Goal: Information Seeking & Learning: Compare options

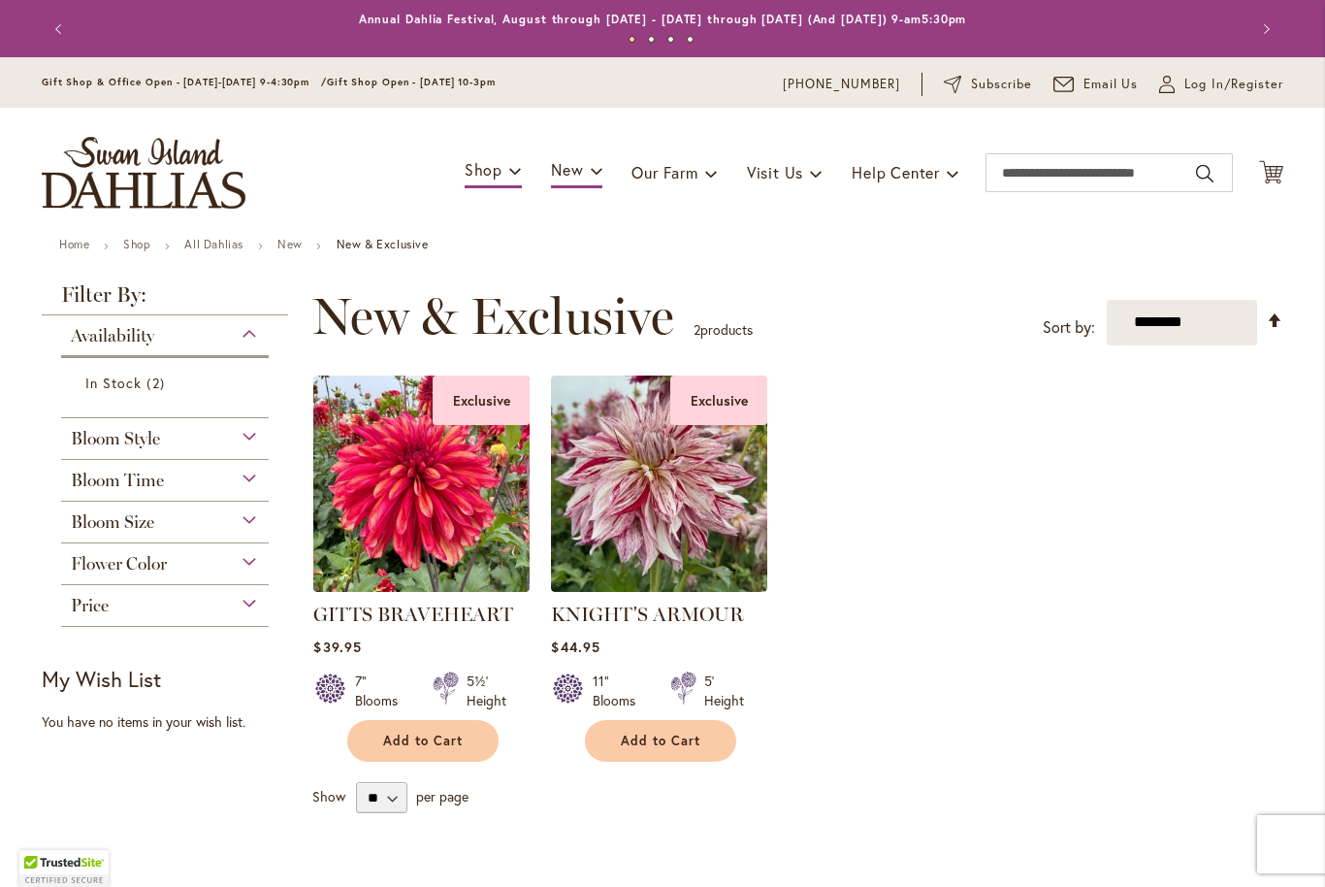
click at [212, 228] on div "Toggle Nav Shop Dahlia Tubers Collections Fresh Cut Dahlias Gardening Supplies …" at bounding box center [662, 173] width 1281 height 130
click at [198, 238] on link "All Dahlias" at bounding box center [213, 244] width 59 height 15
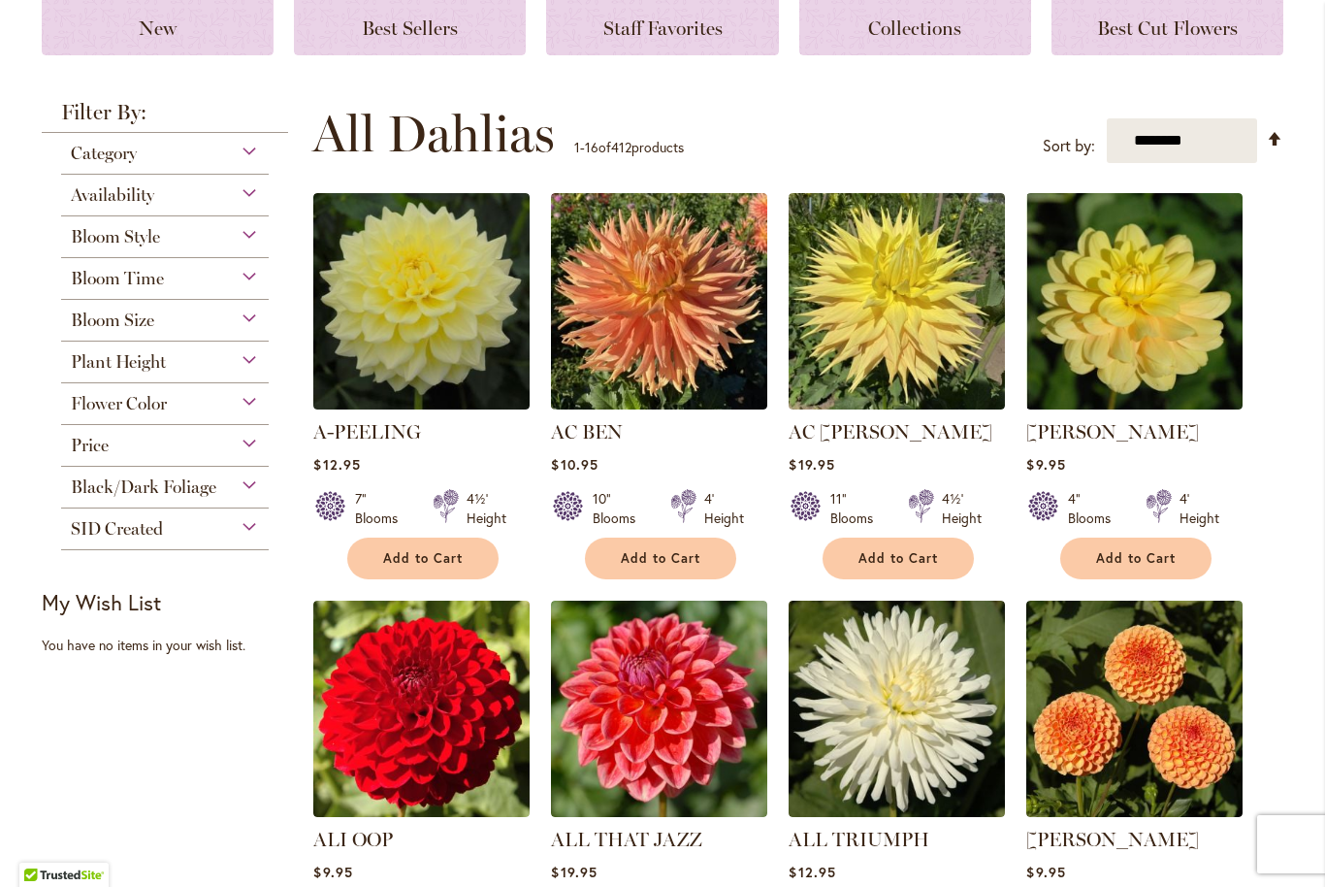
scroll to position [290, 0]
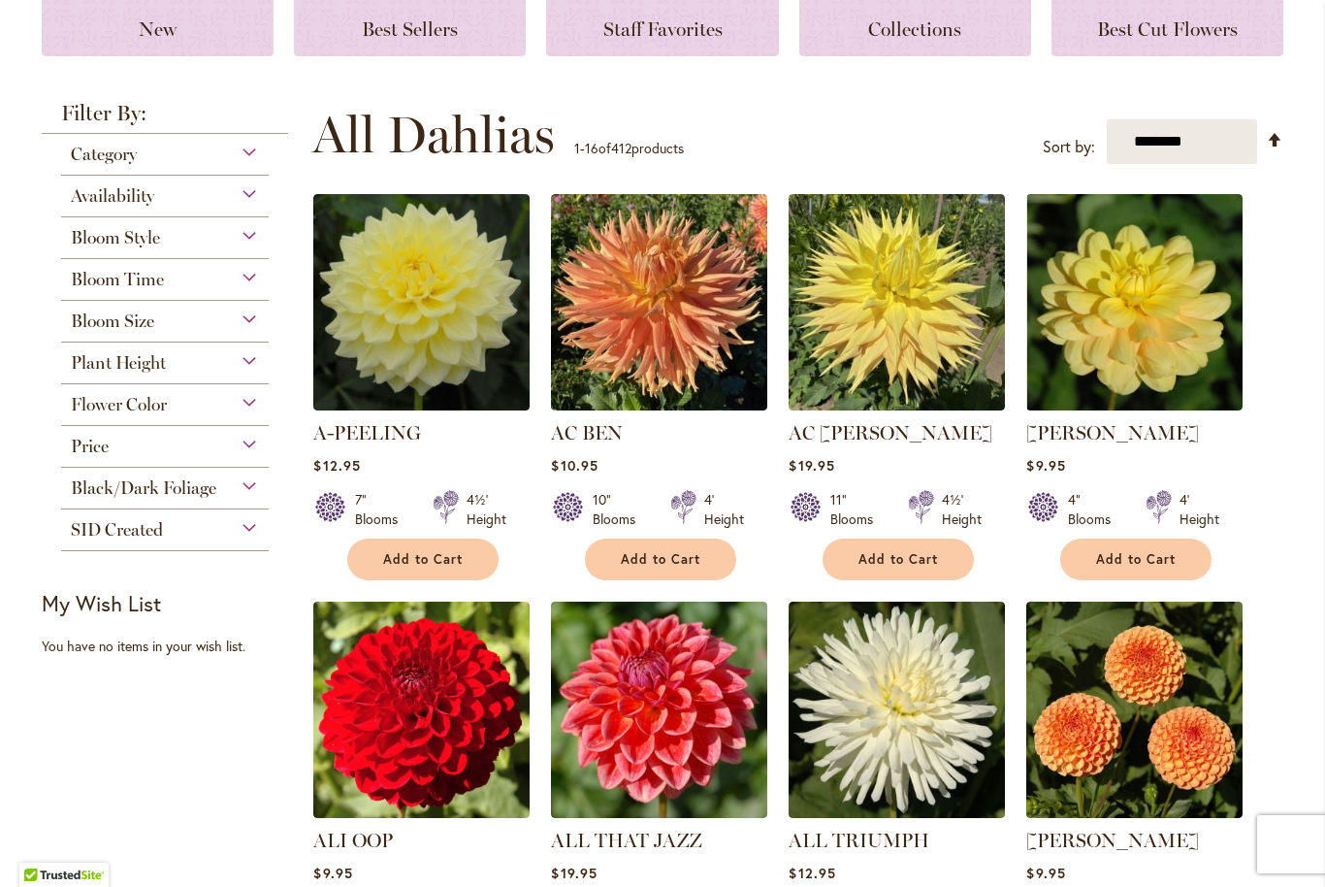
click at [90, 238] on span "Bloom Style" at bounding box center [115, 237] width 89 height 21
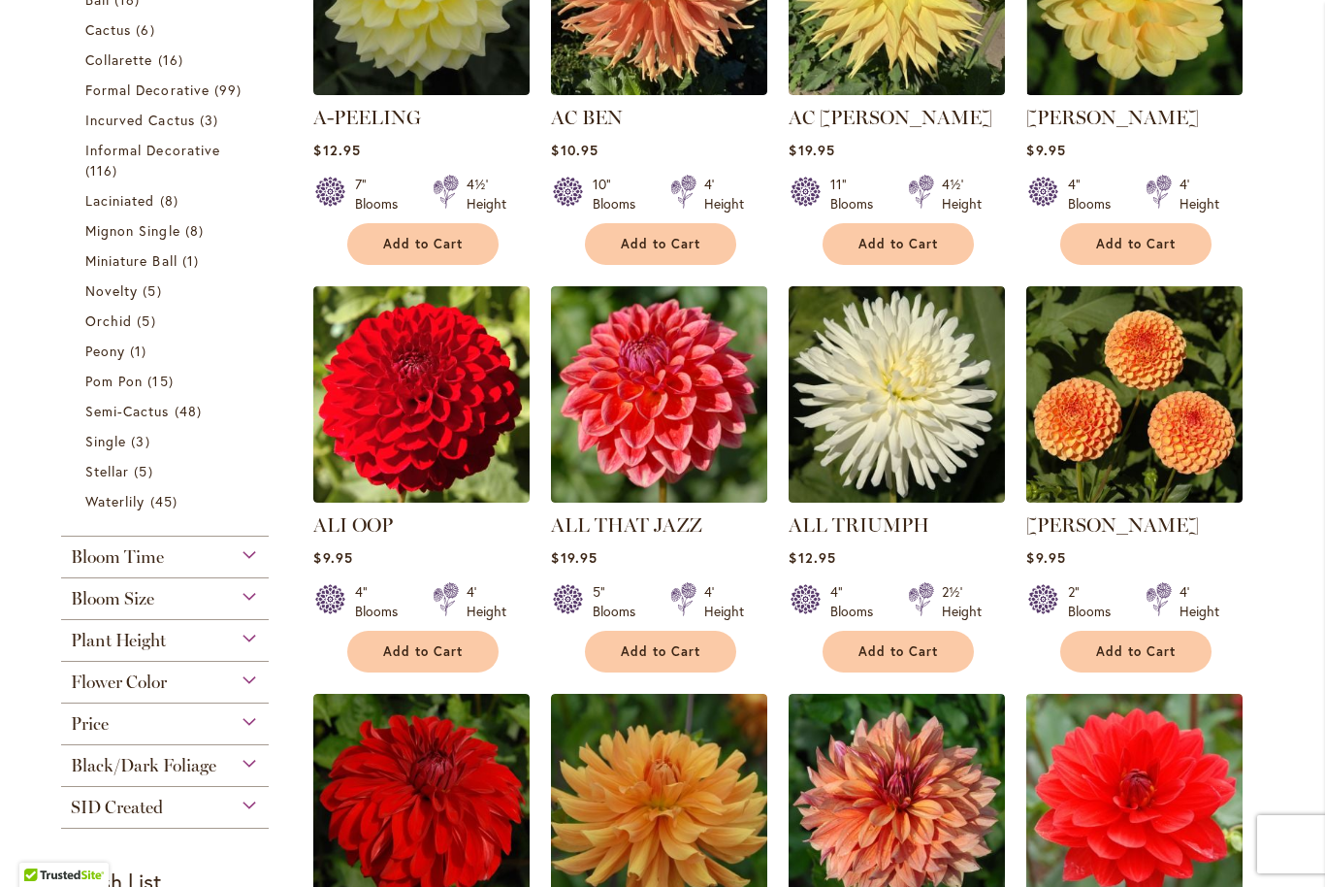
scroll to position [613, 0]
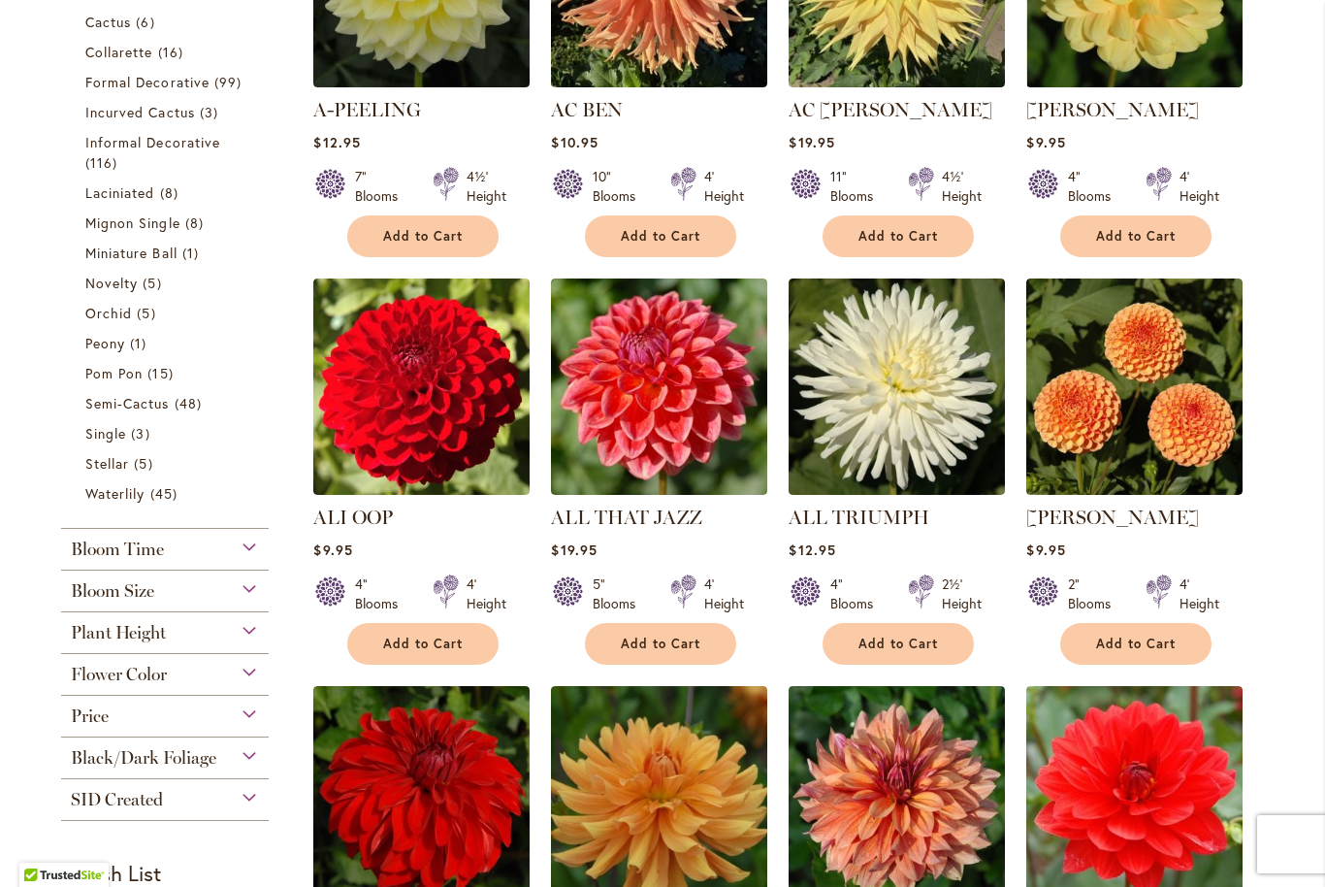
click at [108, 284] on span "Novelty" at bounding box center [111, 283] width 52 height 18
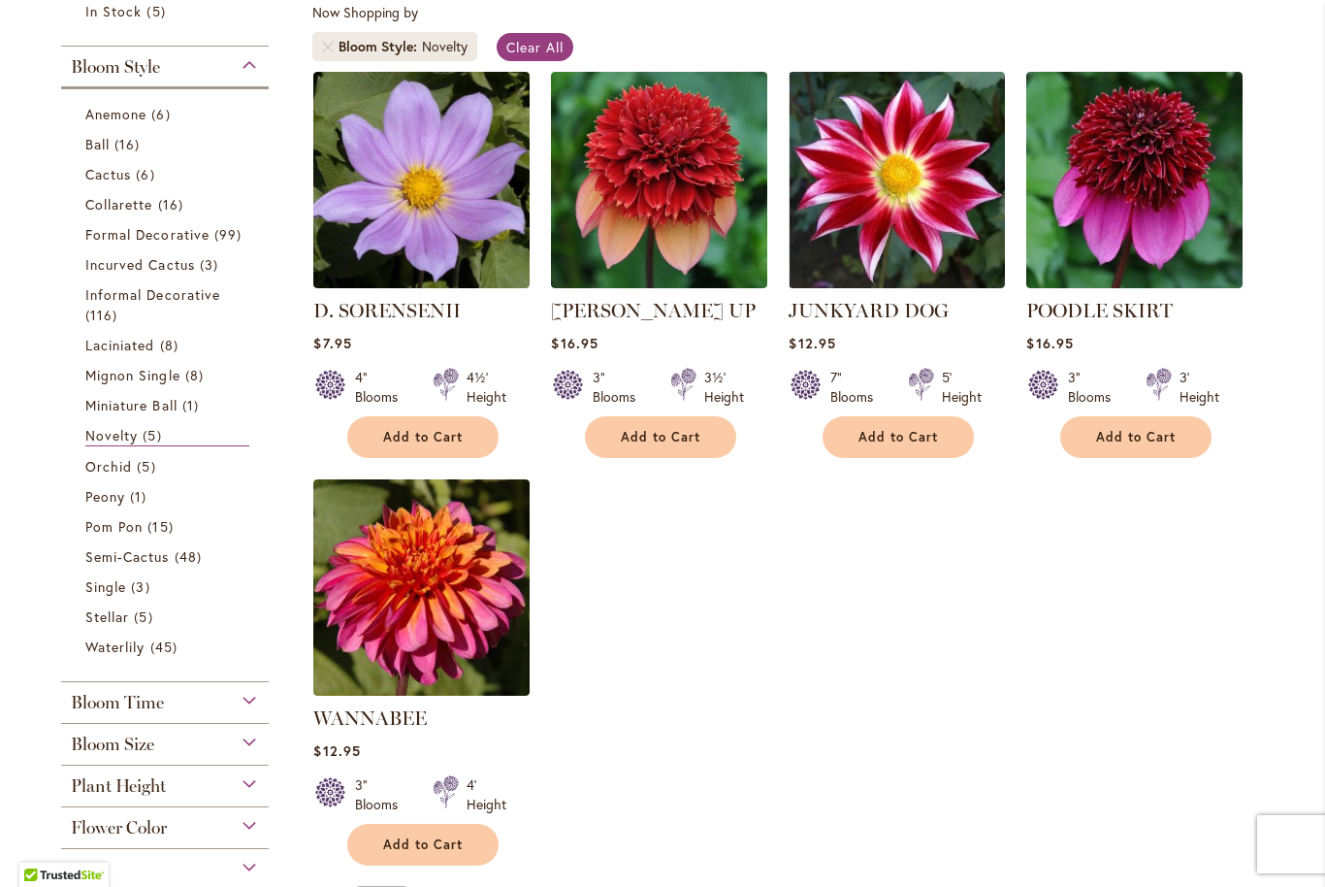
scroll to position [376, 0]
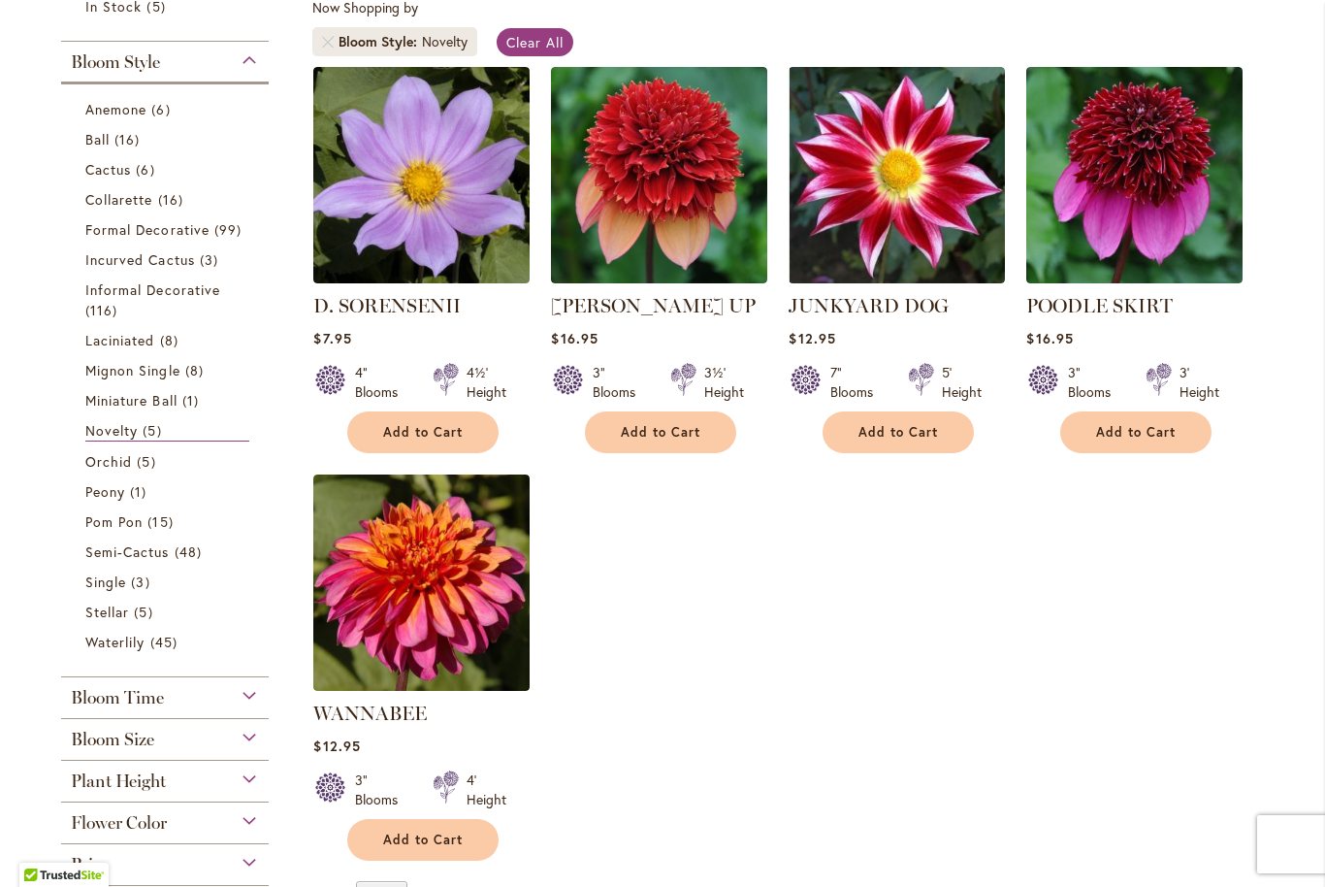
click at [118, 71] on span "Bloom Style" at bounding box center [115, 61] width 89 height 21
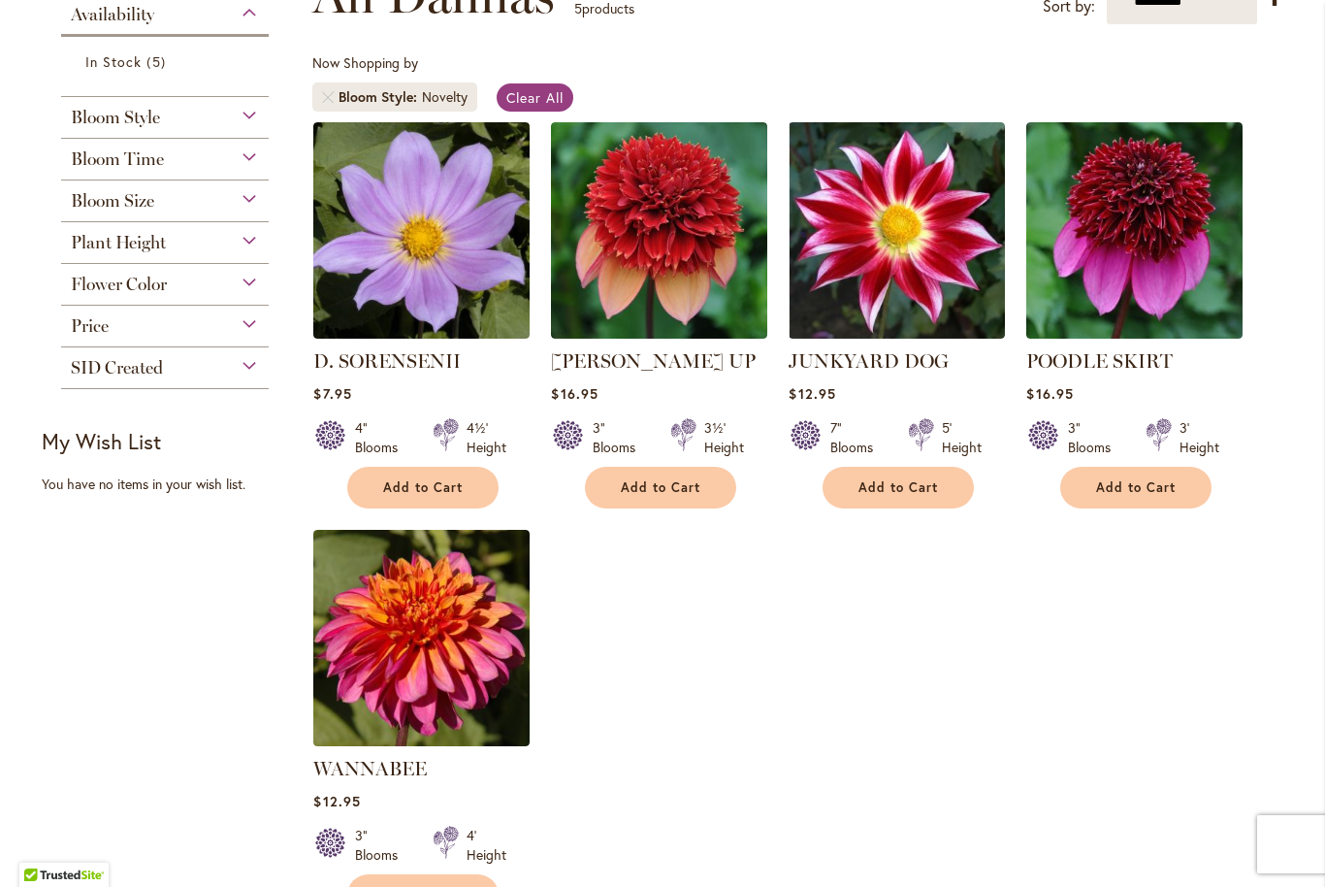
scroll to position [261, 0]
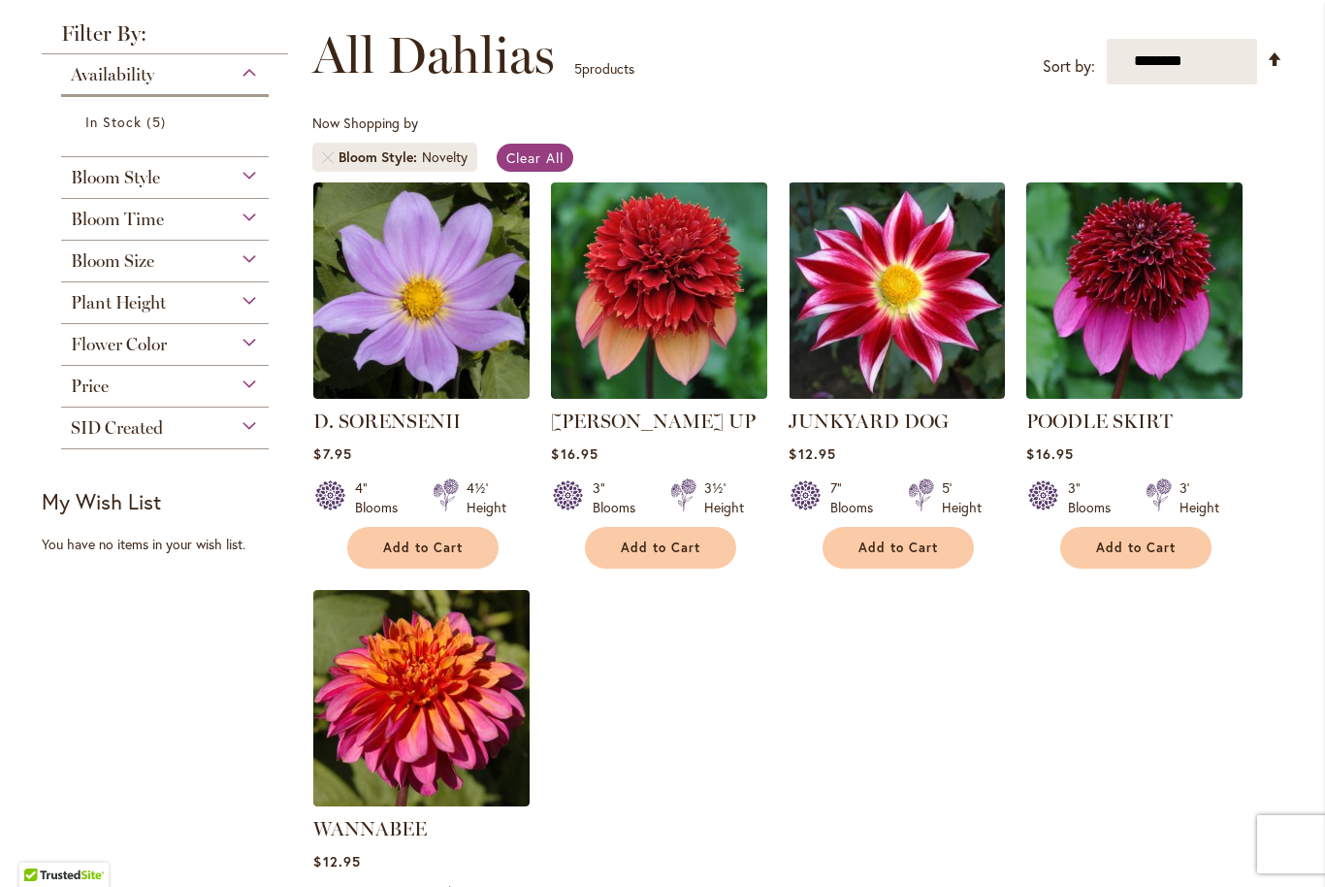
click at [95, 175] on span "Bloom Style" at bounding box center [115, 177] width 89 height 21
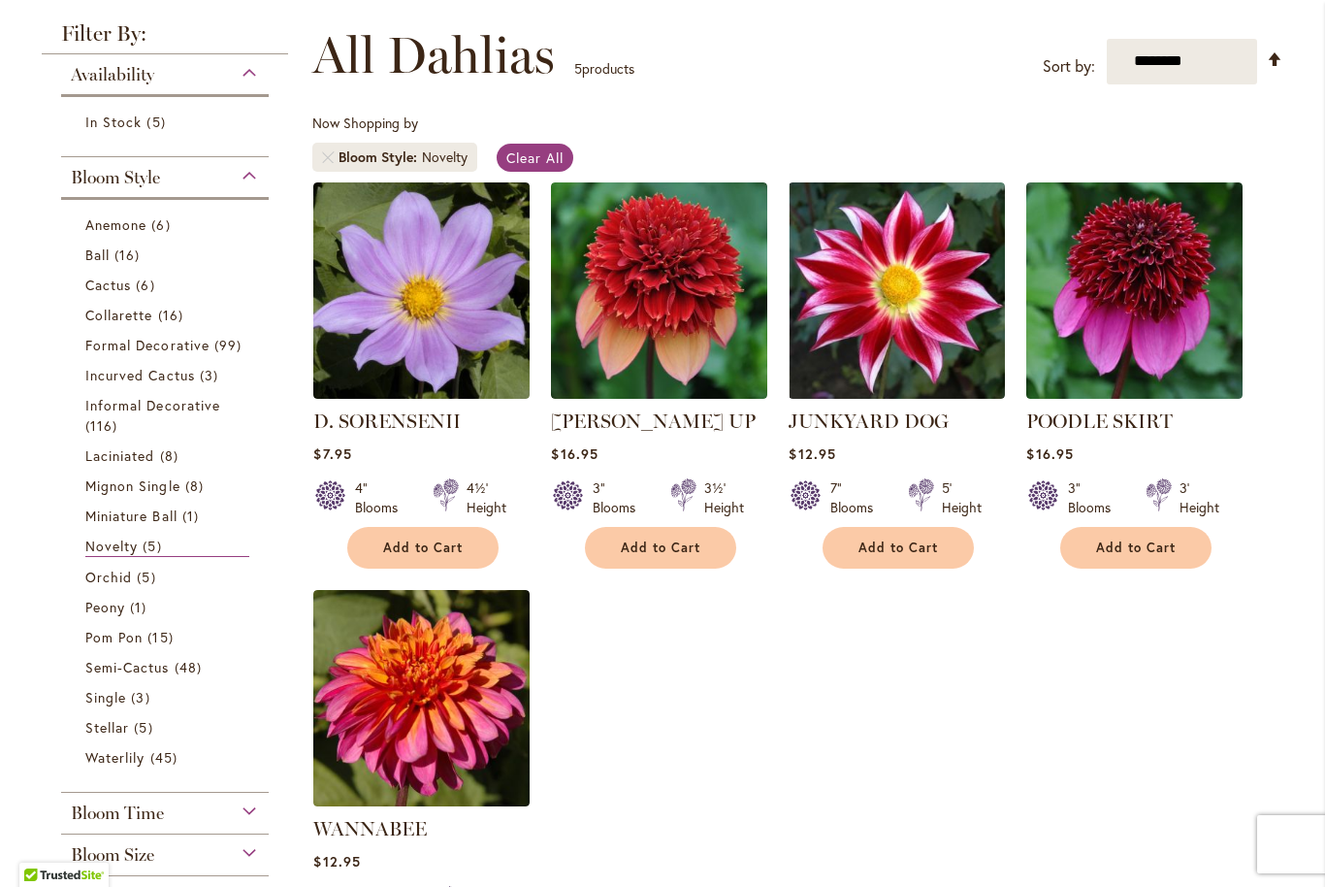
click at [529, 165] on span "Clear All" at bounding box center [534, 157] width 57 height 18
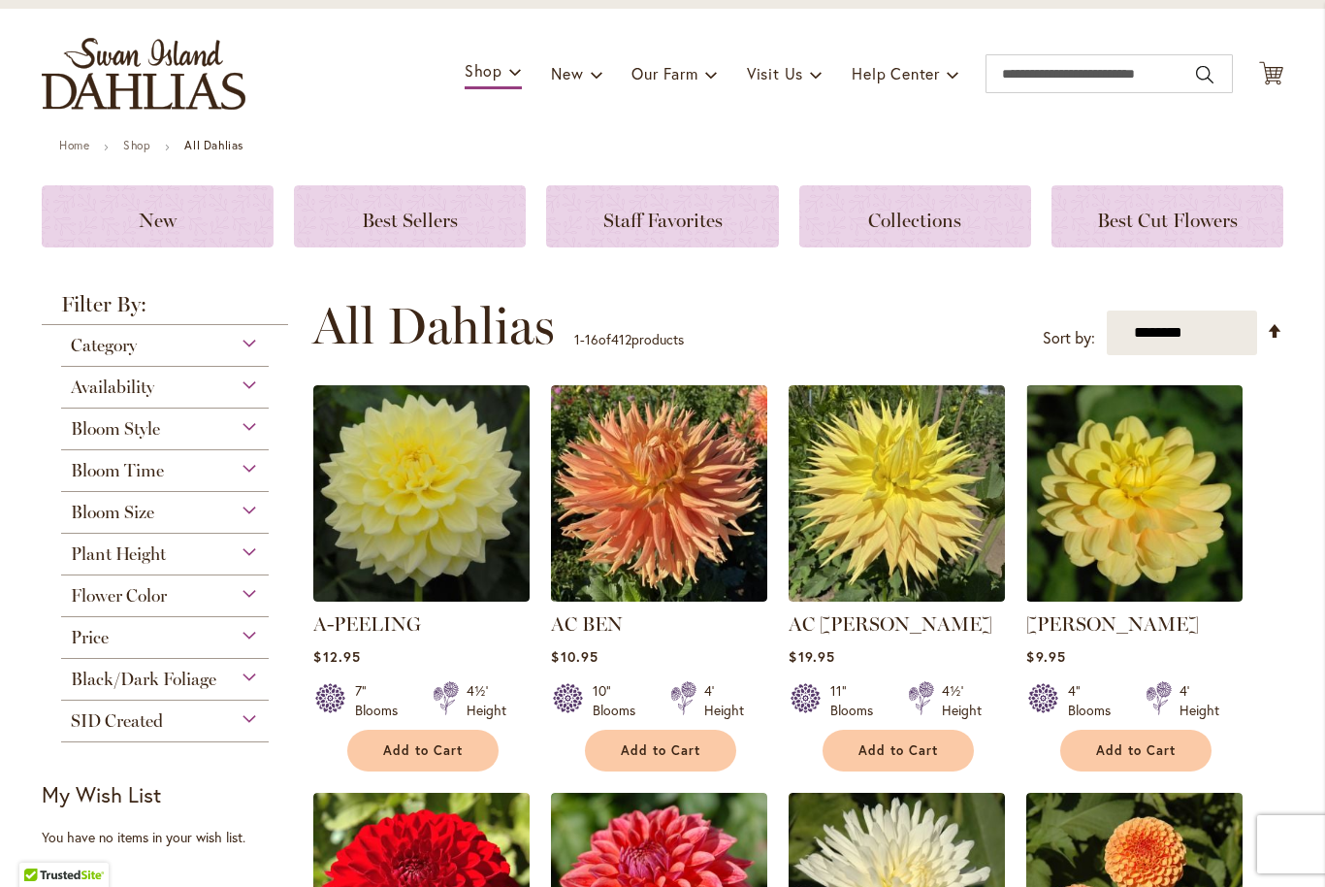
scroll to position [233, 0]
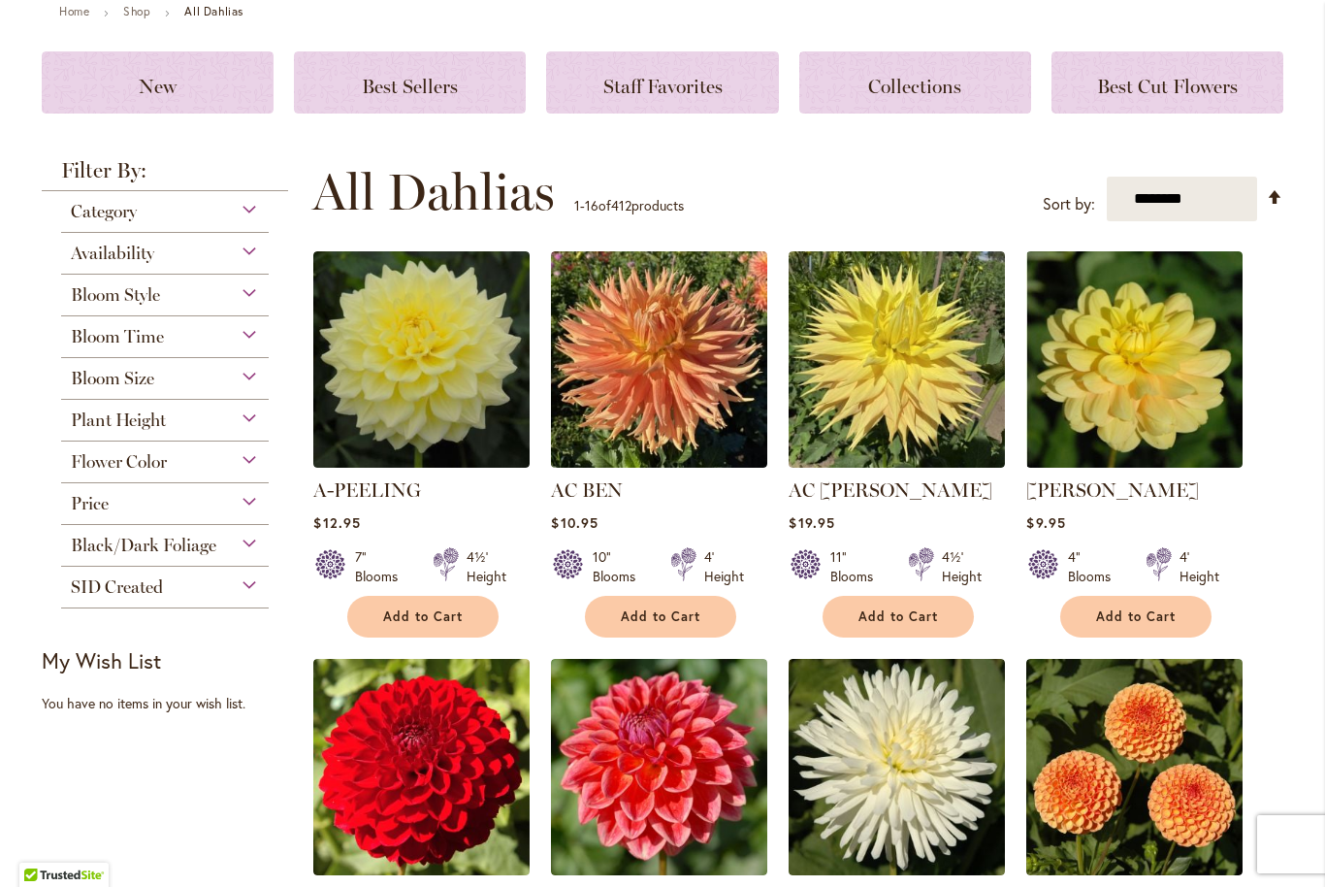
click at [117, 416] on span "Plant Height" at bounding box center [118, 419] width 95 height 21
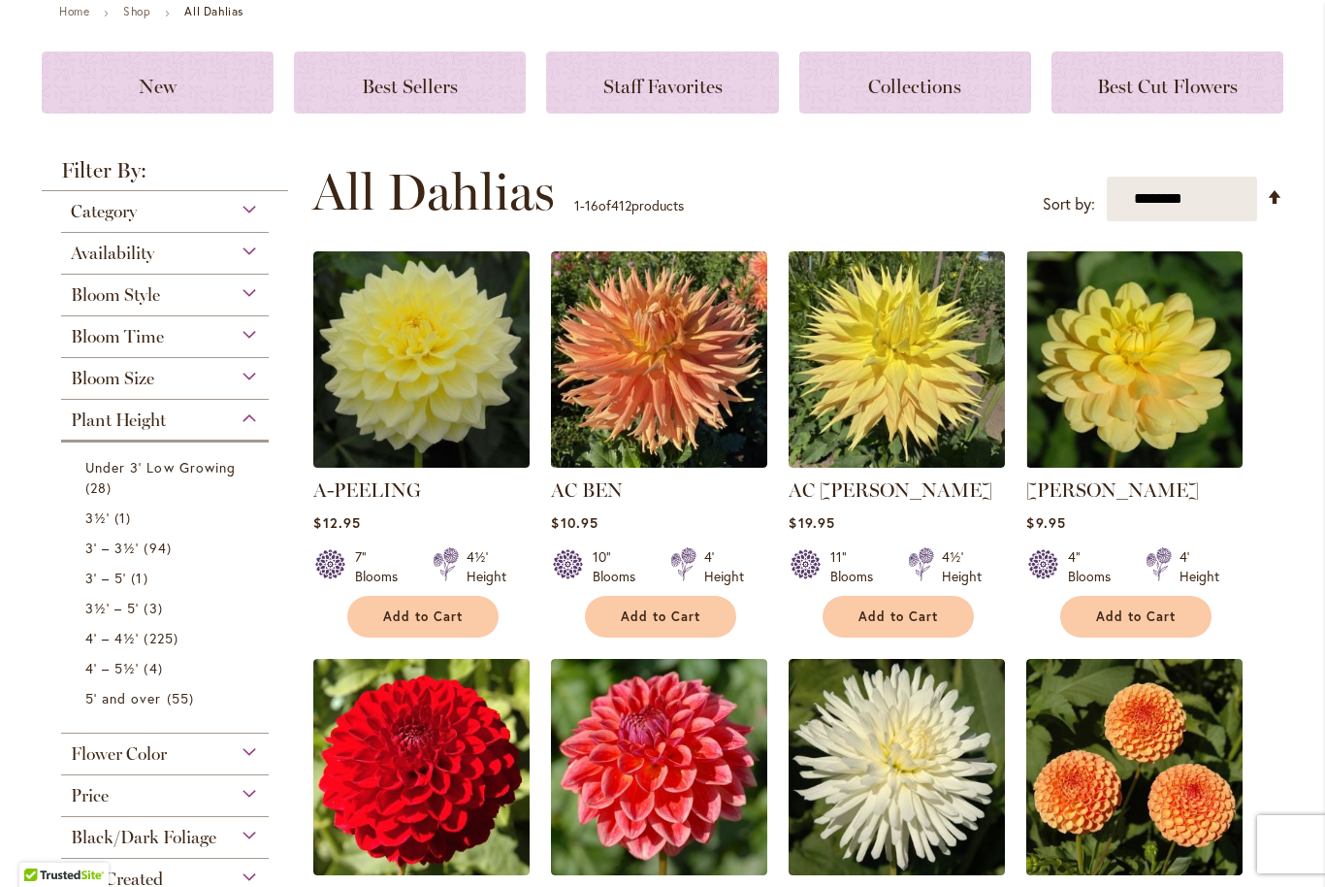
click at [101, 369] on div "Bloom Size" at bounding box center [165, 373] width 208 height 31
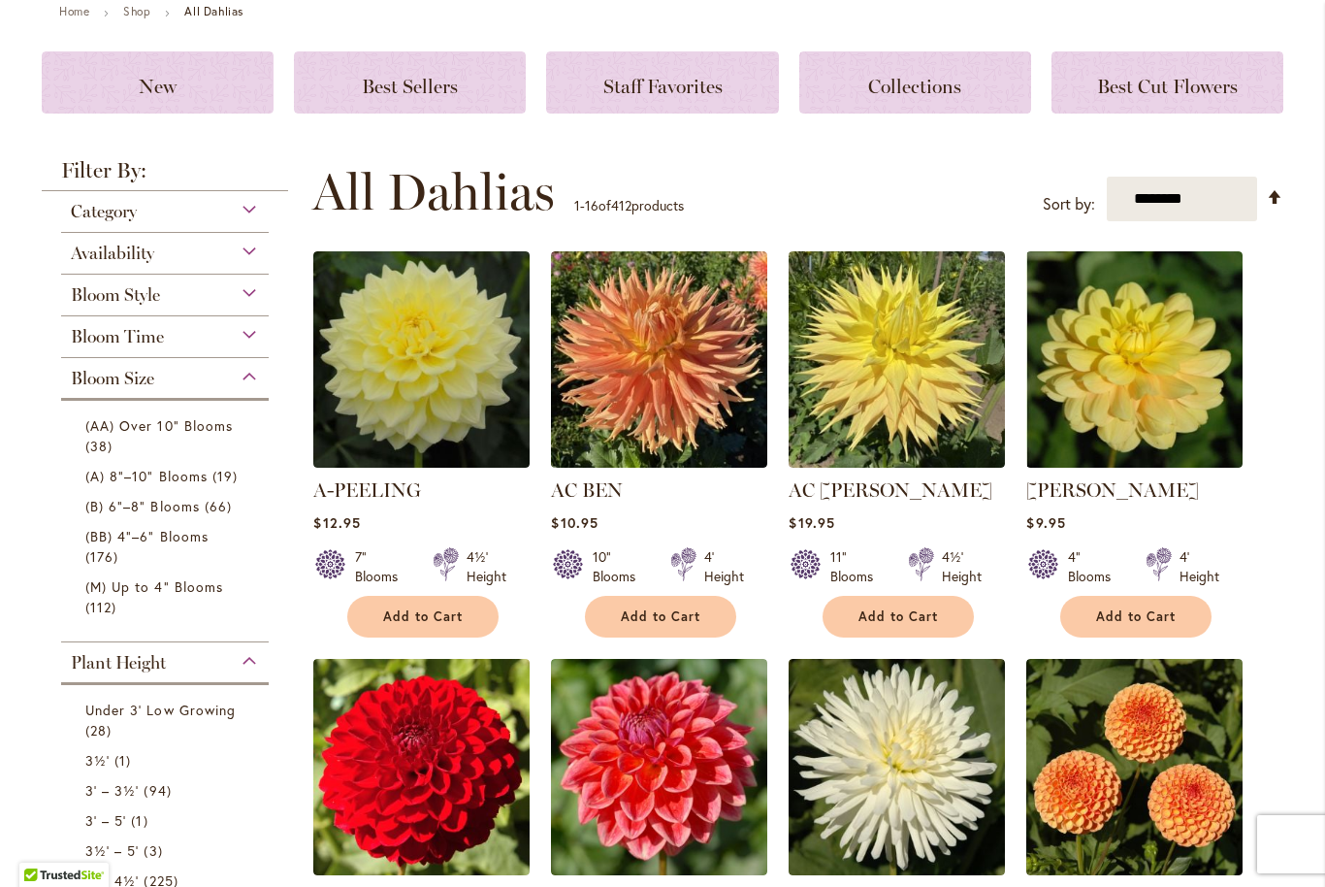
click at [101, 428] on span "(AA) Over 10" Blooms" at bounding box center [158, 425] width 147 height 18
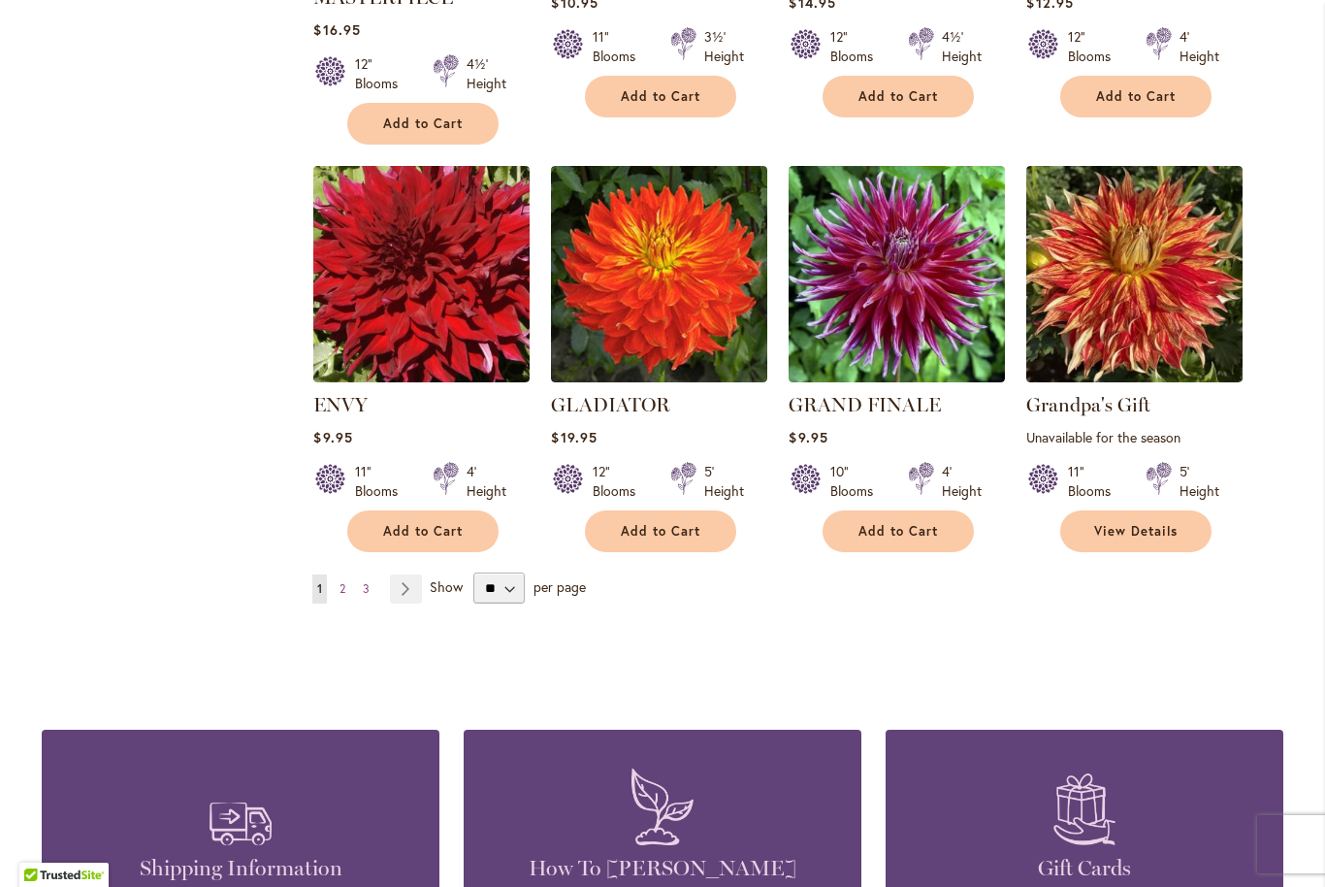
scroll to position [1527, 0]
click at [410, 594] on link "Page Next" at bounding box center [406, 588] width 32 height 29
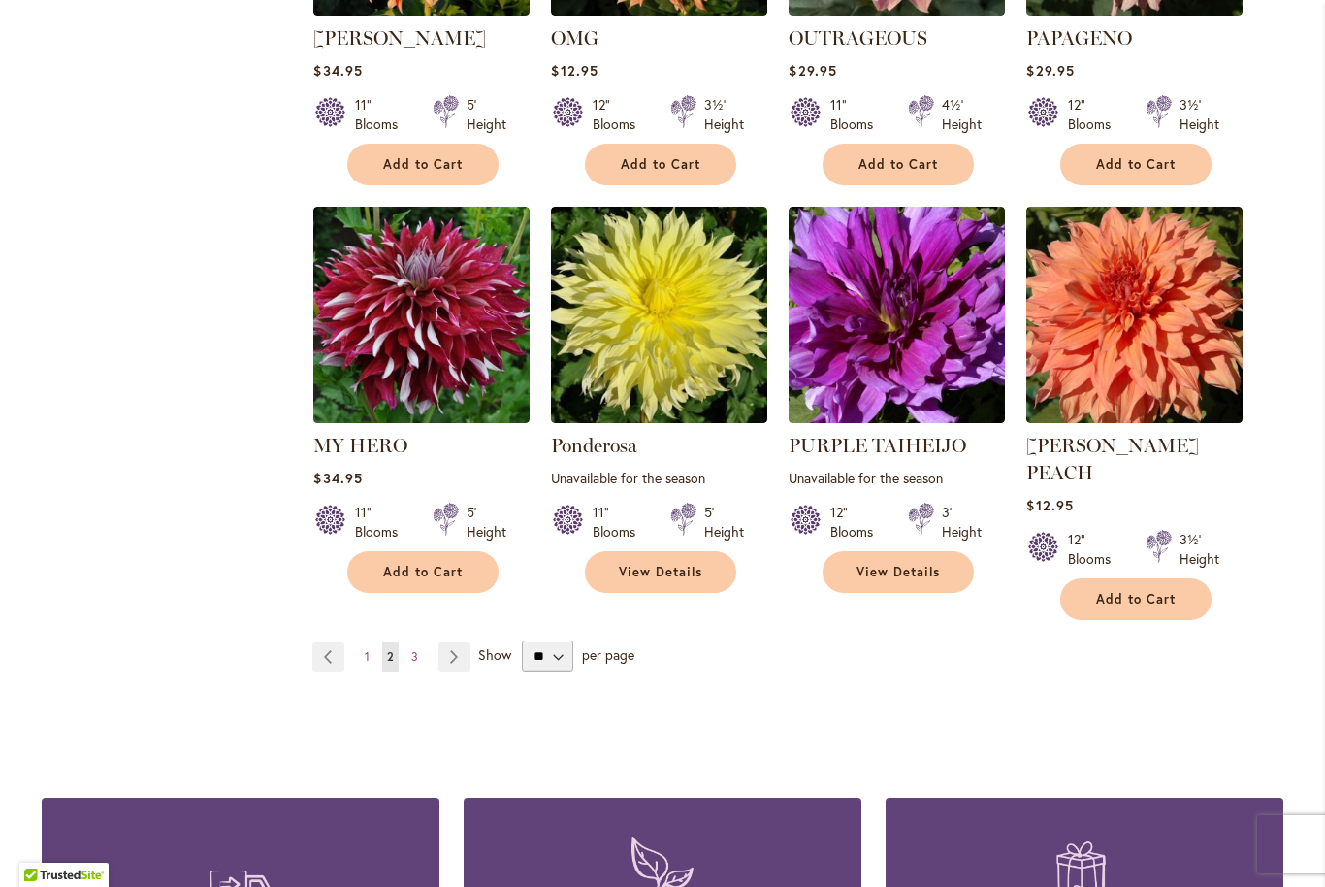
scroll to position [1460, 0]
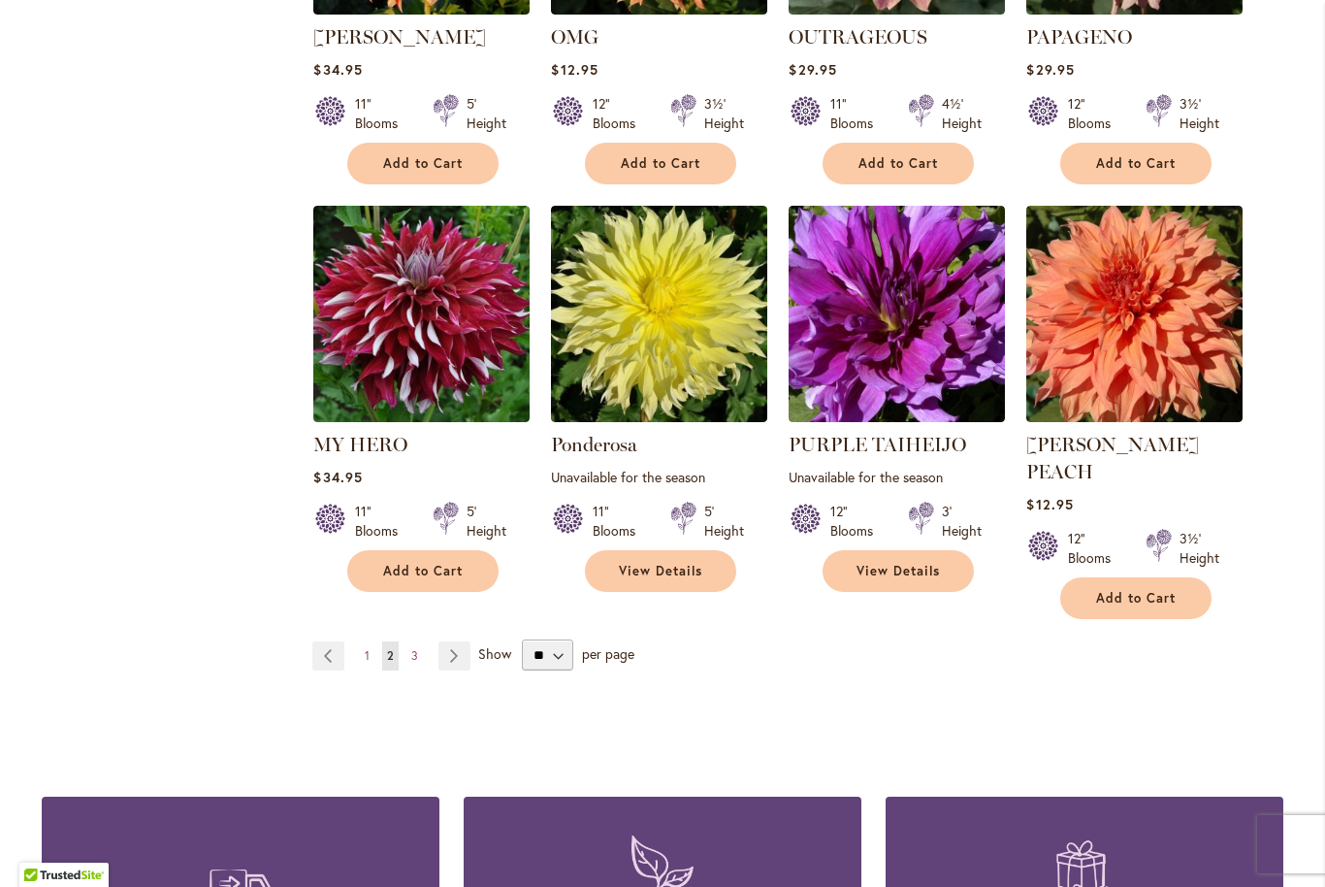
click at [456, 641] on link "Page Next" at bounding box center [455, 655] width 32 height 29
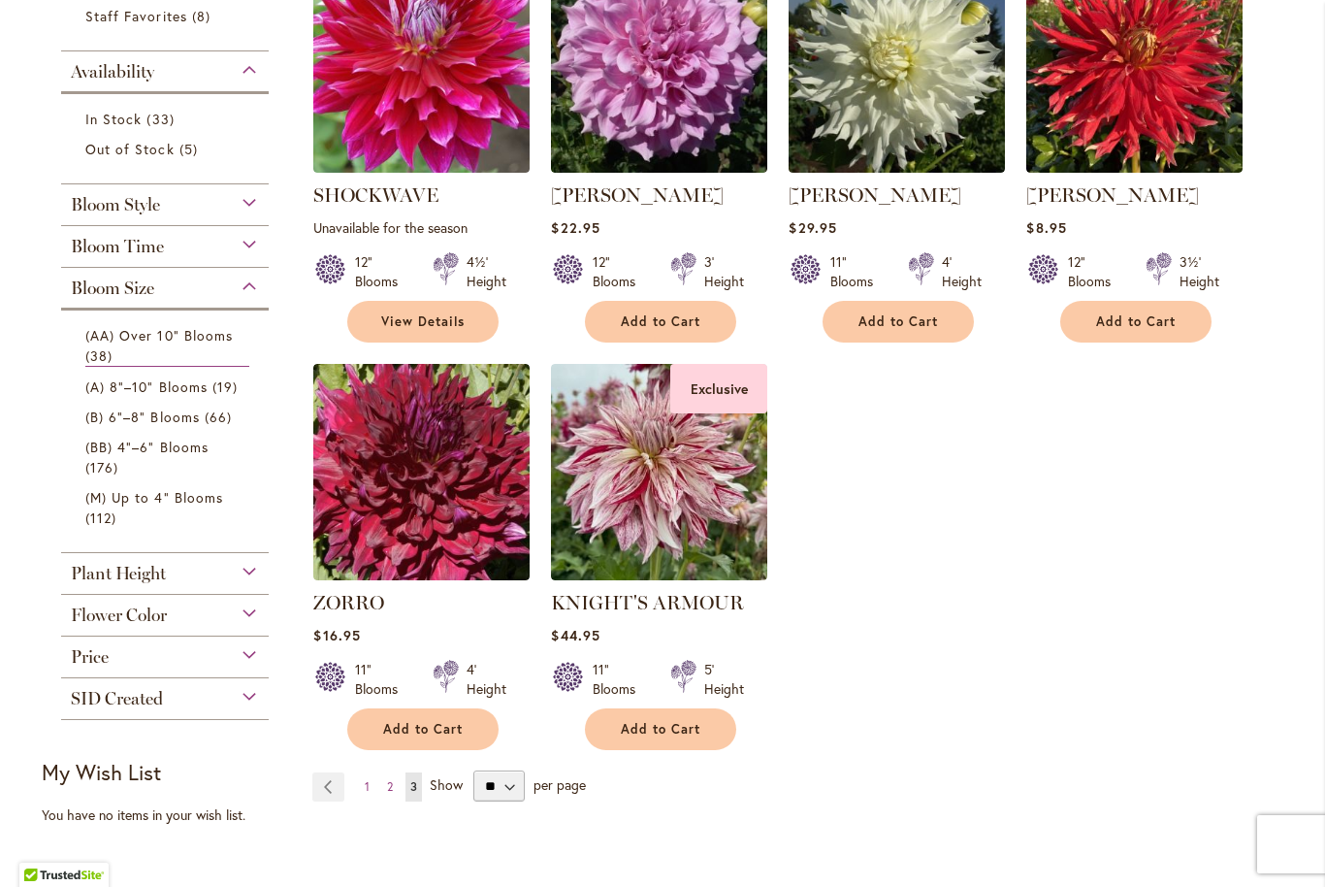
scroll to position [489, 0]
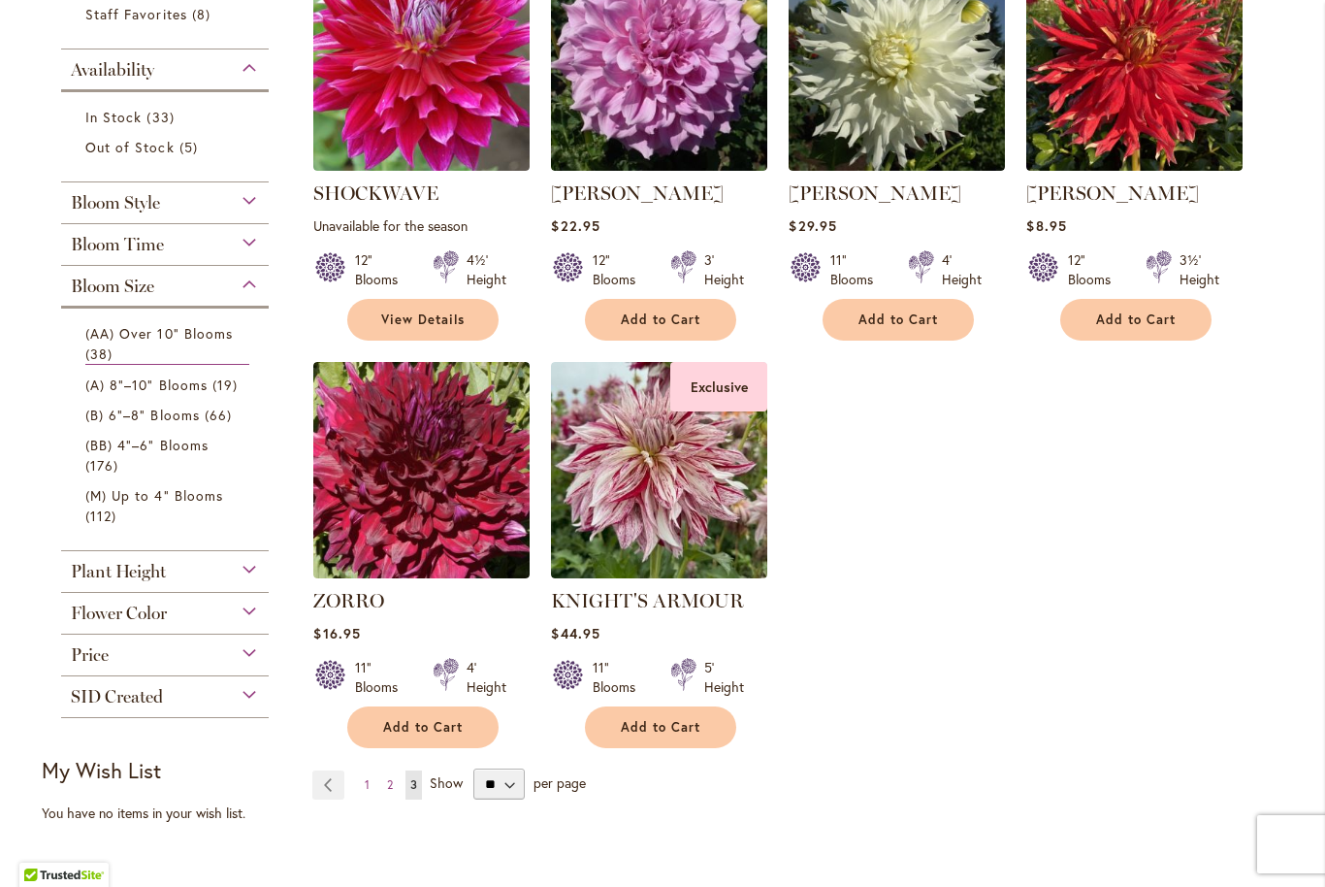
click at [139, 392] on span "(A) 8"–10" Blooms" at bounding box center [146, 384] width 122 height 18
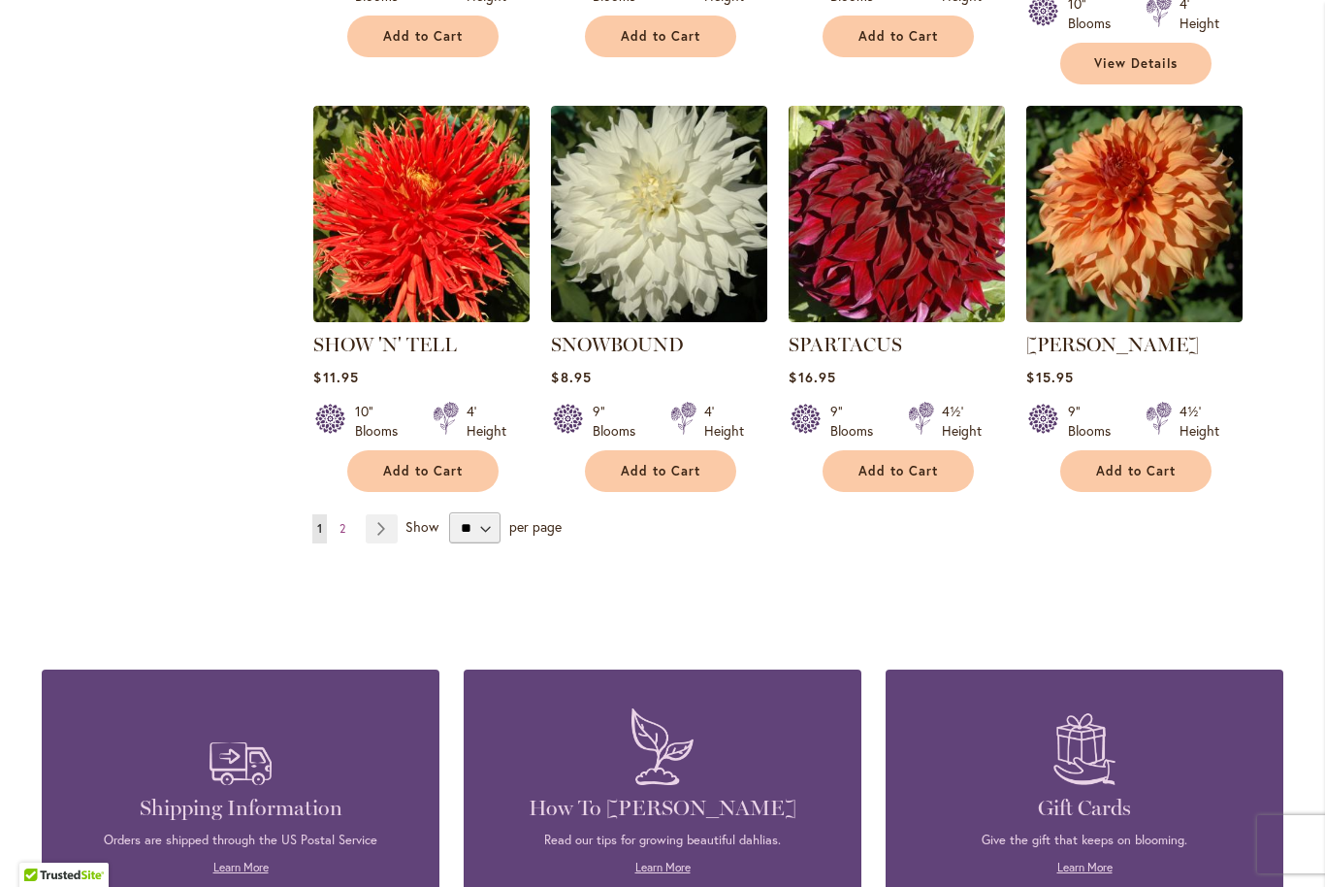
scroll to position [1644, 0]
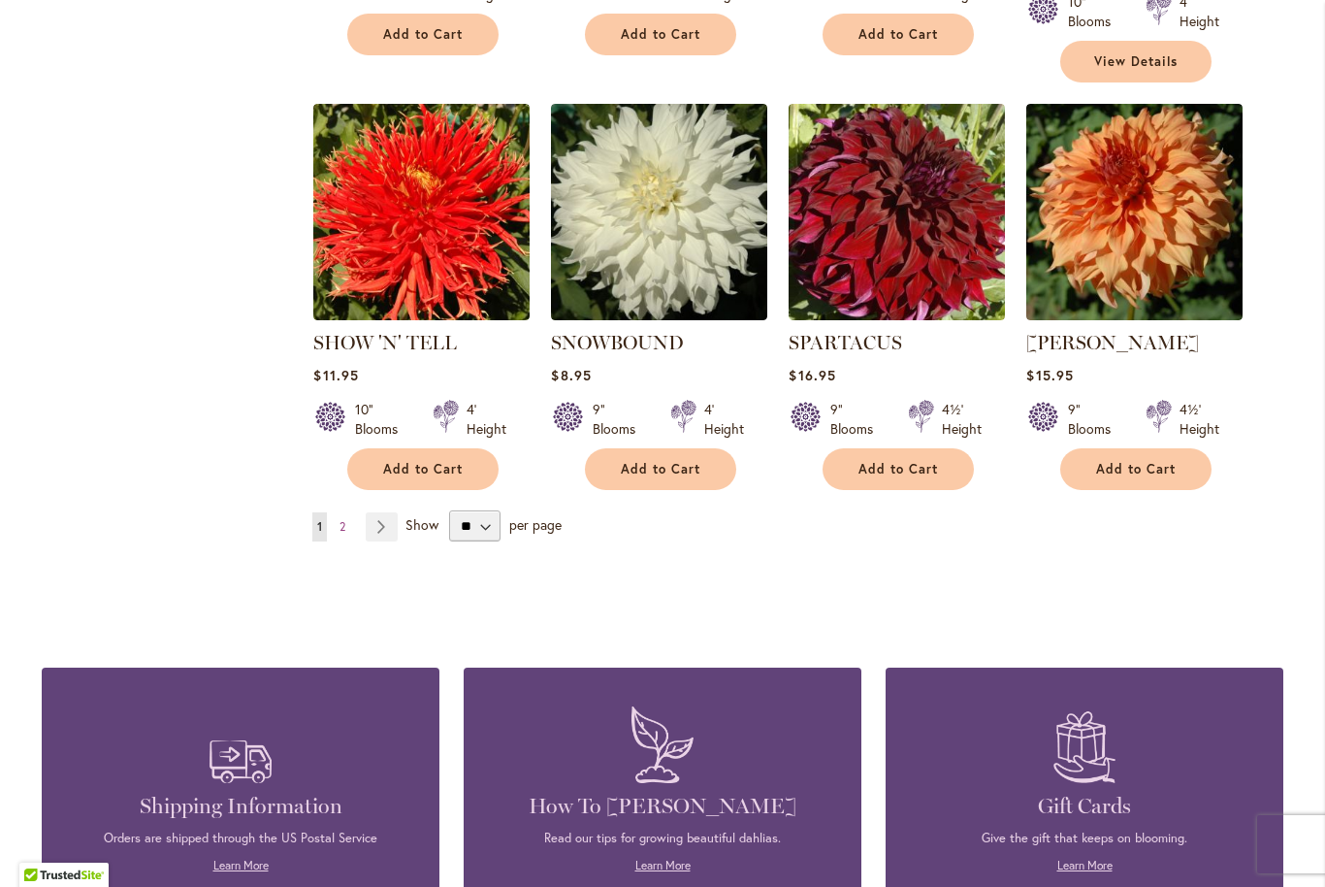
click at [374, 512] on link "Page Next" at bounding box center [382, 526] width 32 height 29
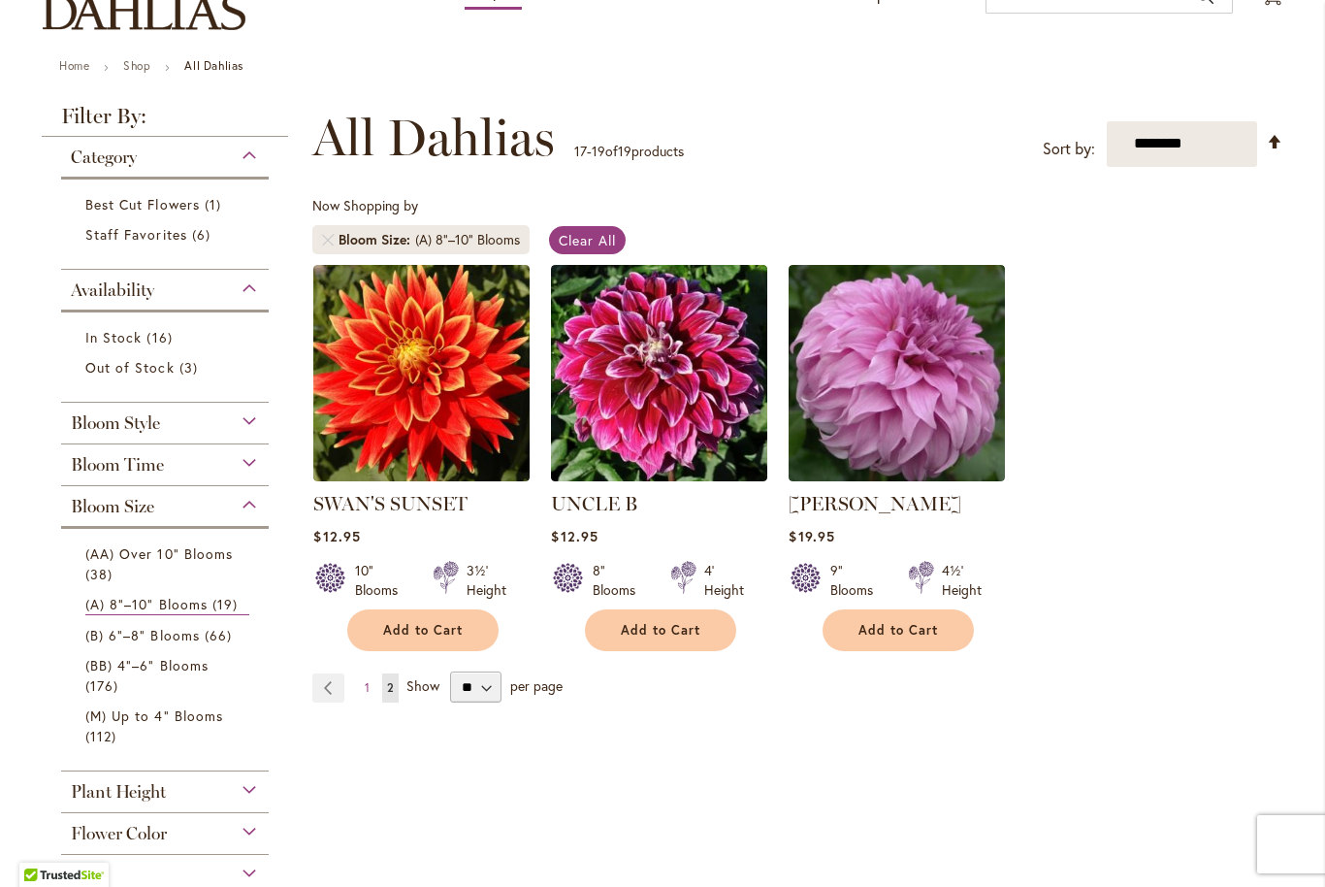
scroll to position [182, 0]
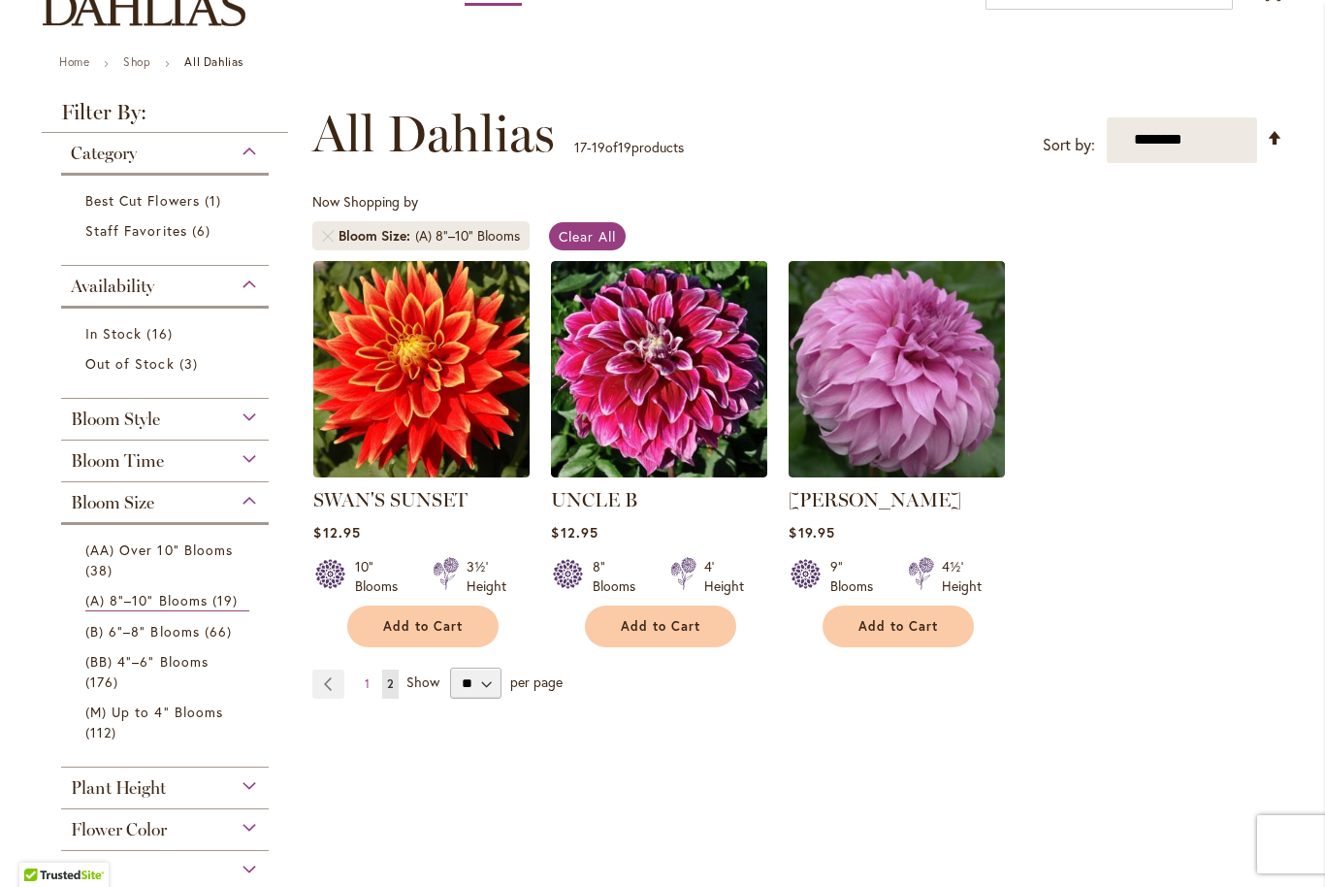
click at [930, 441] on img at bounding box center [897, 369] width 216 height 216
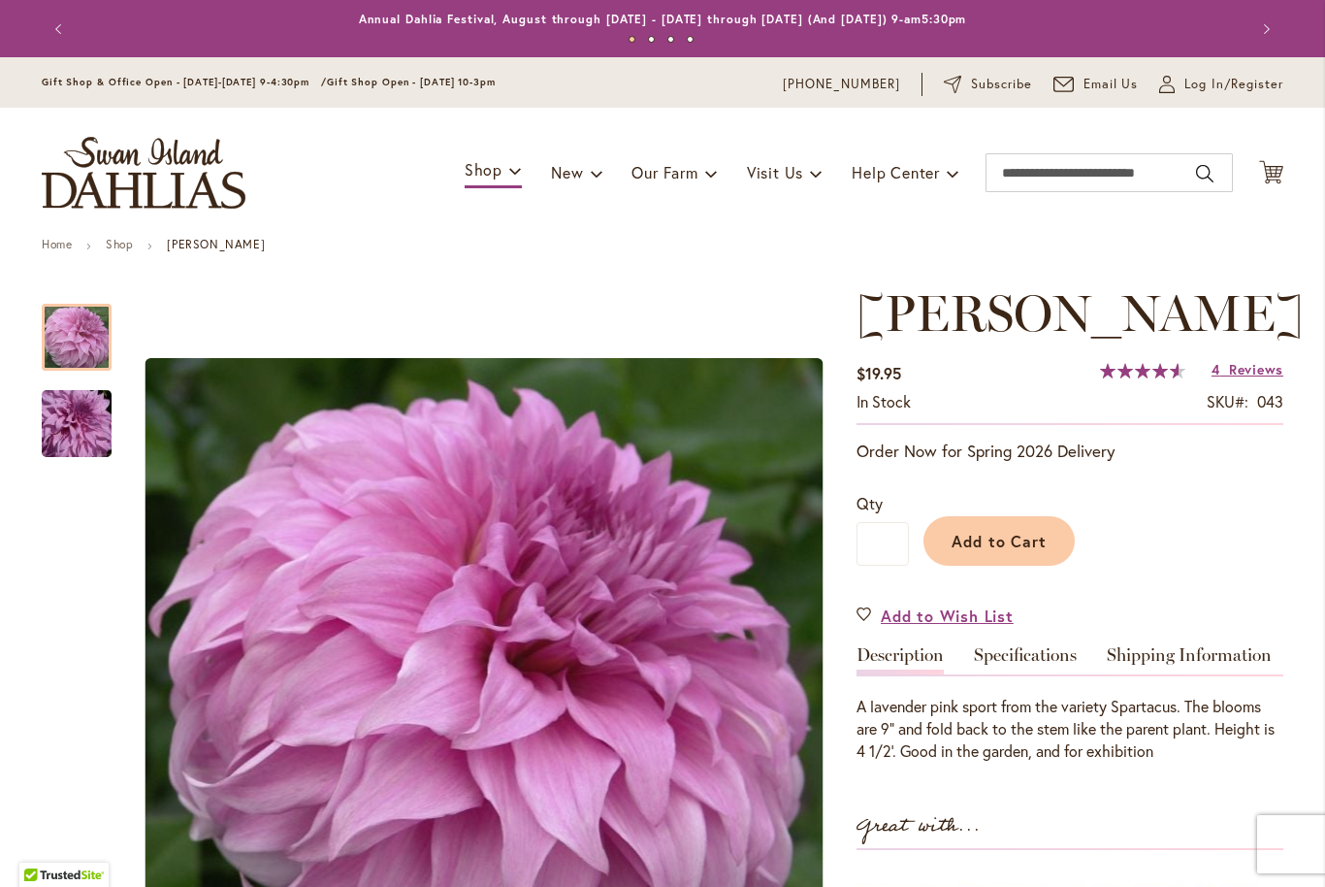
click at [1252, 370] on span "Reviews" at bounding box center [1256, 369] width 54 height 18
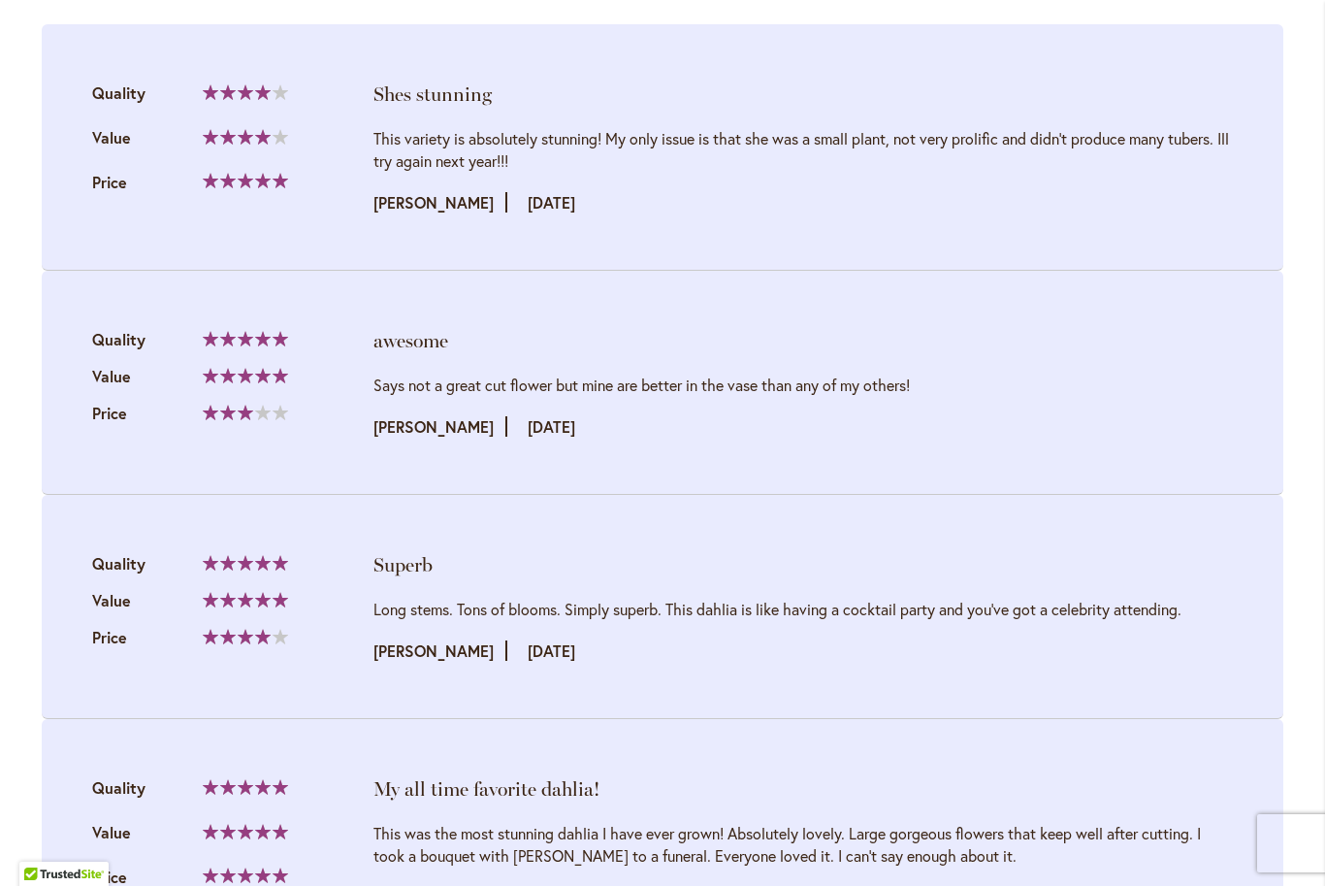
scroll to position [2040, 0]
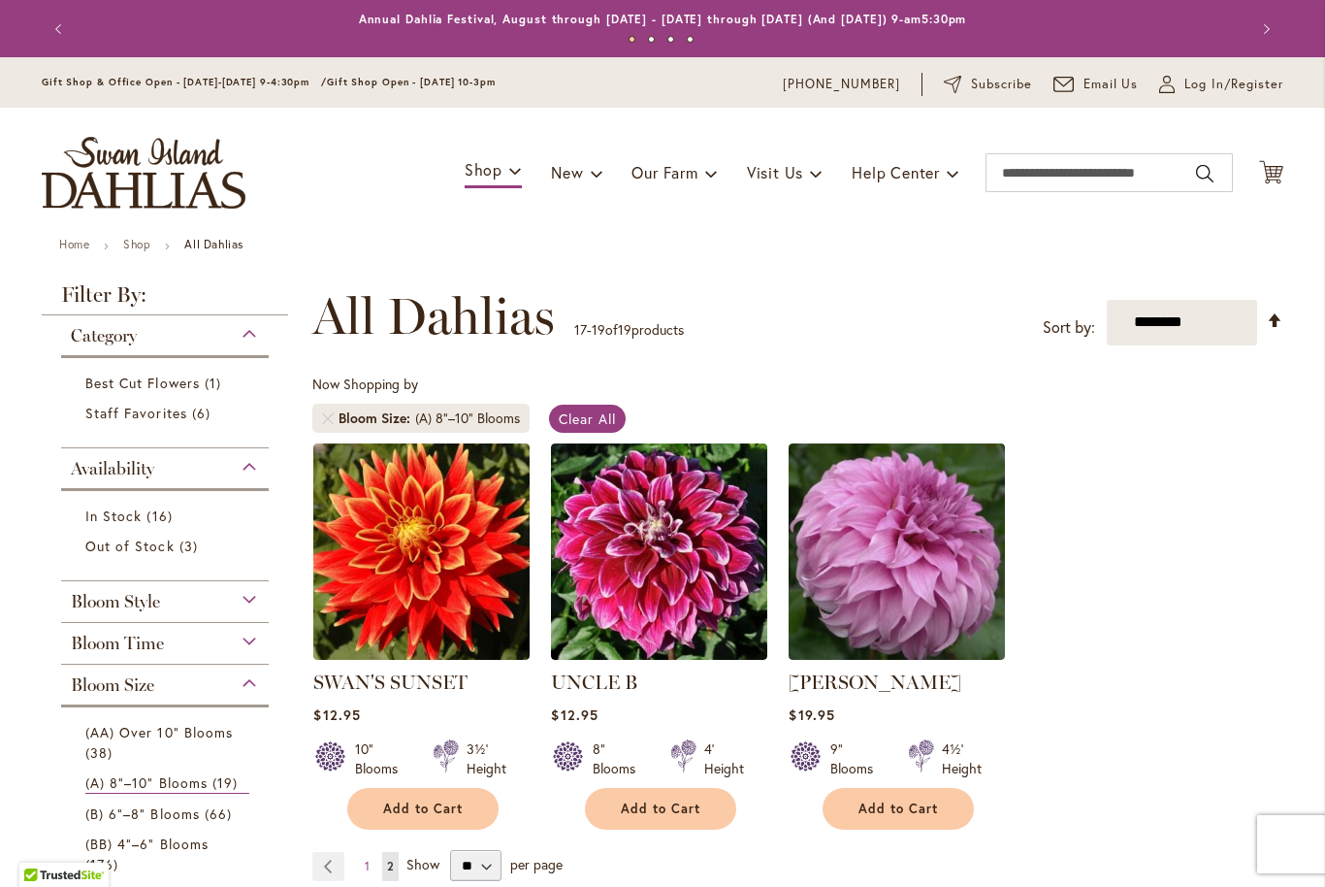
click at [697, 532] on img at bounding box center [659, 551] width 216 height 216
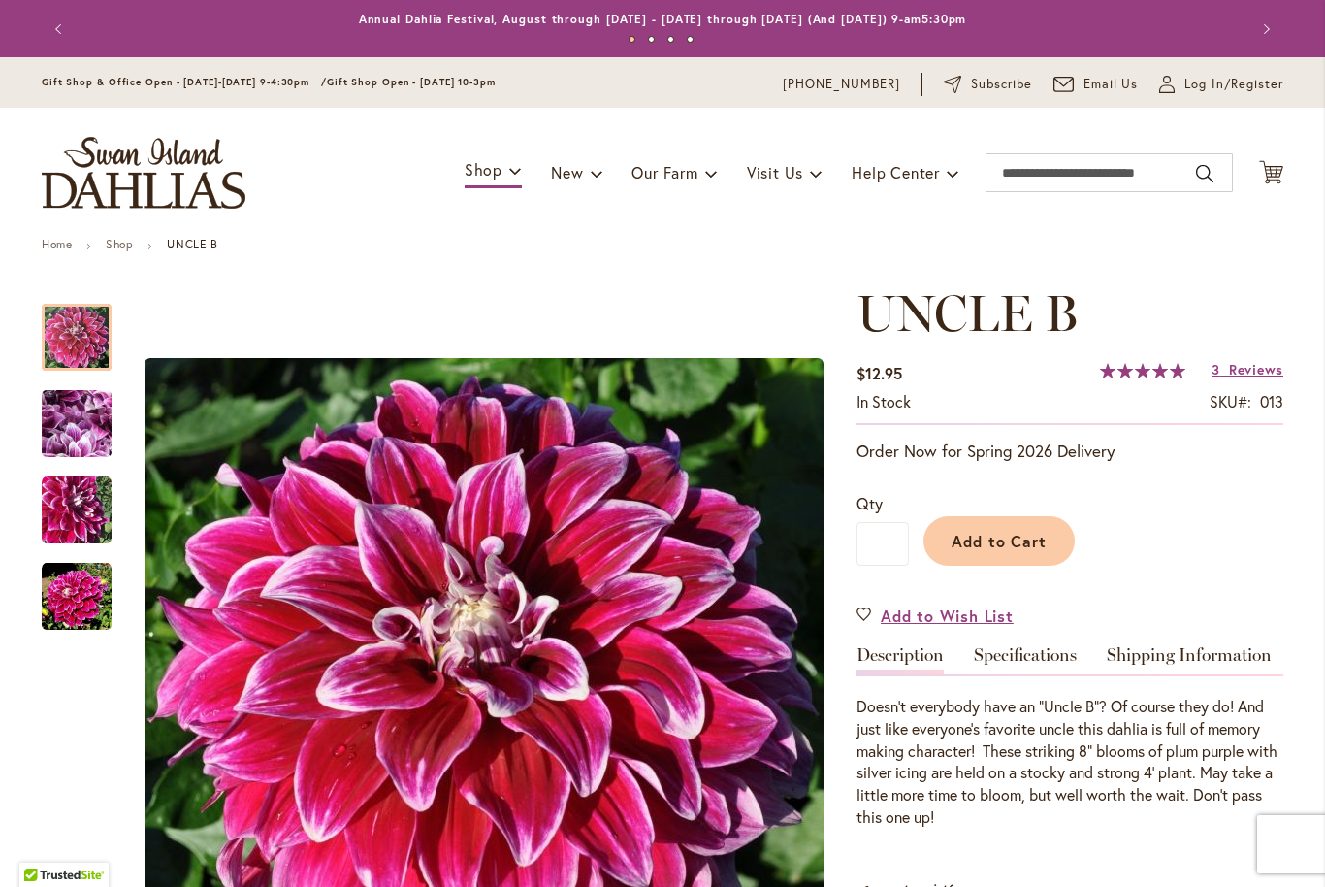
click at [1258, 374] on span "Reviews" at bounding box center [1256, 369] width 54 height 18
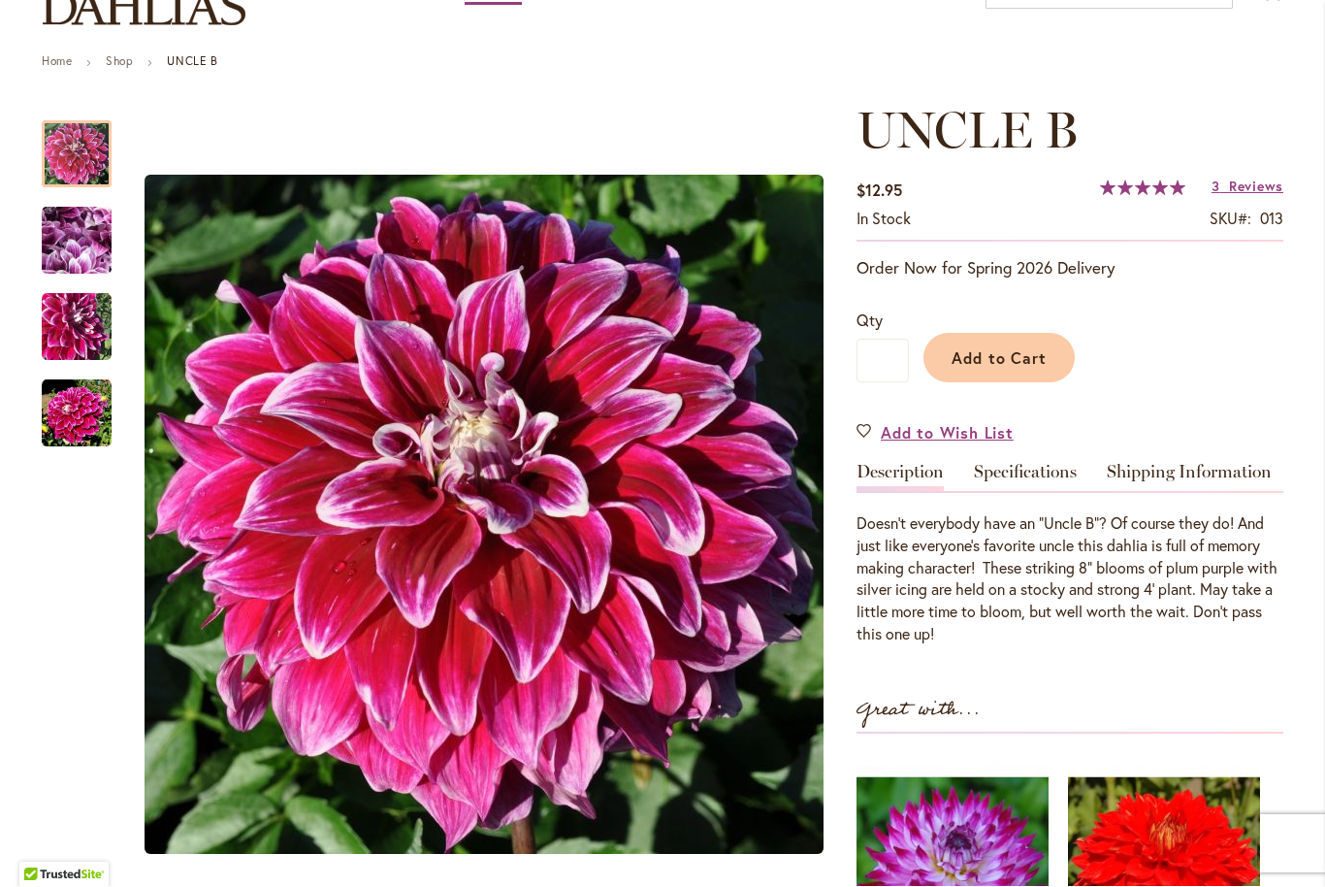
scroll to position [175, 0]
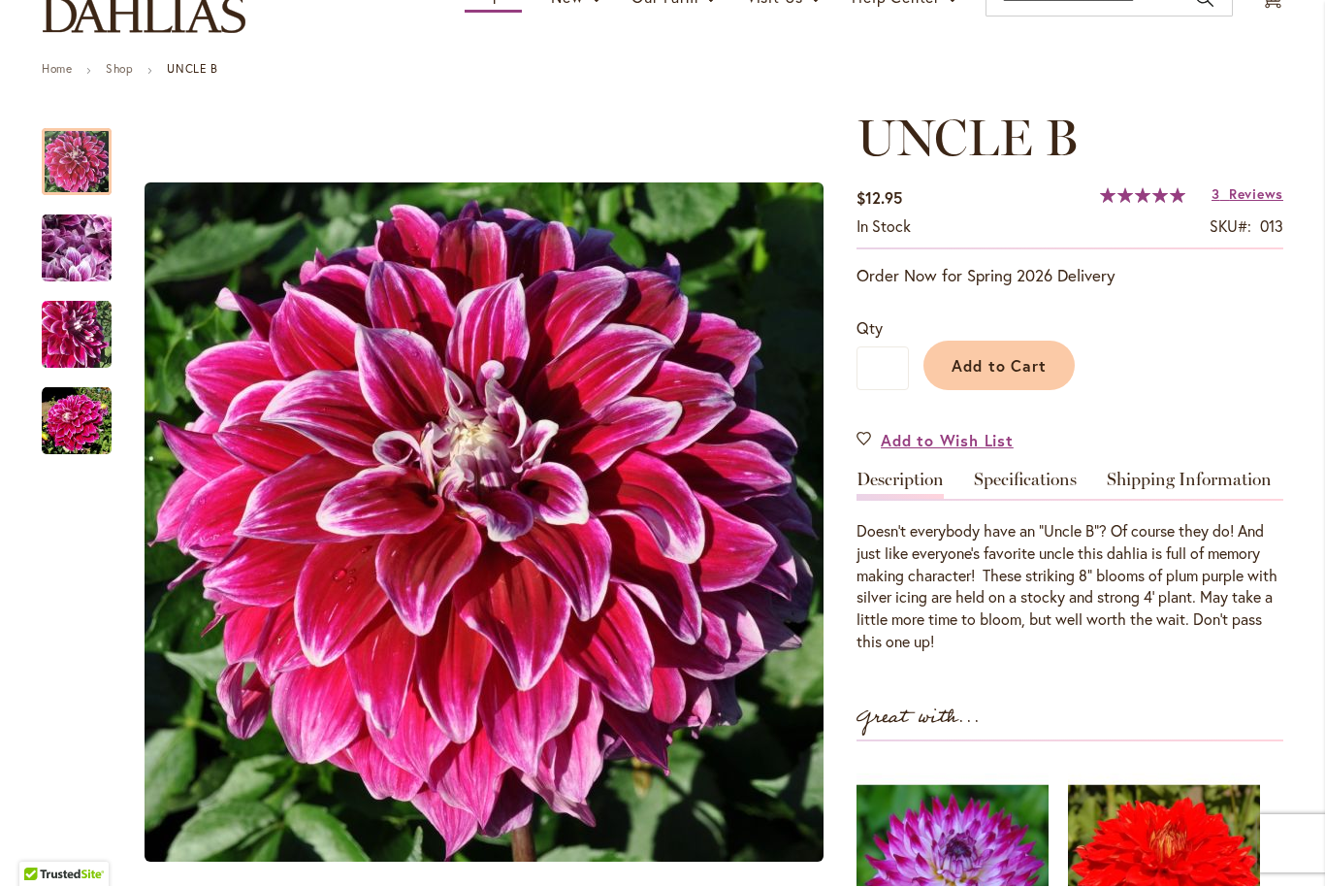
click at [66, 196] on div at bounding box center [77, 162] width 70 height 67
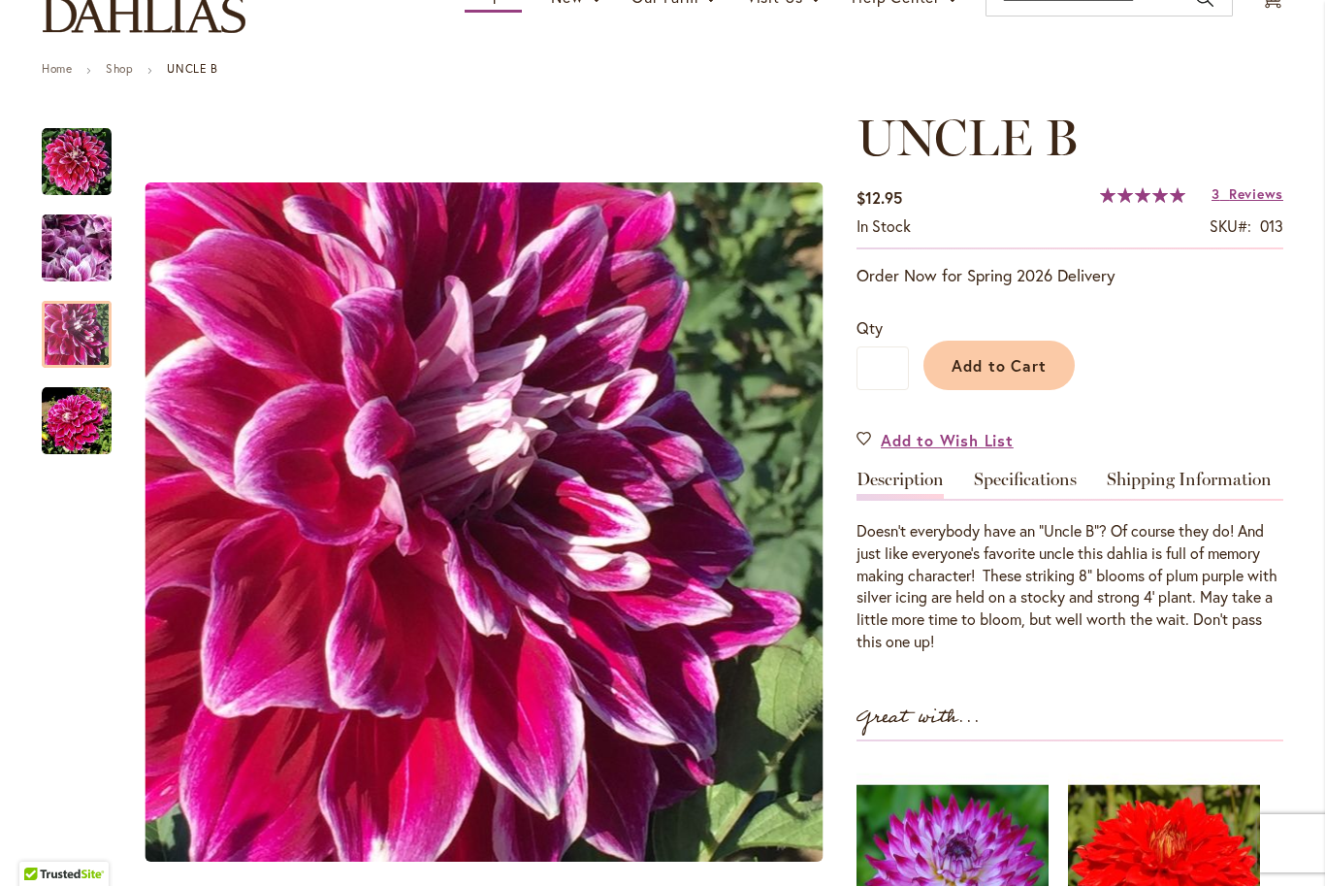
click at [57, 333] on img "Uncle B" at bounding box center [77, 336] width 70 height 70
click at [64, 410] on img "Uncle B" at bounding box center [77, 422] width 70 height 70
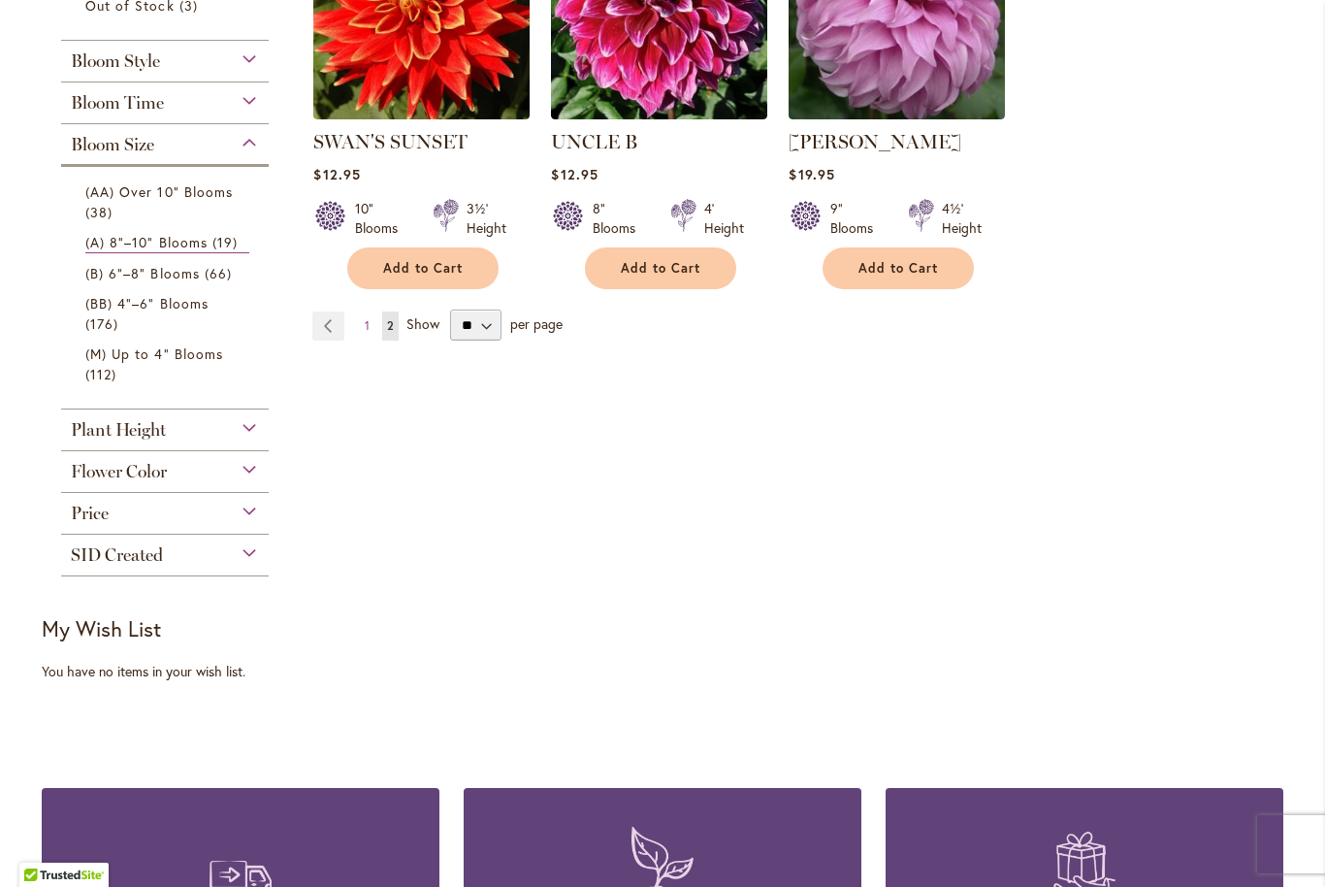
scroll to position [541, 0]
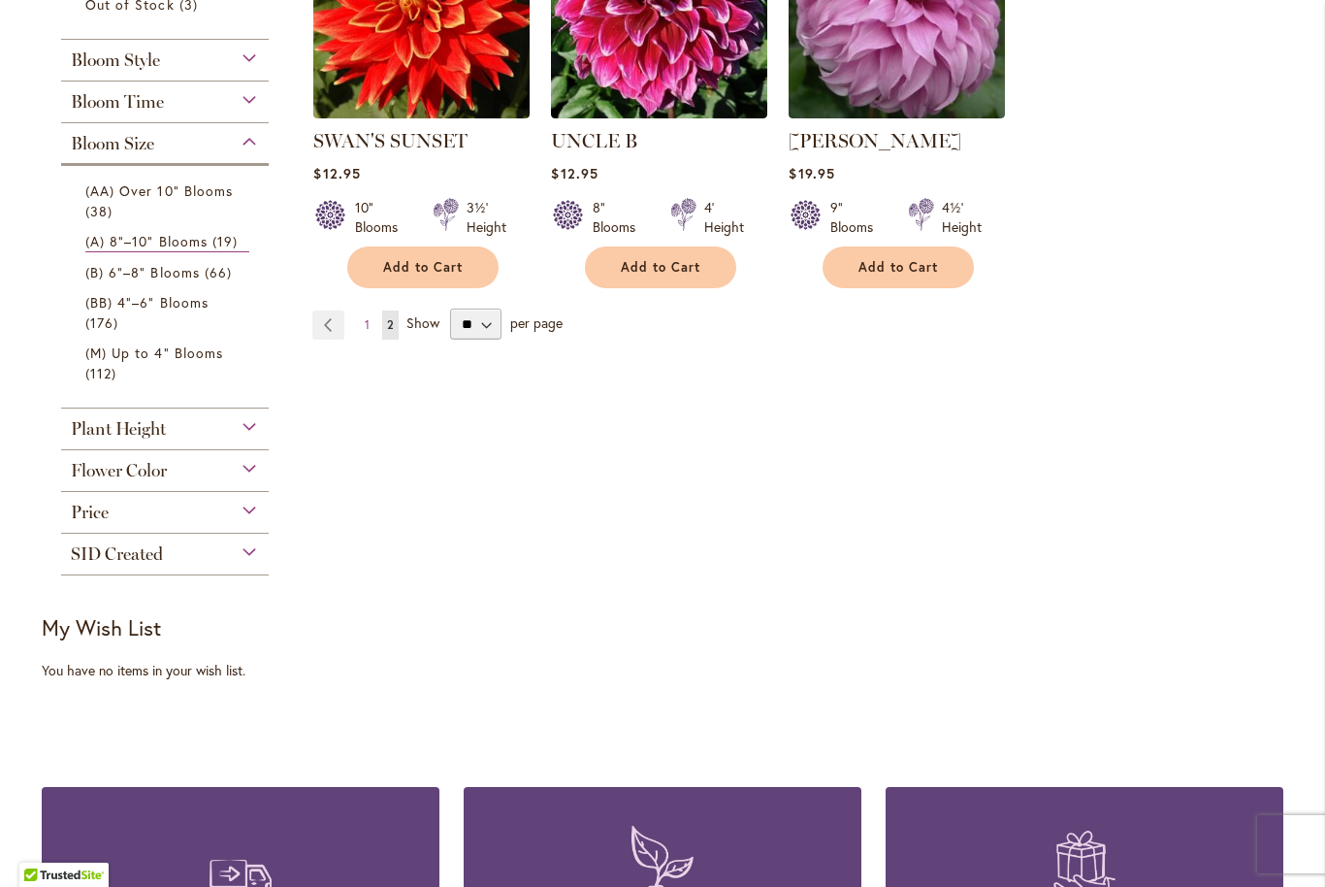
click at [123, 273] on span "(B) 6"–8" Blooms" at bounding box center [142, 272] width 114 height 18
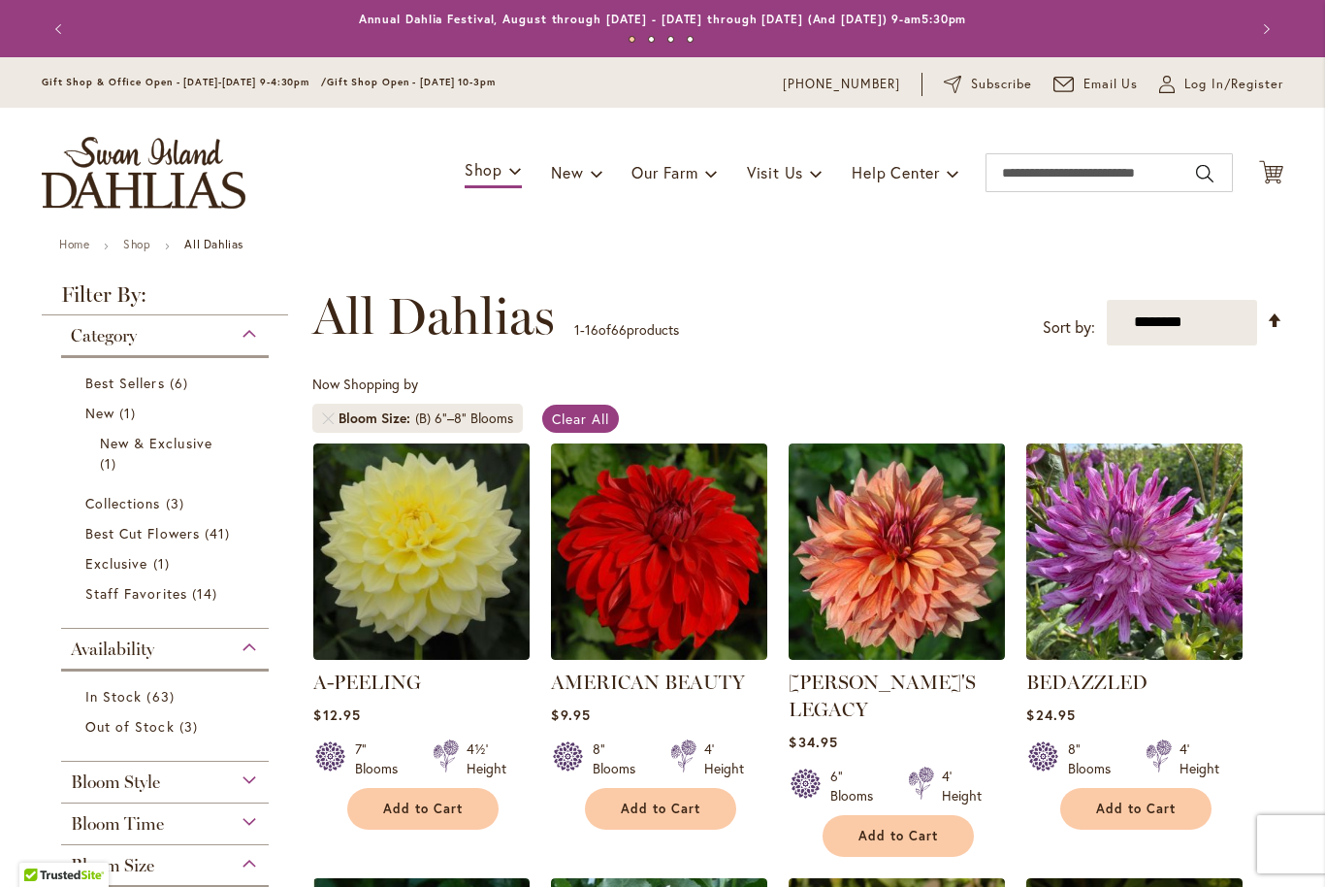
click at [215, 241] on strong "All Dahlias" at bounding box center [213, 244] width 59 height 15
click at [586, 424] on span "Clear All" at bounding box center [580, 418] width 57 height 18
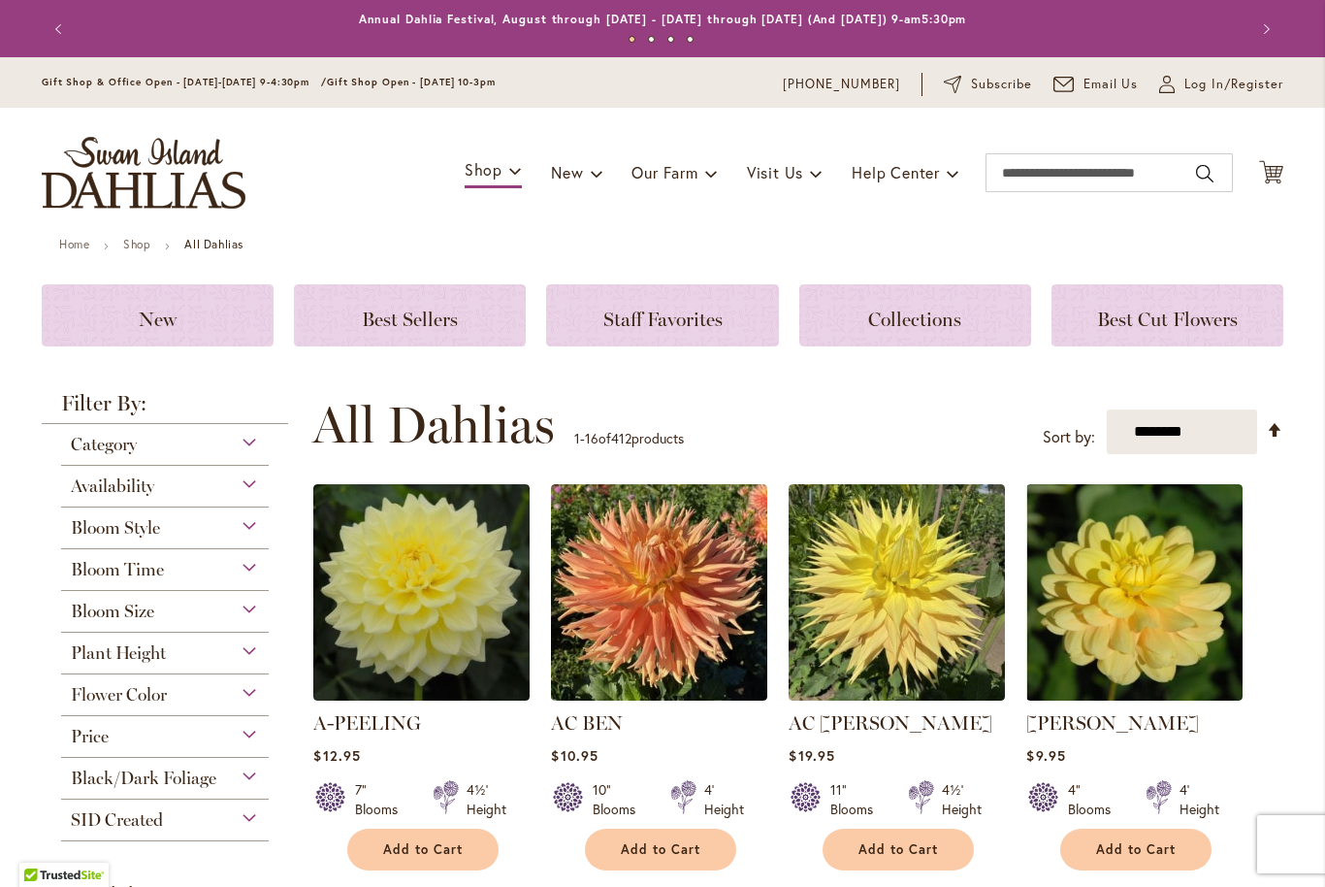
click at [124, 698] on span "Flower Color" at bounding box center [119, 694] width 96 height 21
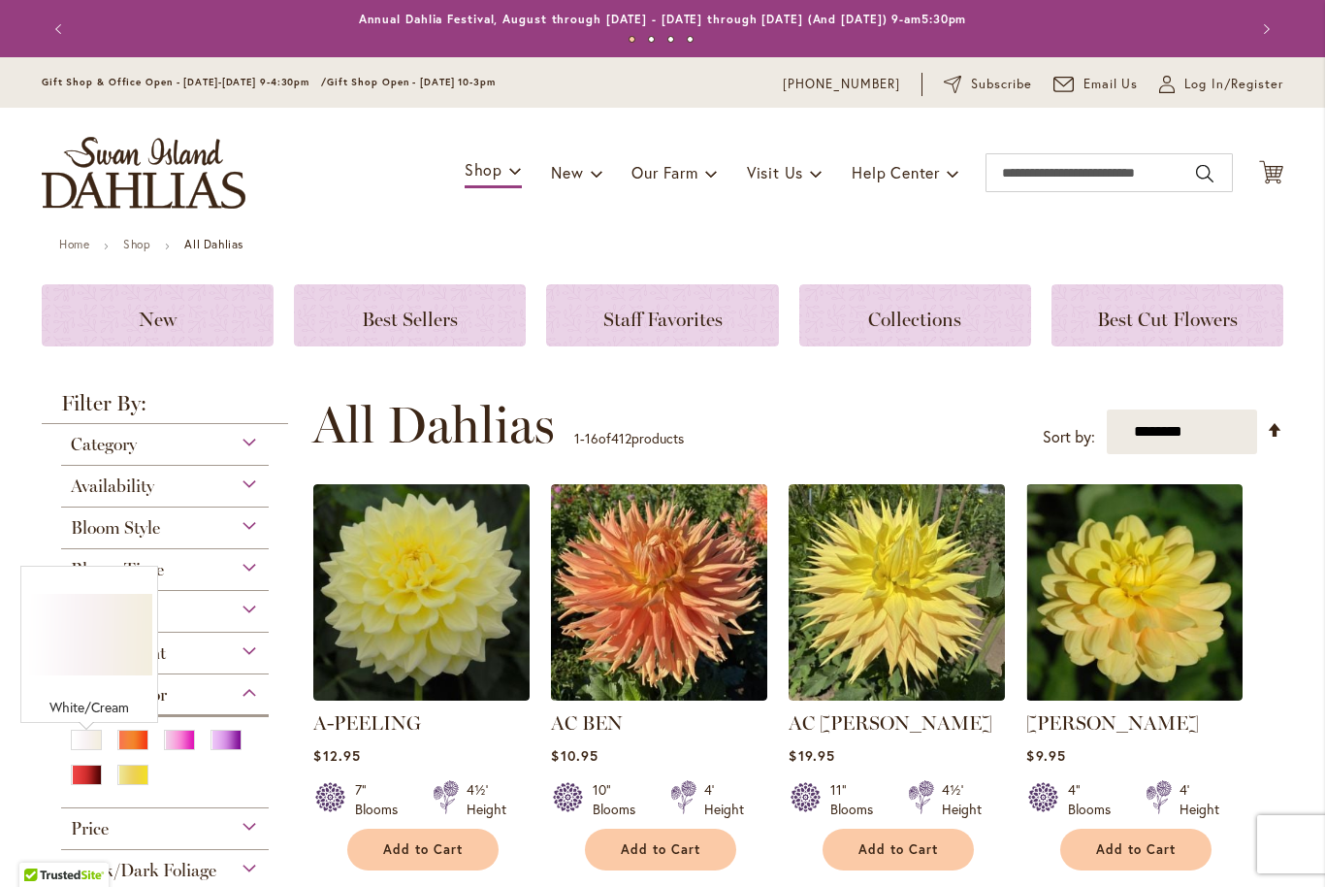
click at [75, 740] on div "White/Cream" at bounding box center [86, 740] width 31 height 20
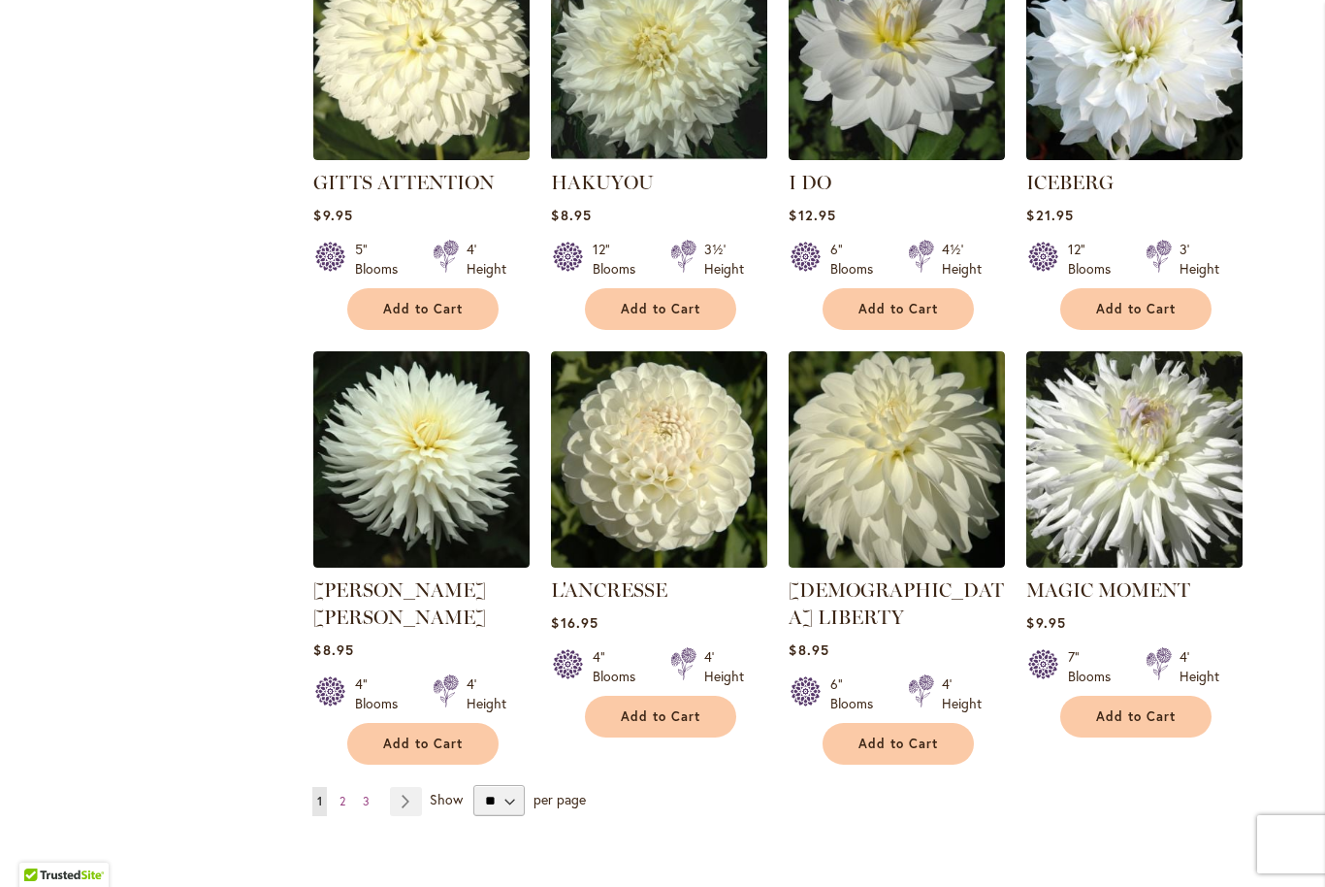
scroll to position [1353, 0]
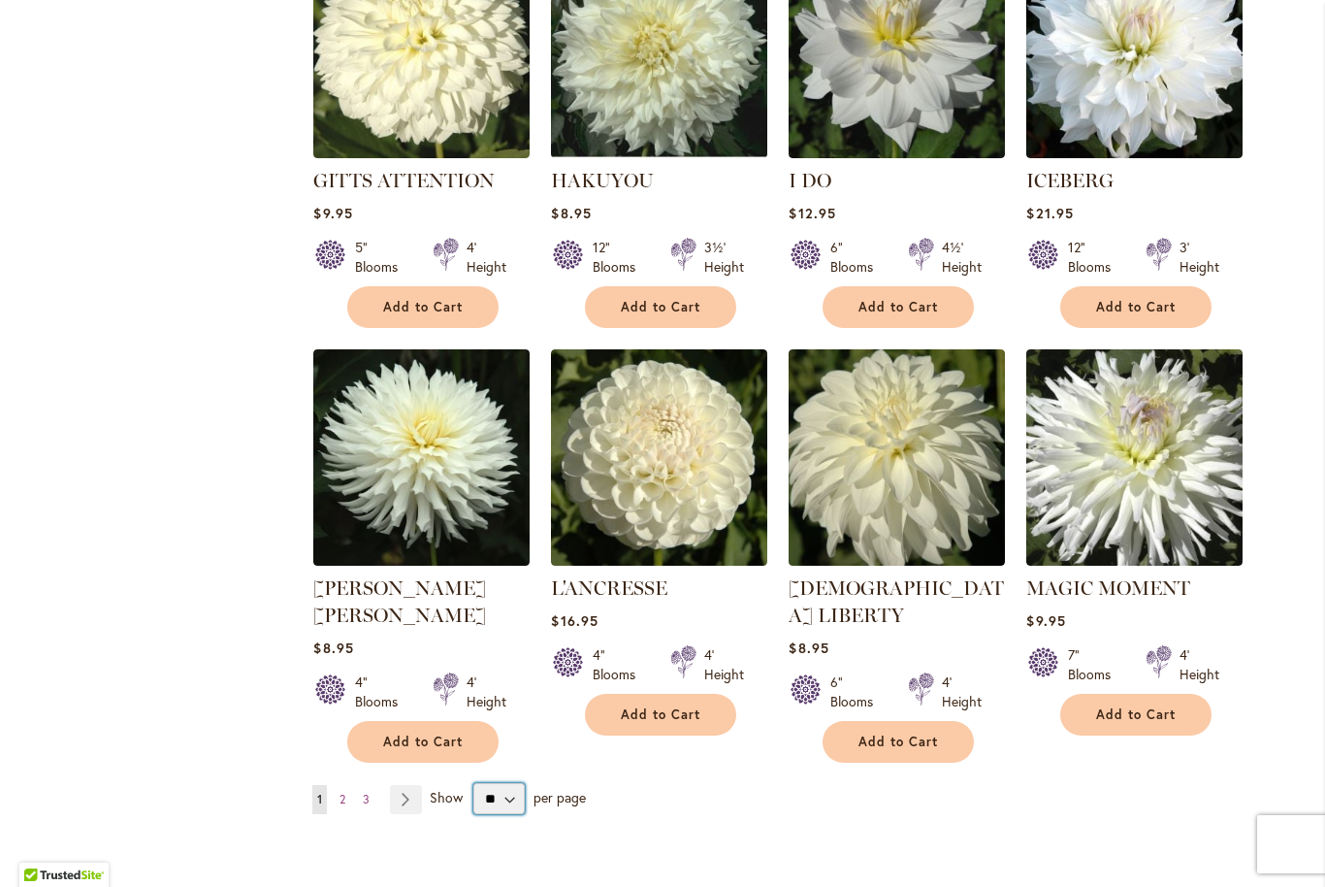
click at [509, 783] on select "** ** ** **" at bounding box center [498, 798] width 51 height 31
select select "**"
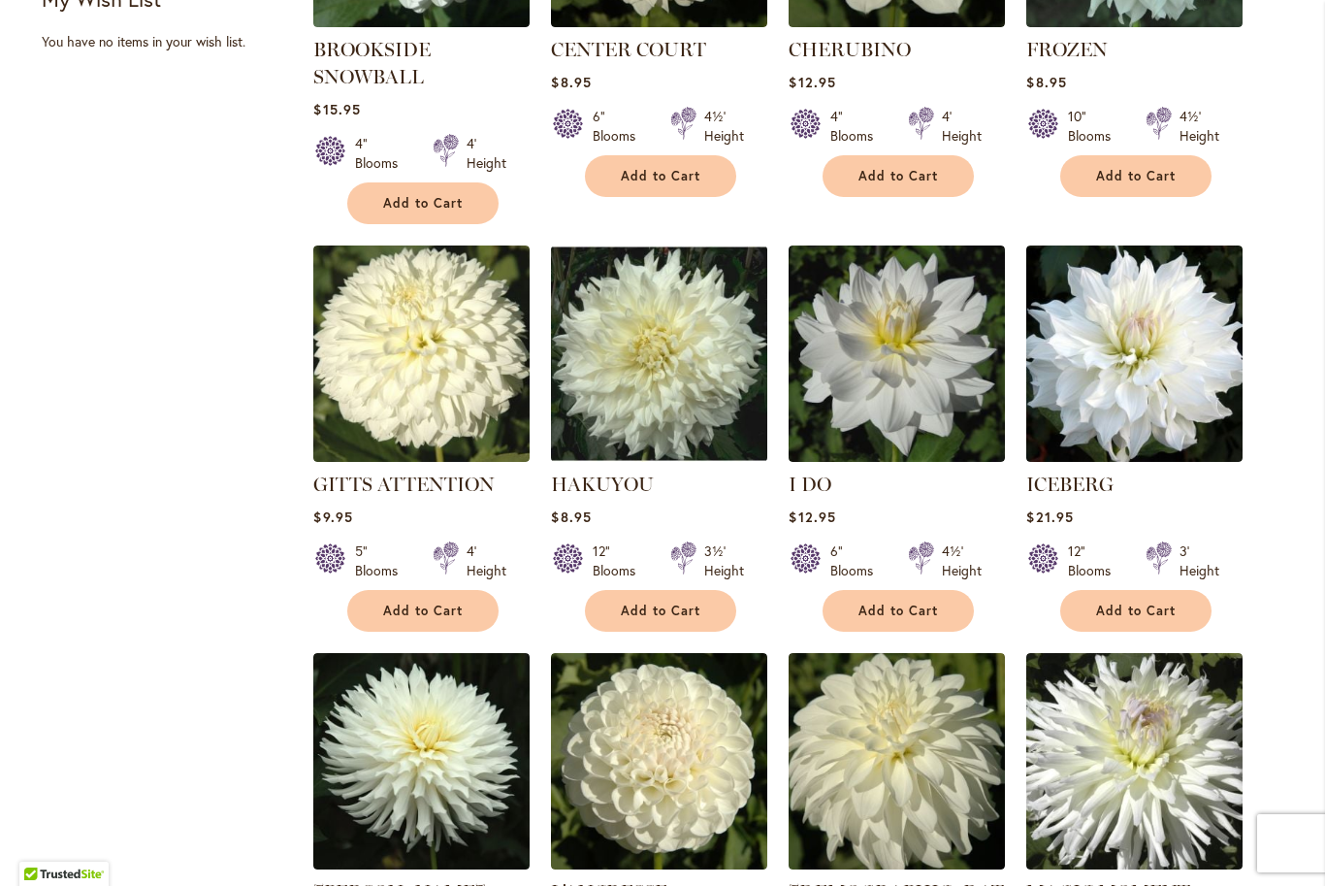
scroll to position [1055, 0]
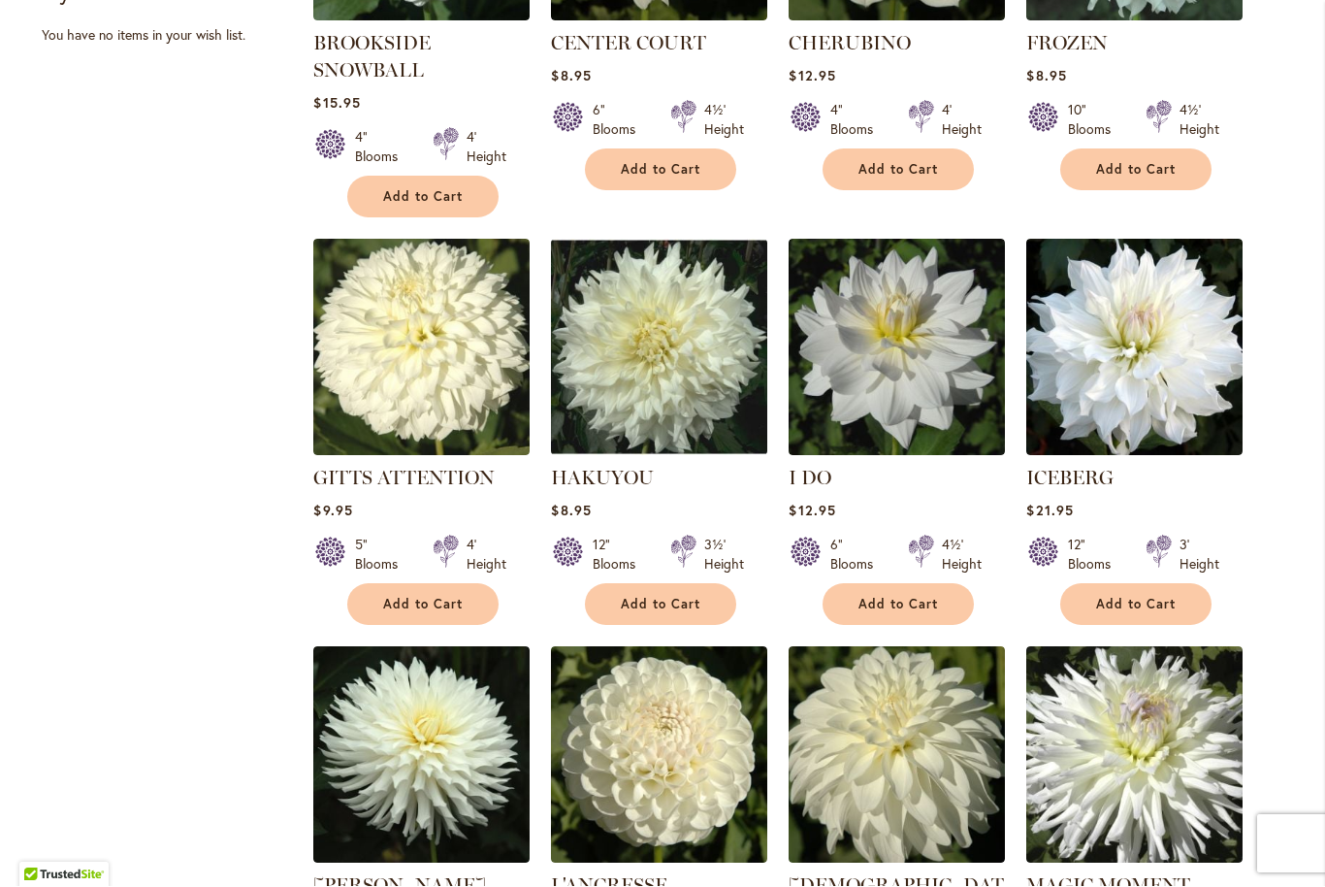
click at [379, 343] on img at bounding box center [421, 348] width 216 height 216
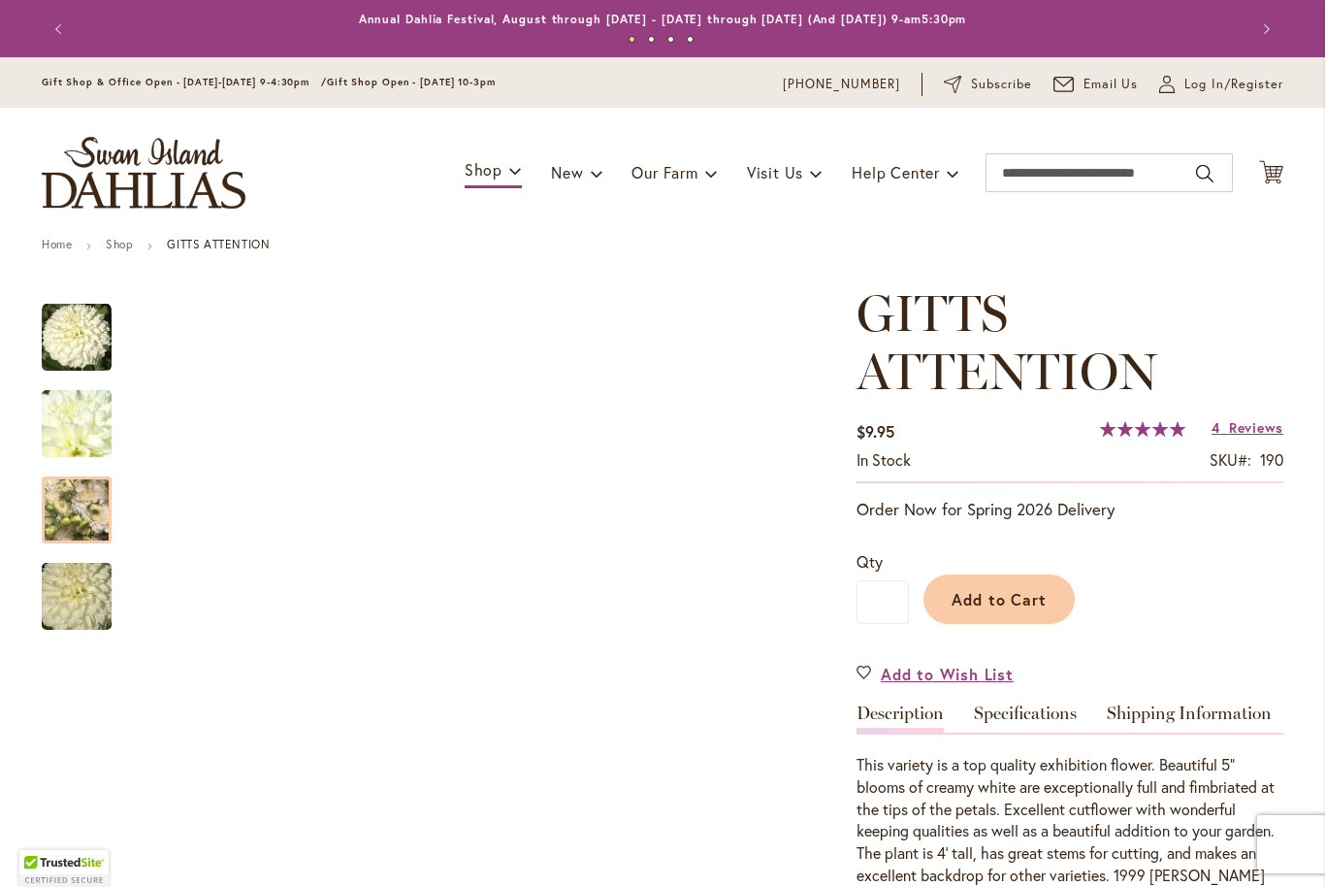
click at [55, 512] on img "GITTS ATTENTION" at bounding box center [77, 510] width 70 height 93
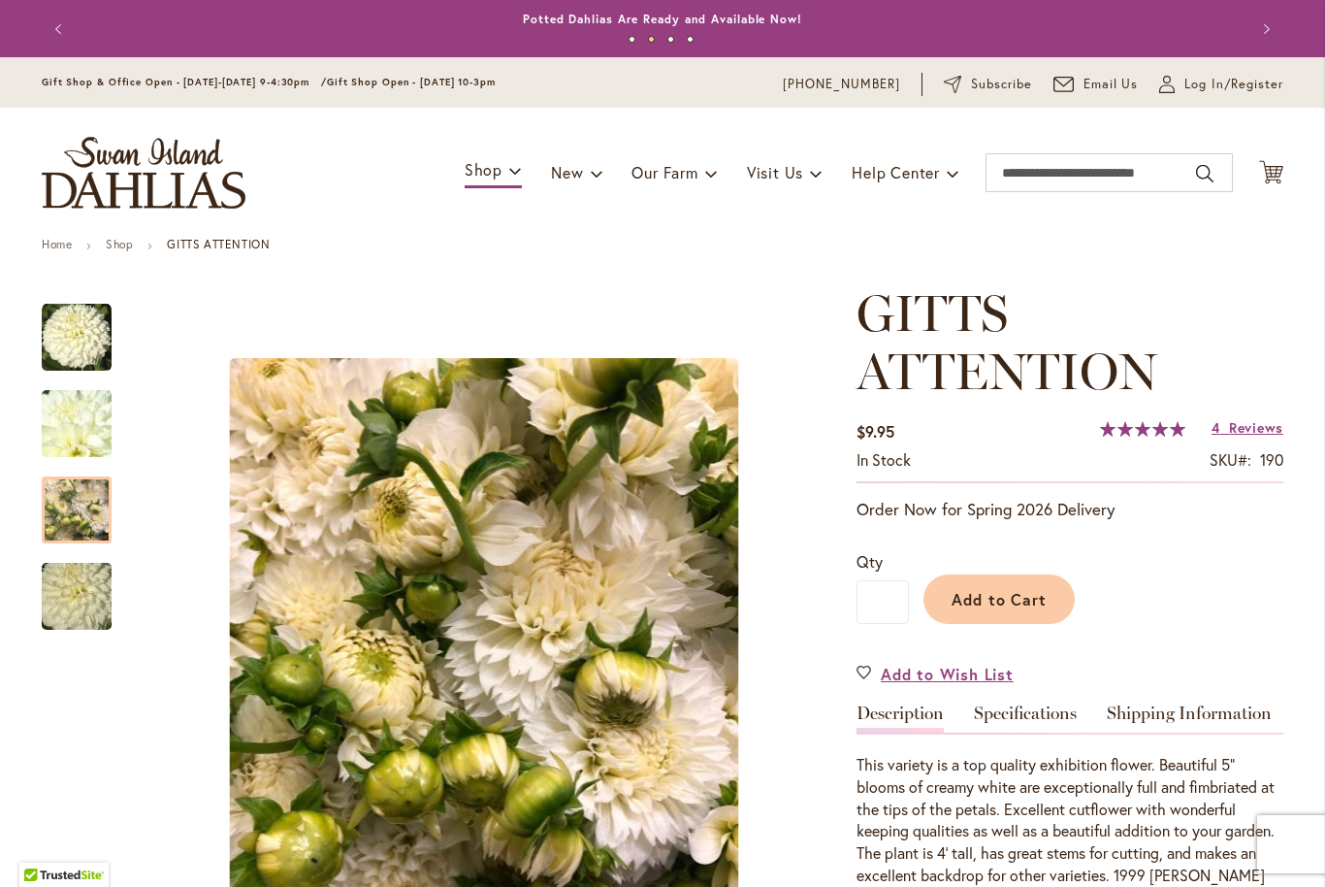
click at [66, 407] on img "GITTS ATTENTION" at bounding box center [77, 424] width 140 height 105
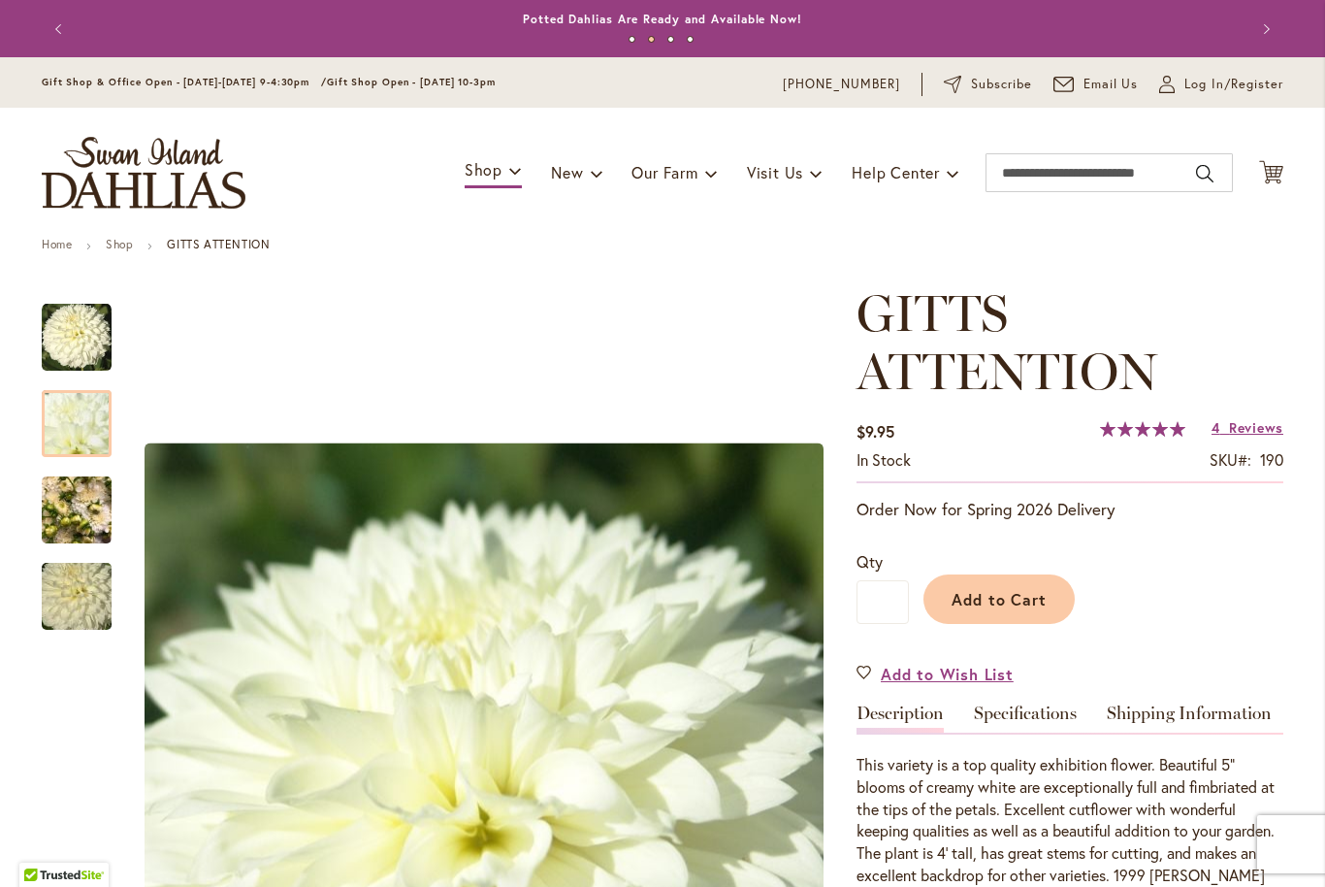
click at [69, 609] on img "GITTS ATTENTION" at bounding box center [77, 596] width 140 height 93
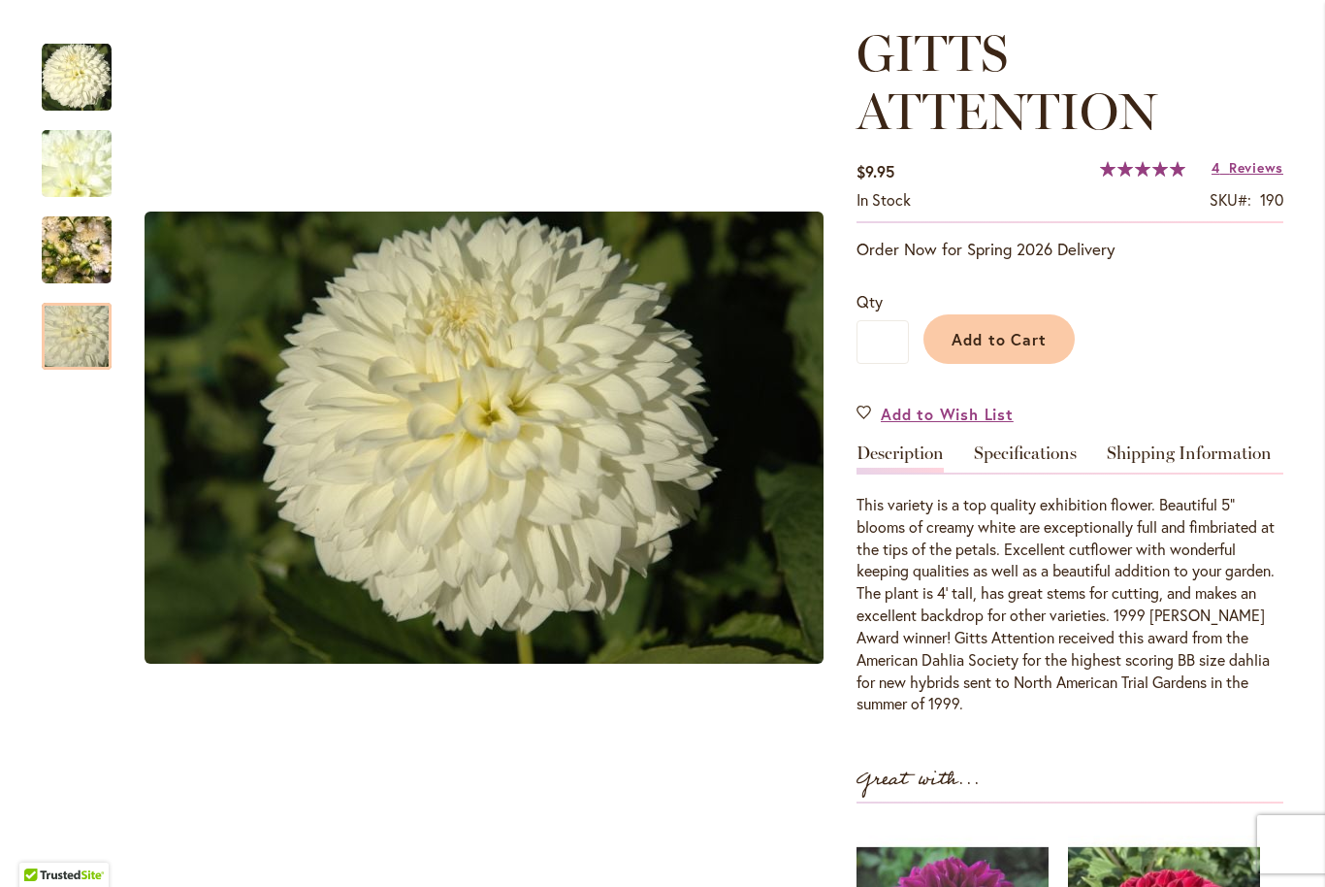
scroll to position [261, 0]
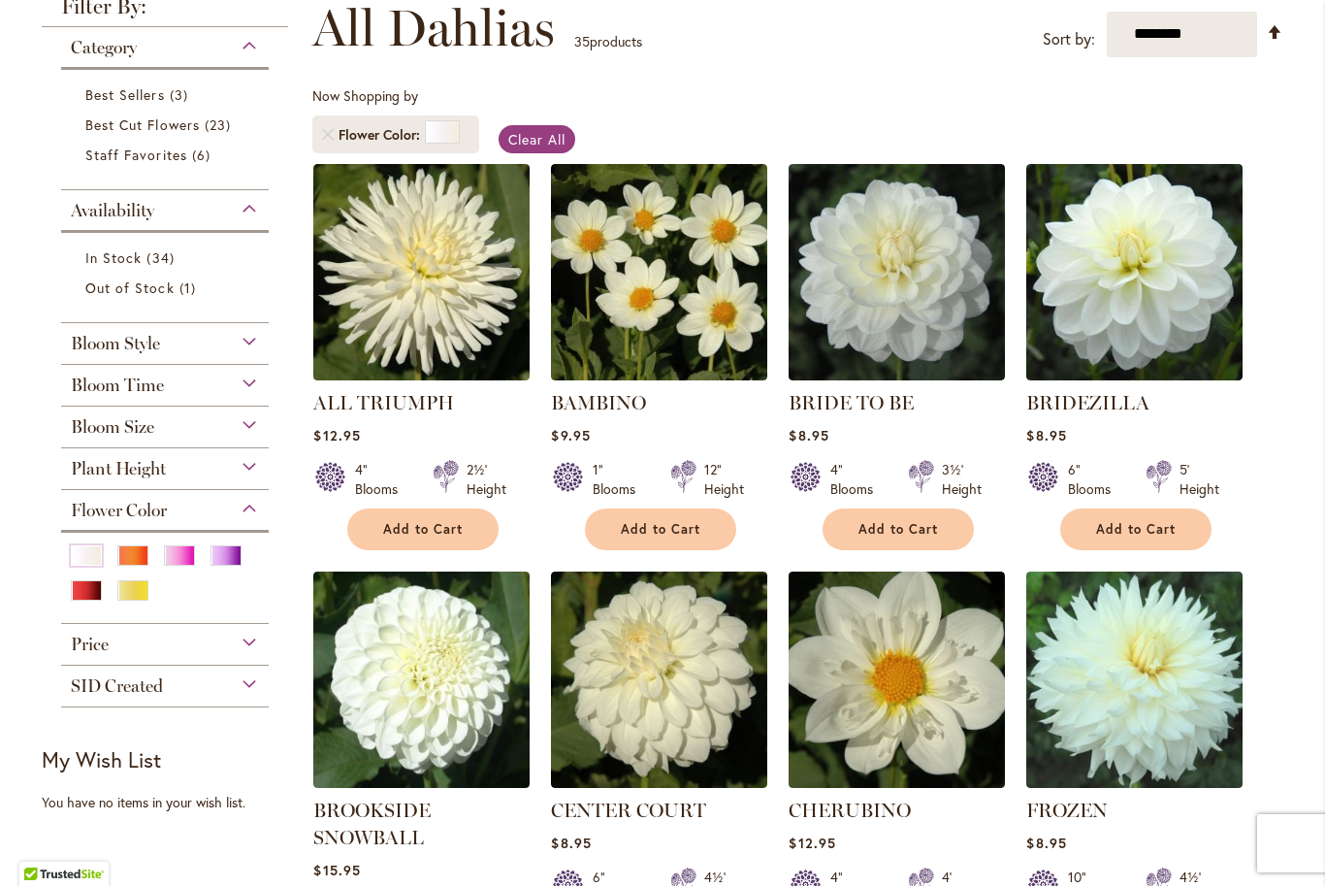
scroll to position [294, 0]
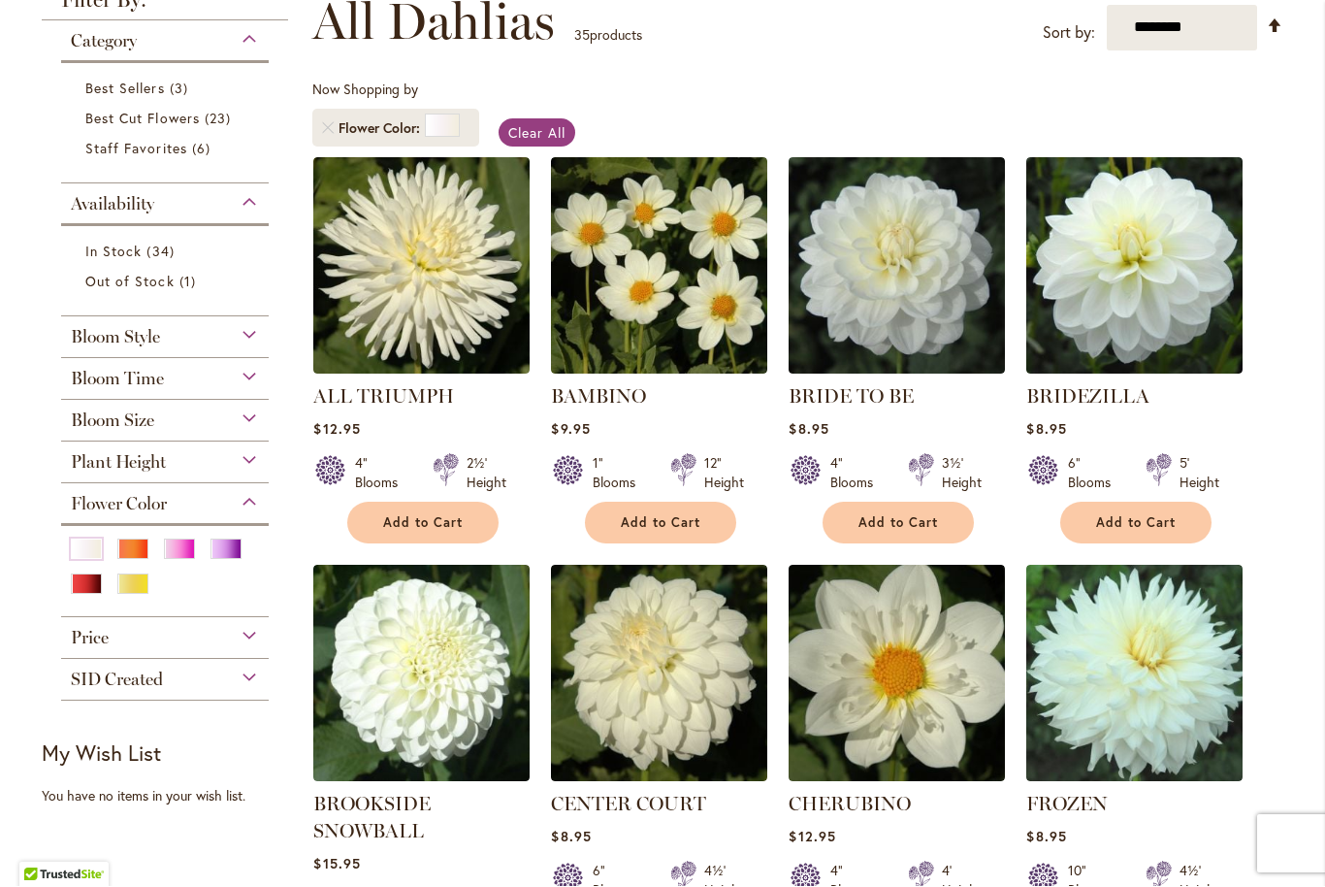
click at [1176, 238] on img at bounding box center [1135, 266] width 216 height 216
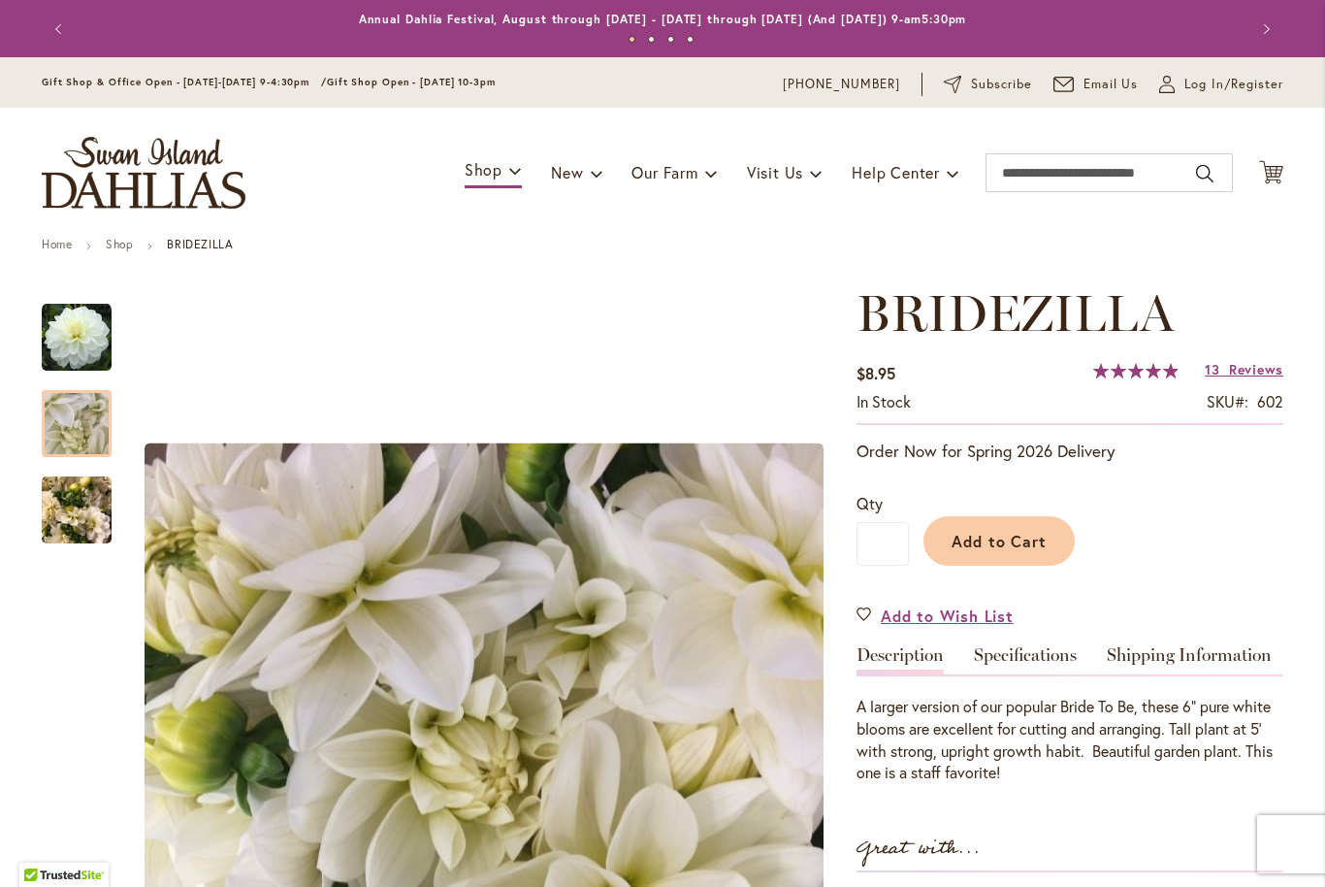
click at [62, 419] on img "BRIDEZILLA" at bounding box center [77, 424] width 140 height 105
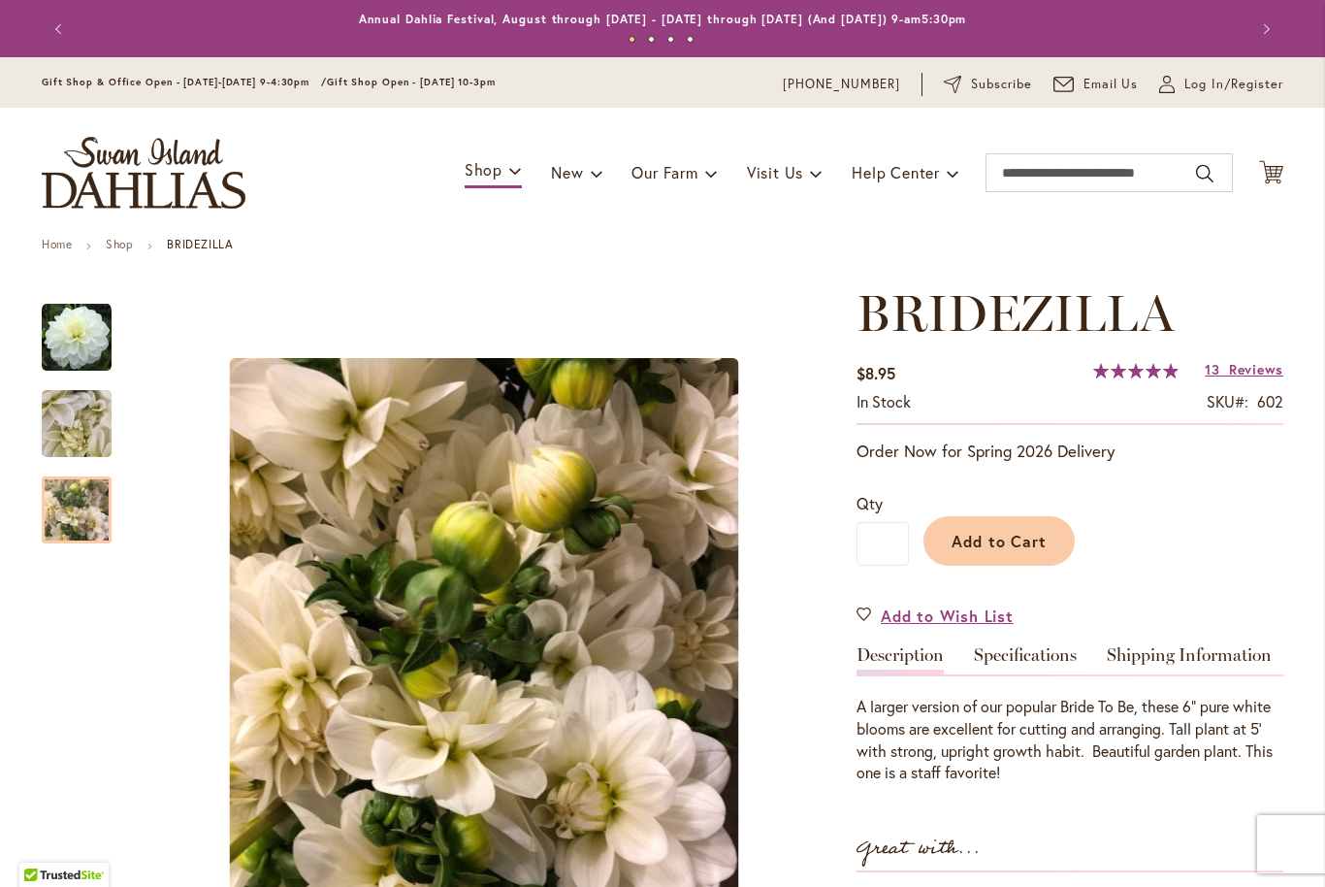
click at [52, 534] on img "BRIDEZILLA" at bounding box center [77, 510] width 70 height 93
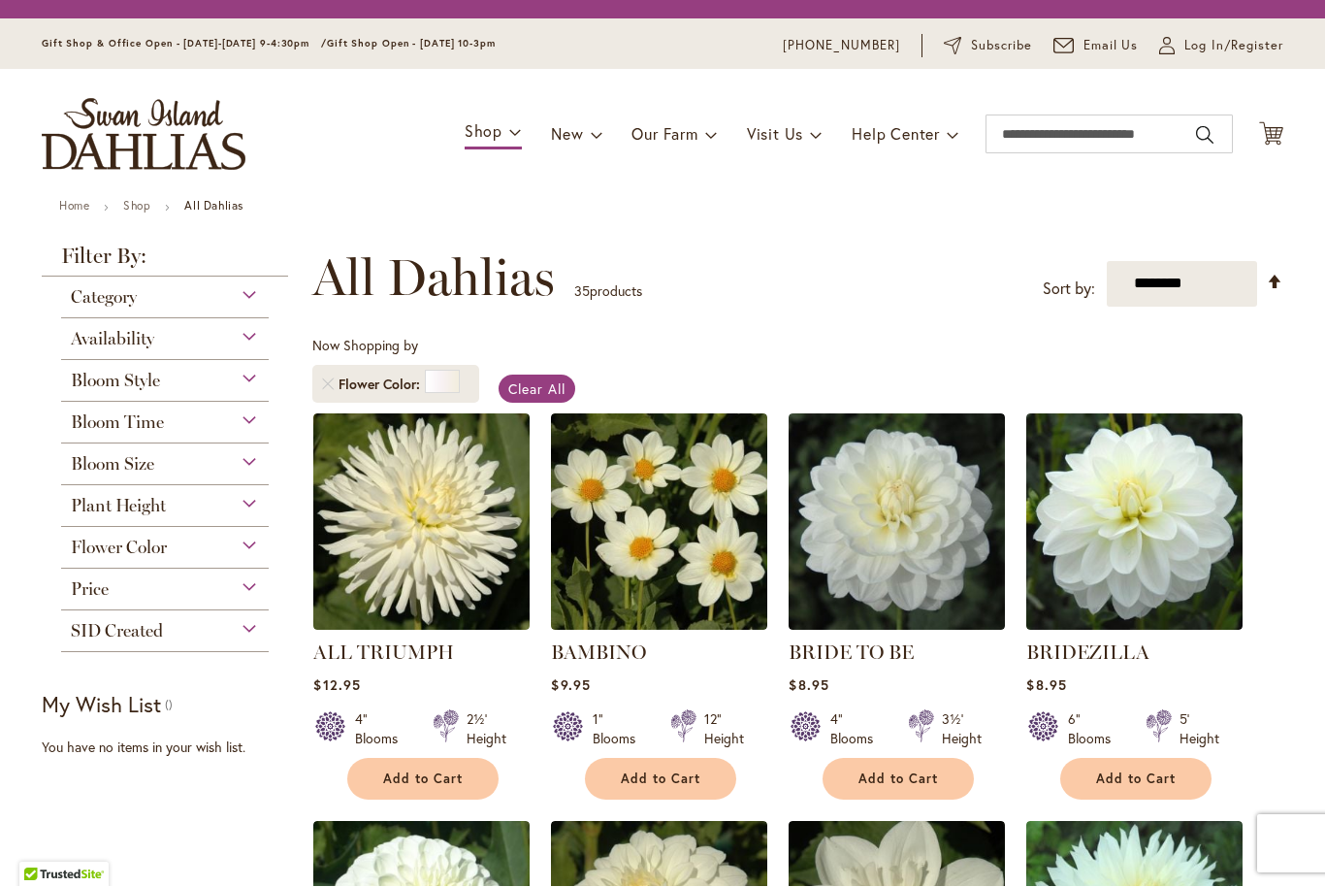
scroll to position [360, 0]
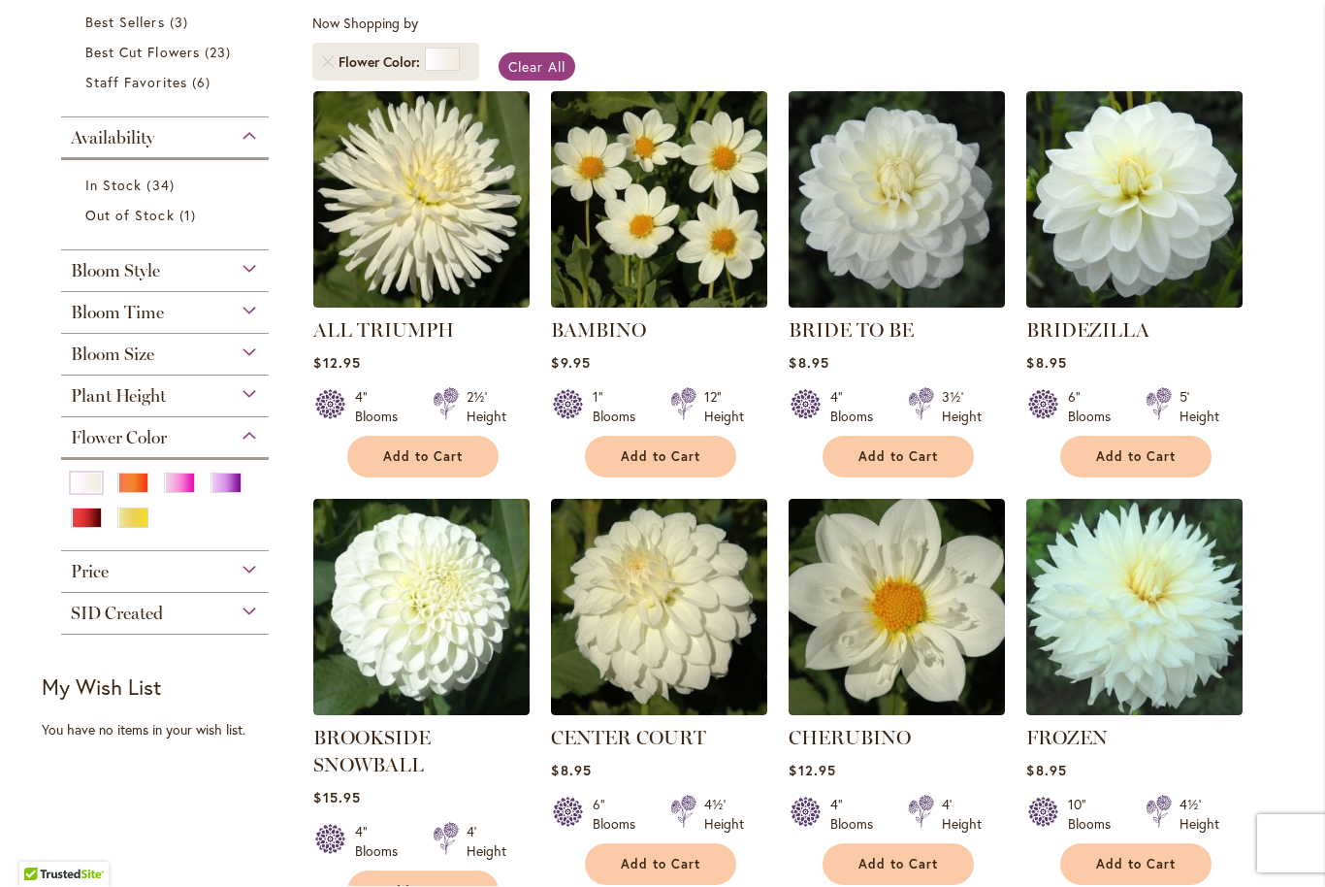
click at [961, 241] on img at bounding box center [897, 200] width 216 height 216
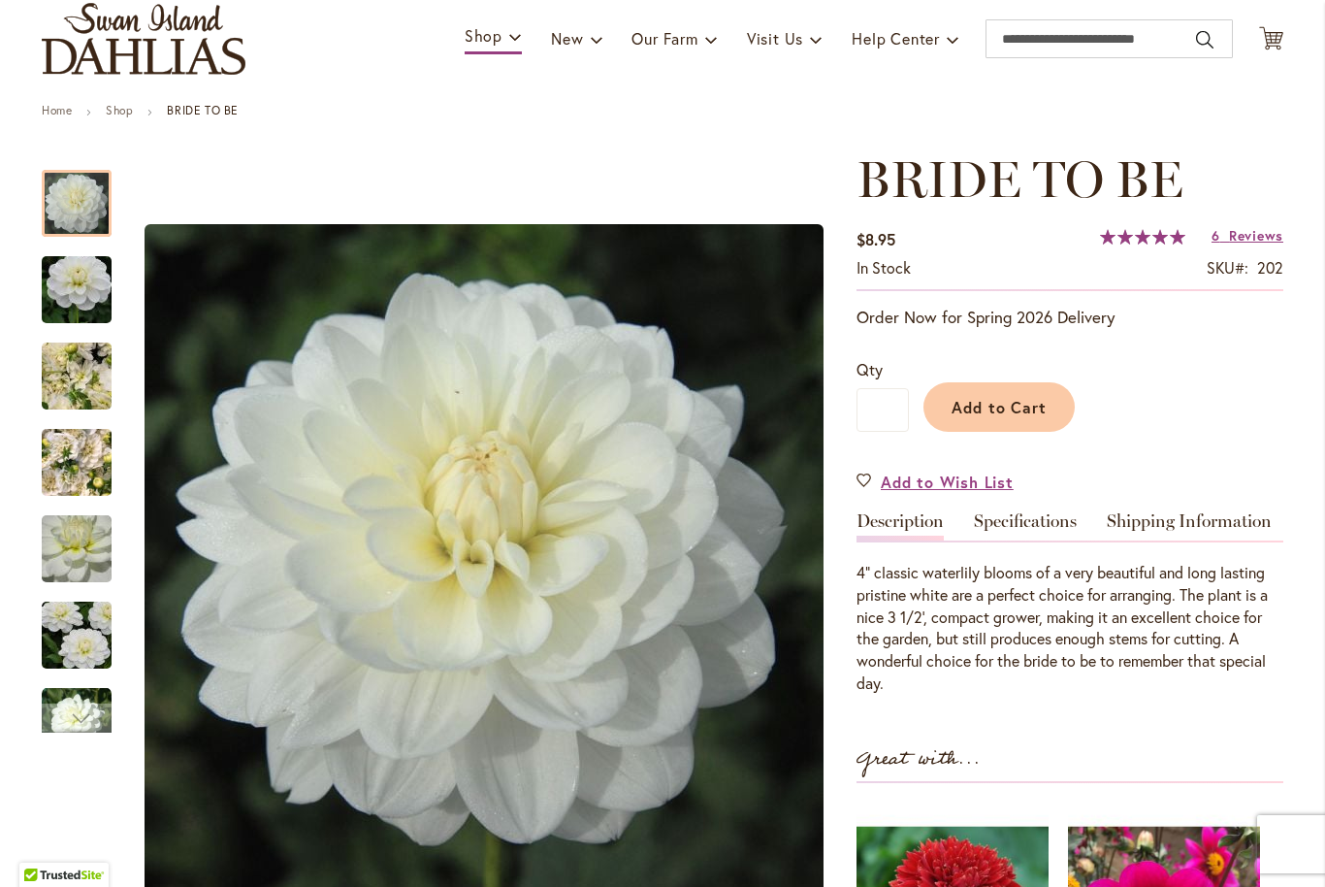
scroll to position [137, 0]
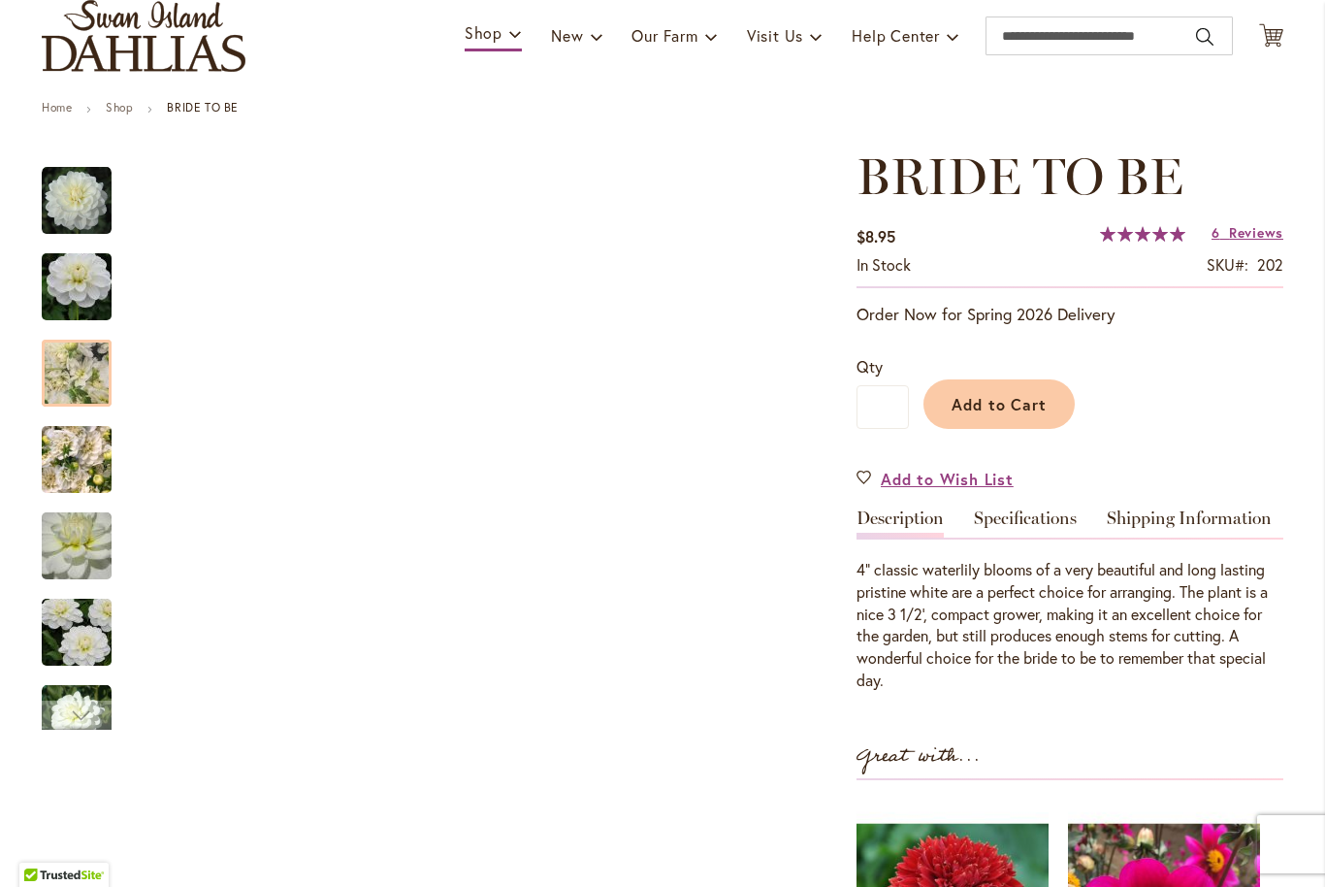
click at [63, 375] on img "BRIDE TO BE" at bounding box center [77, 373] width 140 height 105
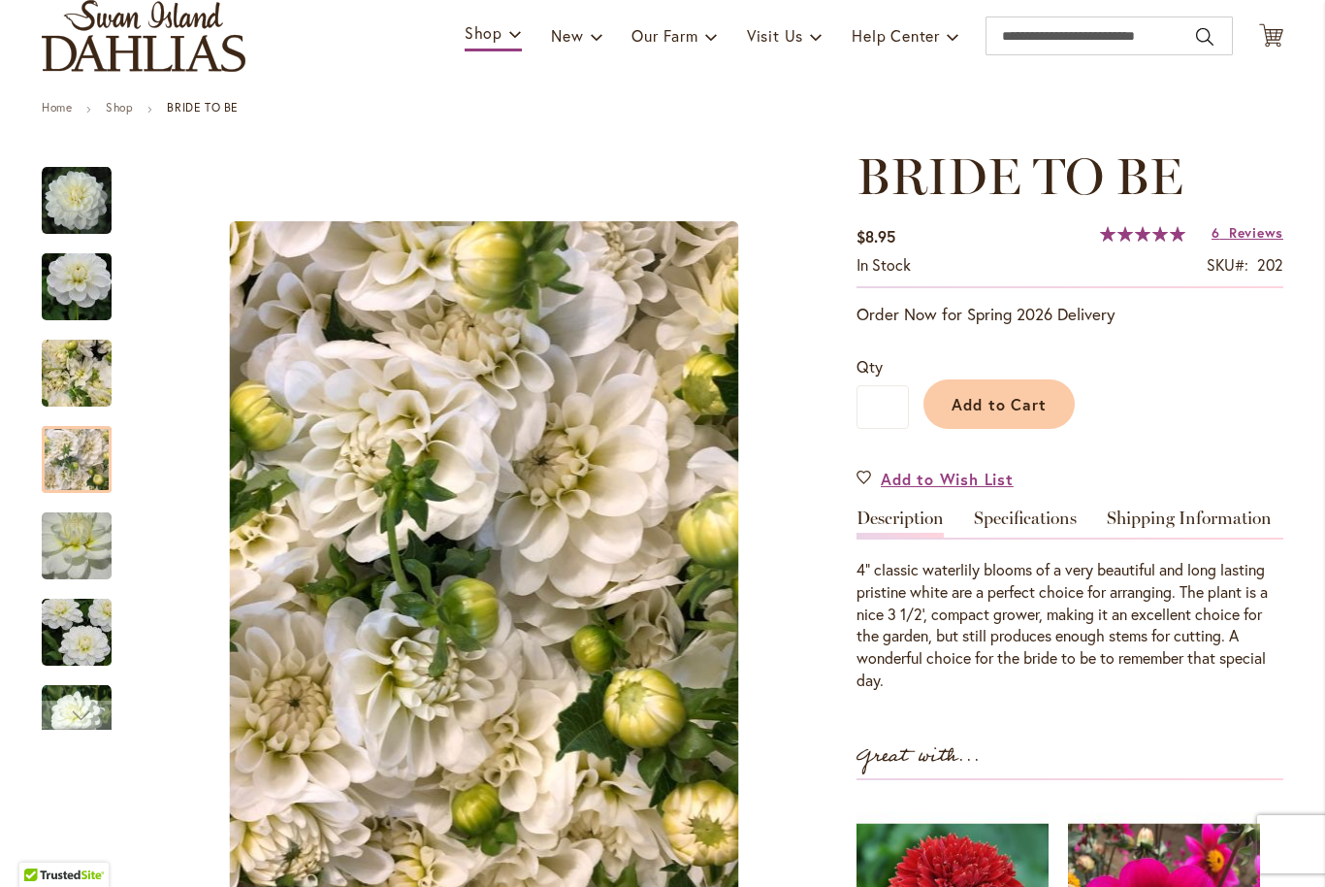
click at [70, 455] on img "BRIDE TO BE" at bounding box center [77, 459] width 70 height 93
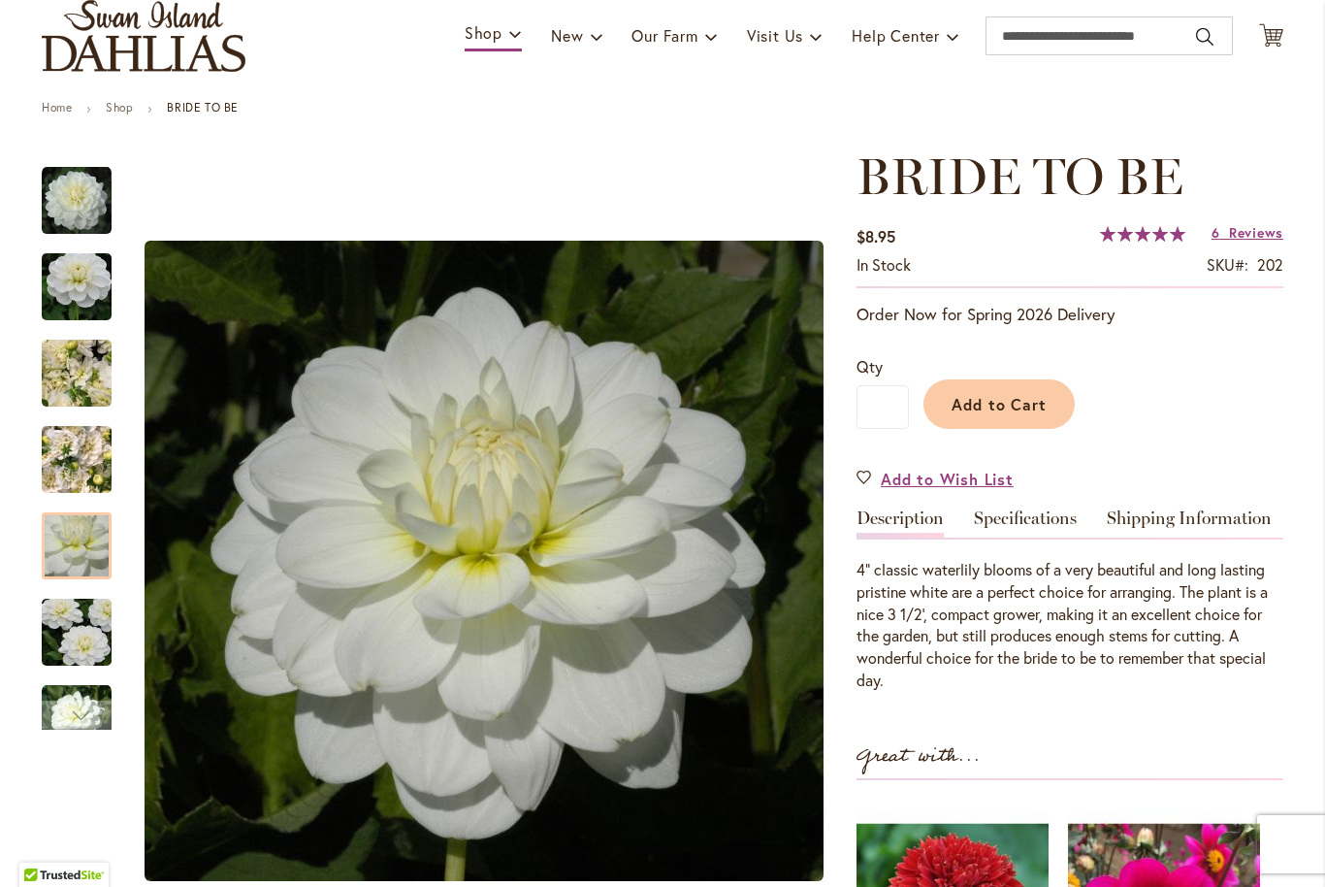
click at [63, 534] on div at bounding box center [77, 545] width 70 height 67
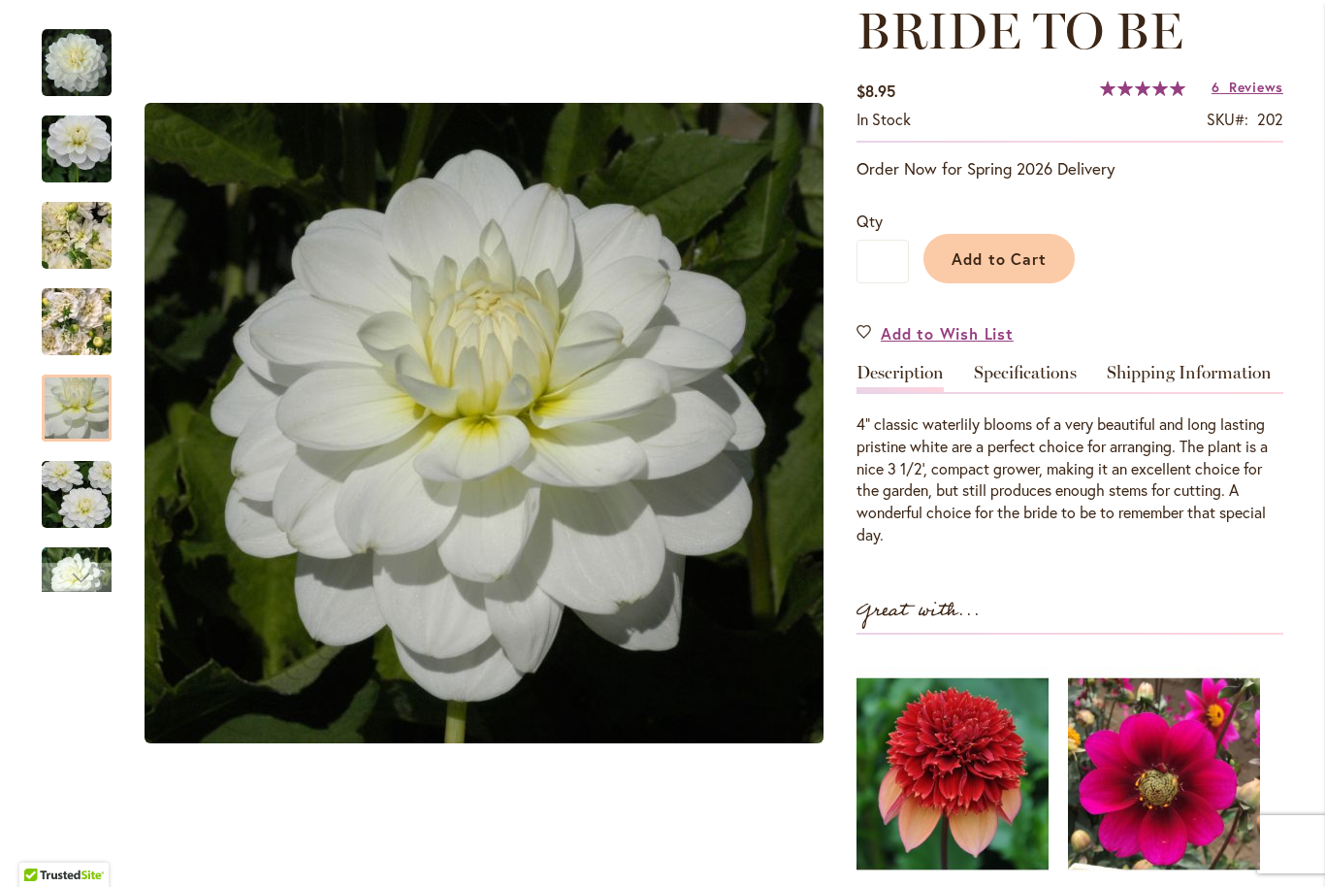
scroll to position [284, 0]
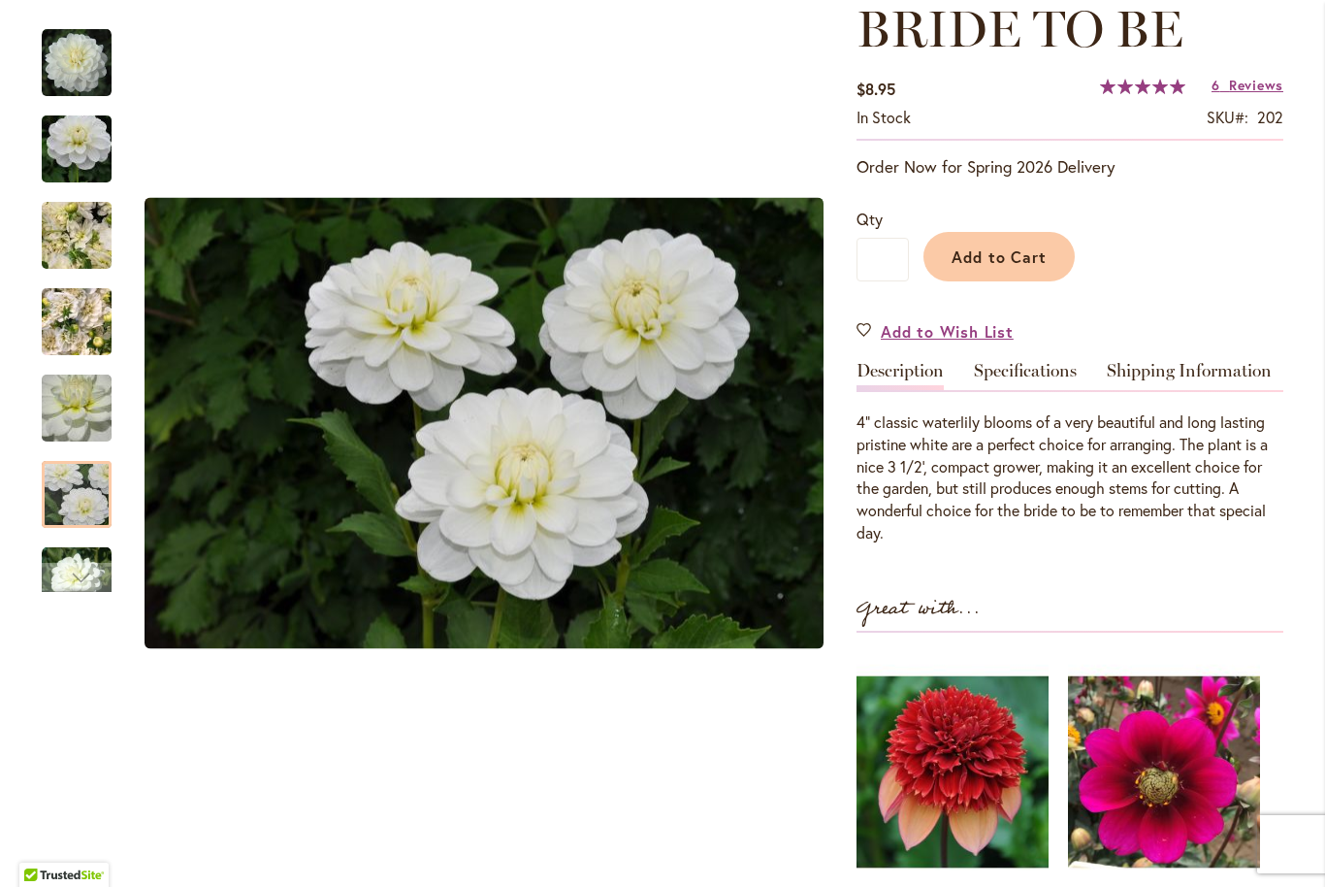
click at [62, 494] on img "BRIDE TO BE" at bounding box center [77, 494] width 140 height 93
click at [56, 564] on div "Next" at bounding box center [77, 577] width 70 height 29
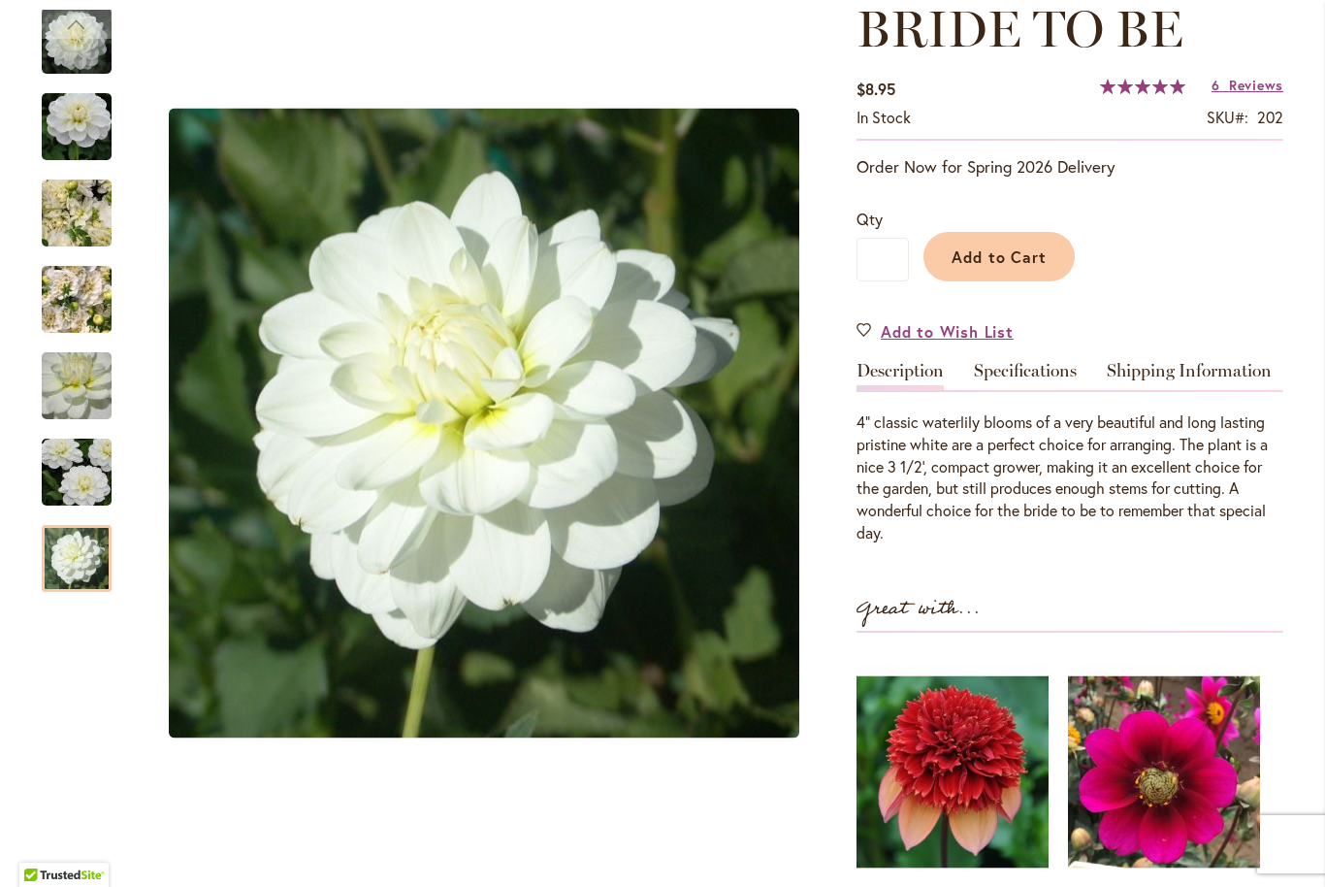
click at [71, 564] on img "BRIDE TO BE" at bounding box center [77, 559] width 70 height 70
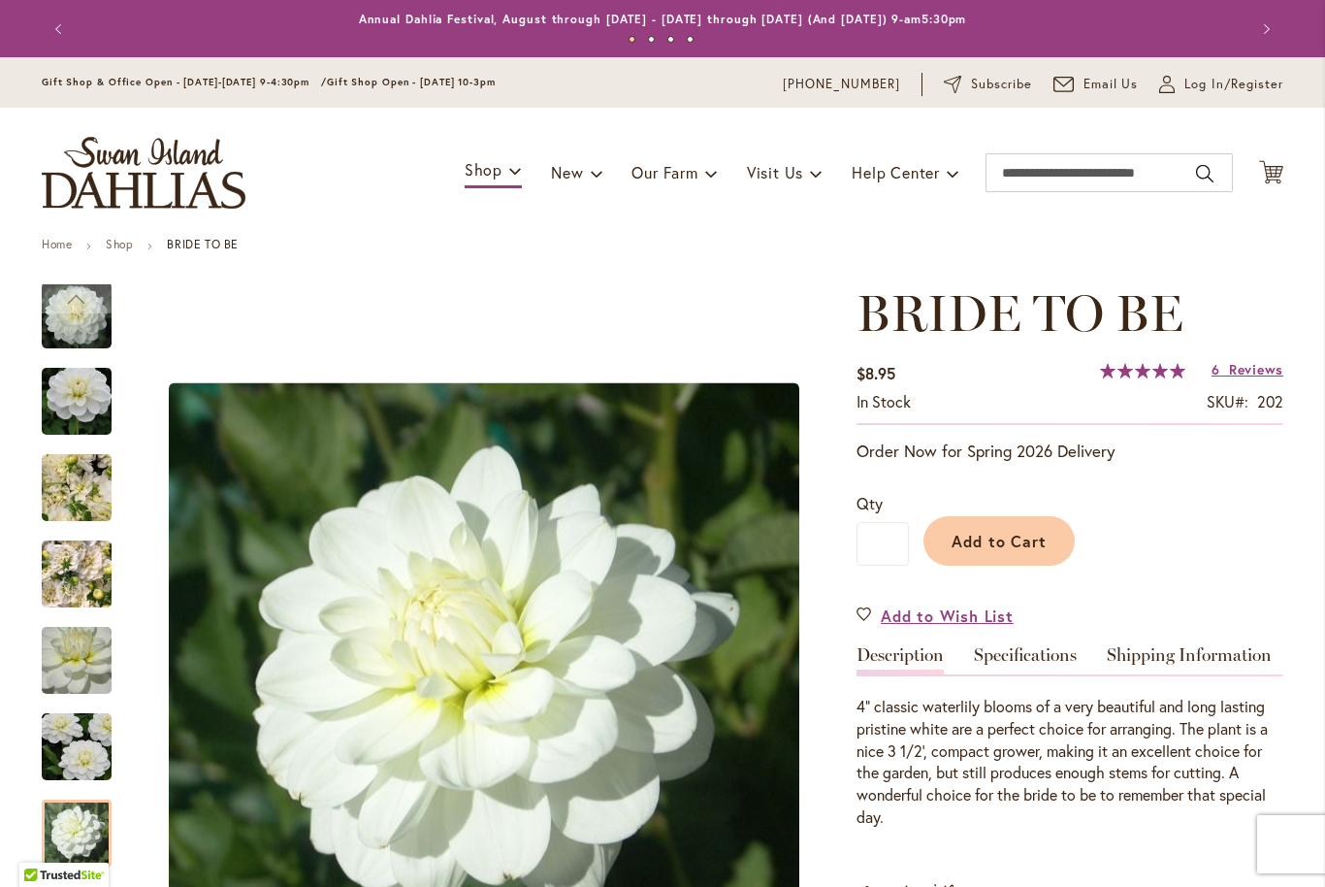
scroll to position [0, 0]
click at [116, 241] on link "Shop" at bounding box center [119, 244] width 27 height 15
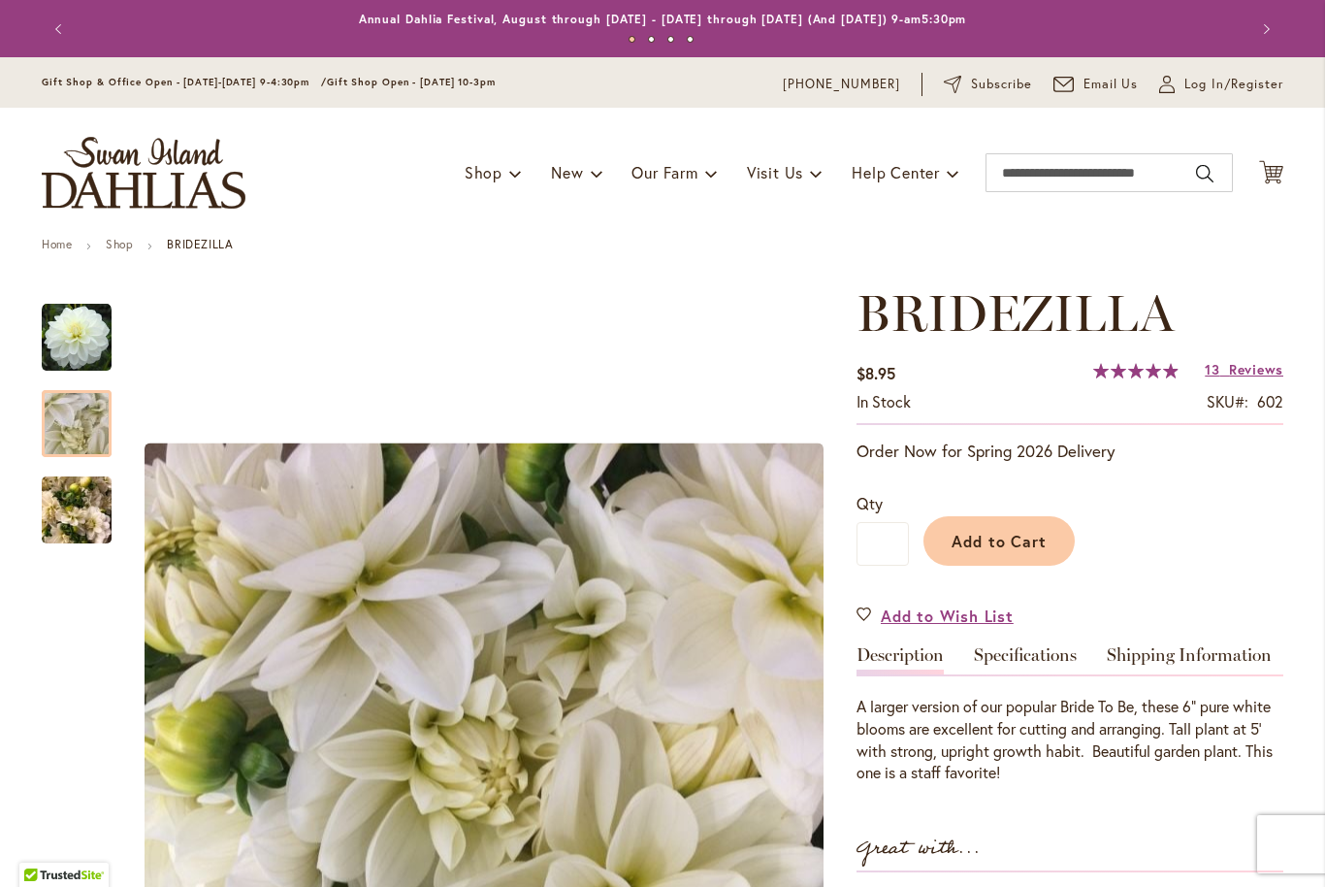
click at [74, 428] on img "BRIDEZILLA" at bounding box center [77, 424] width 140 height 105
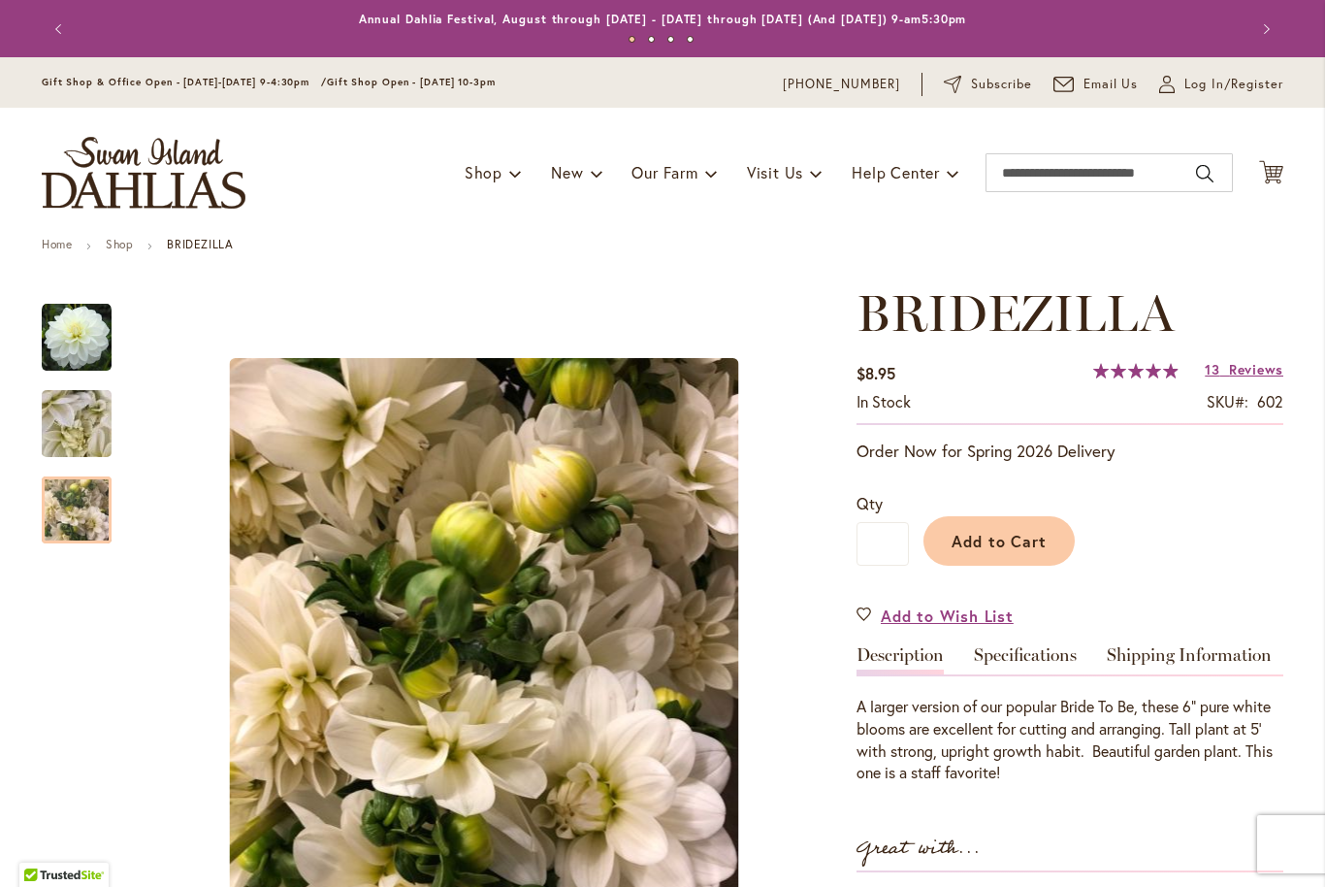
click at [74, 510] on img "BRIDEZILLA" at bounding box center [77, 510] width 70 height 93
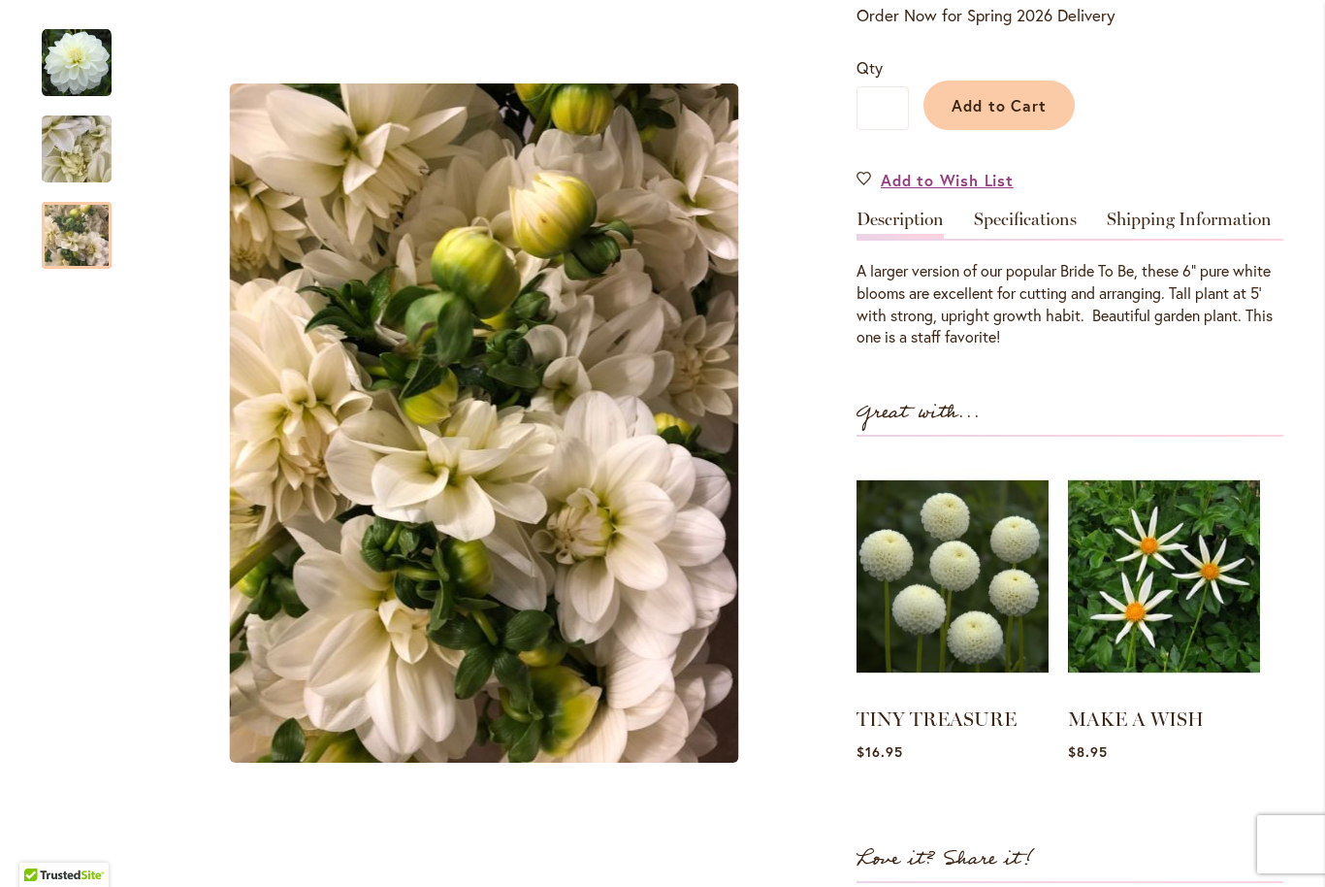
scroll to position [403, 0]
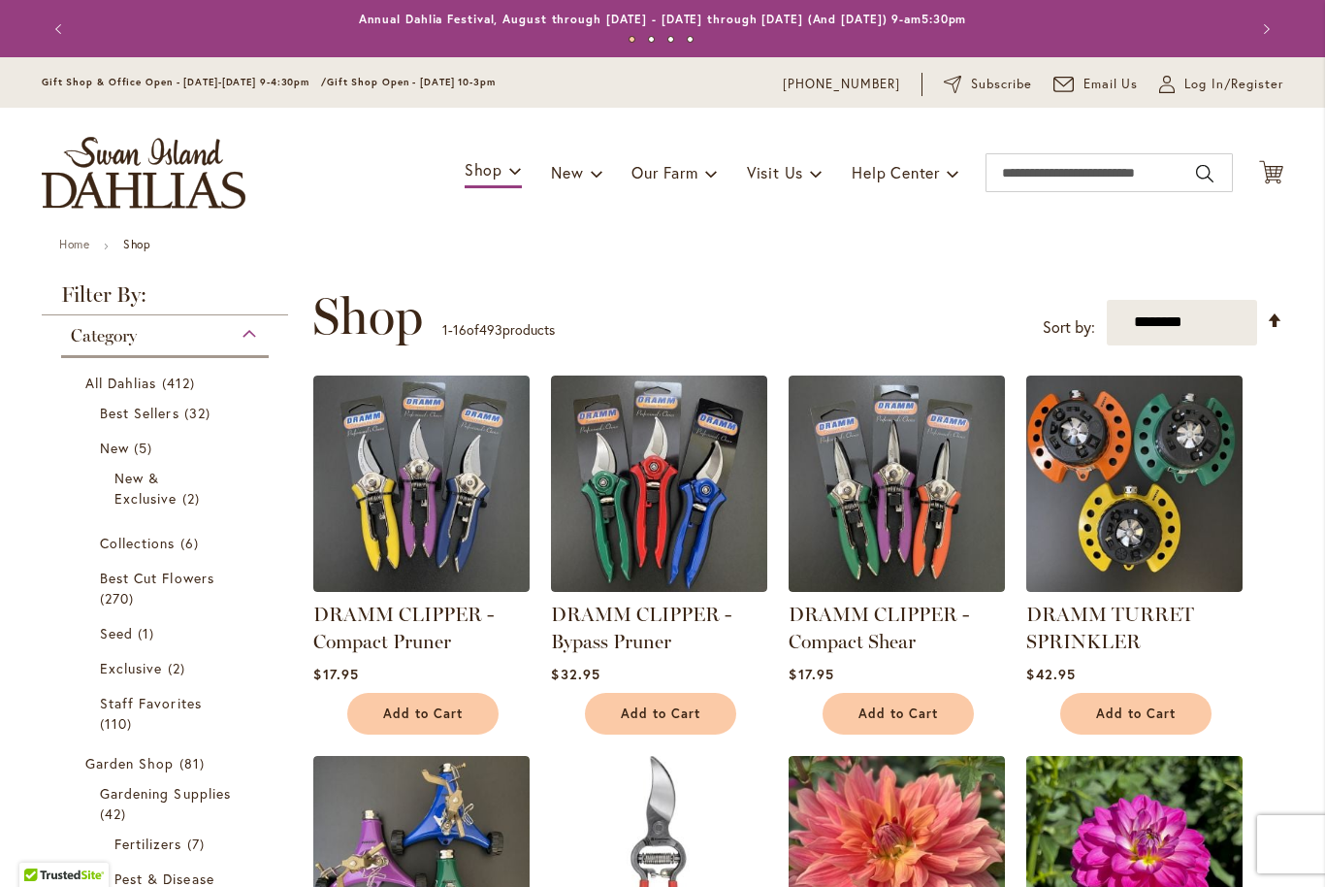
click at [121, 374] on link "All Dahlias 412 items" at bounding box center [167, 383] width 164 height 20
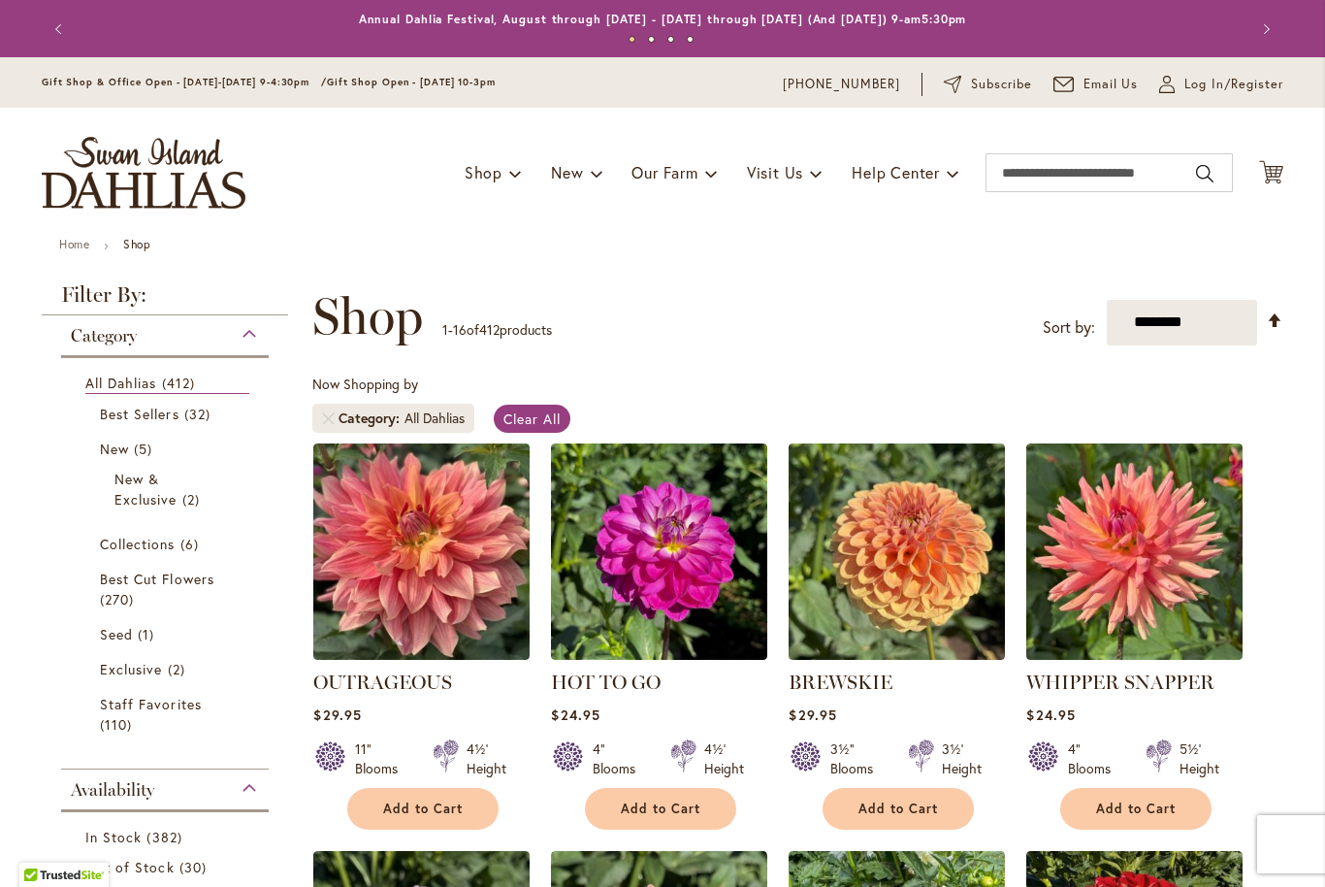
click at [133, 250] on strong "Shop" at bounding box center [136, 244] width 27 height 15
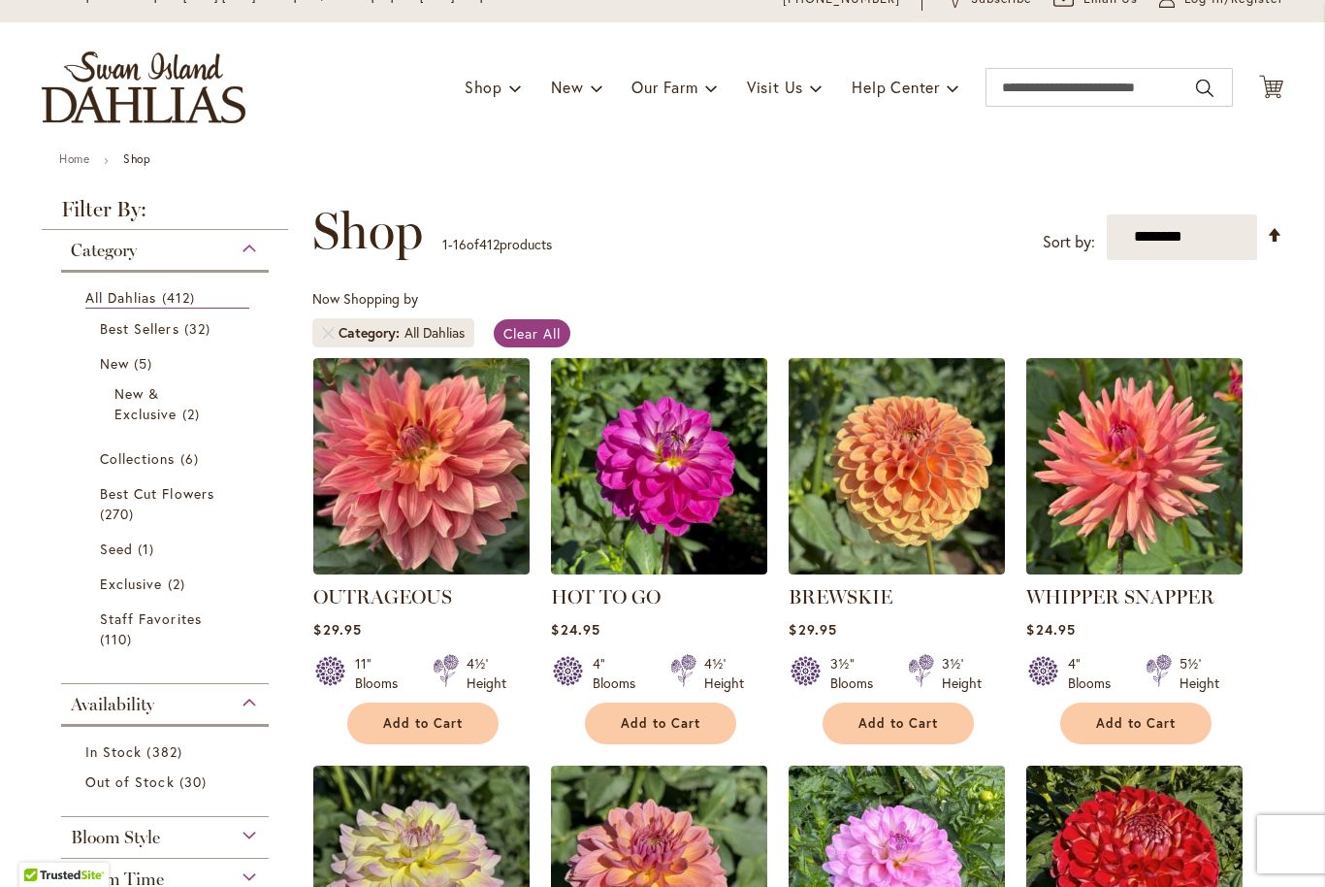
scroll to position [87, 0]
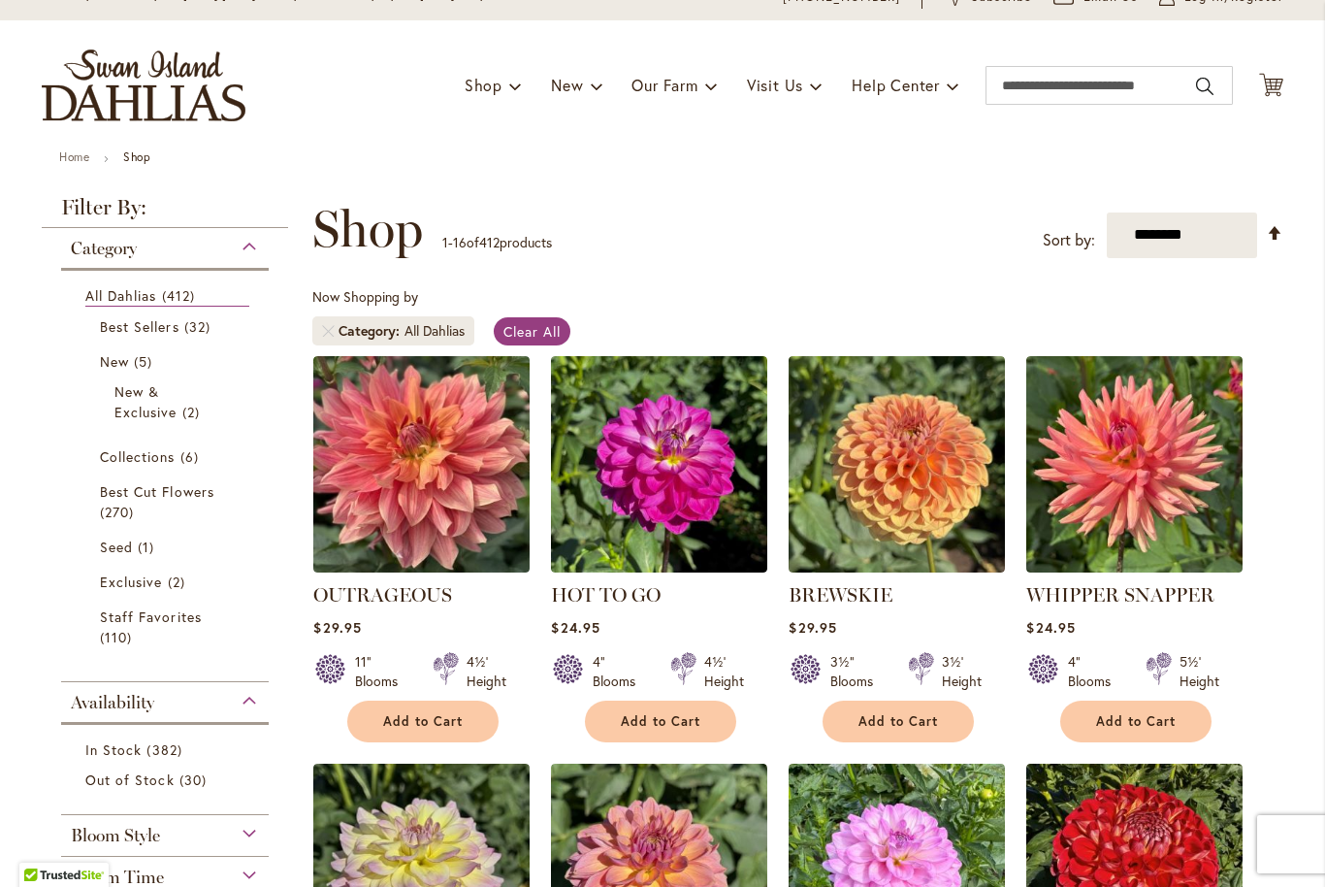
click at [127, 330] on span "Best Sellers" at bounding box center [140, 326] width 80 height 18
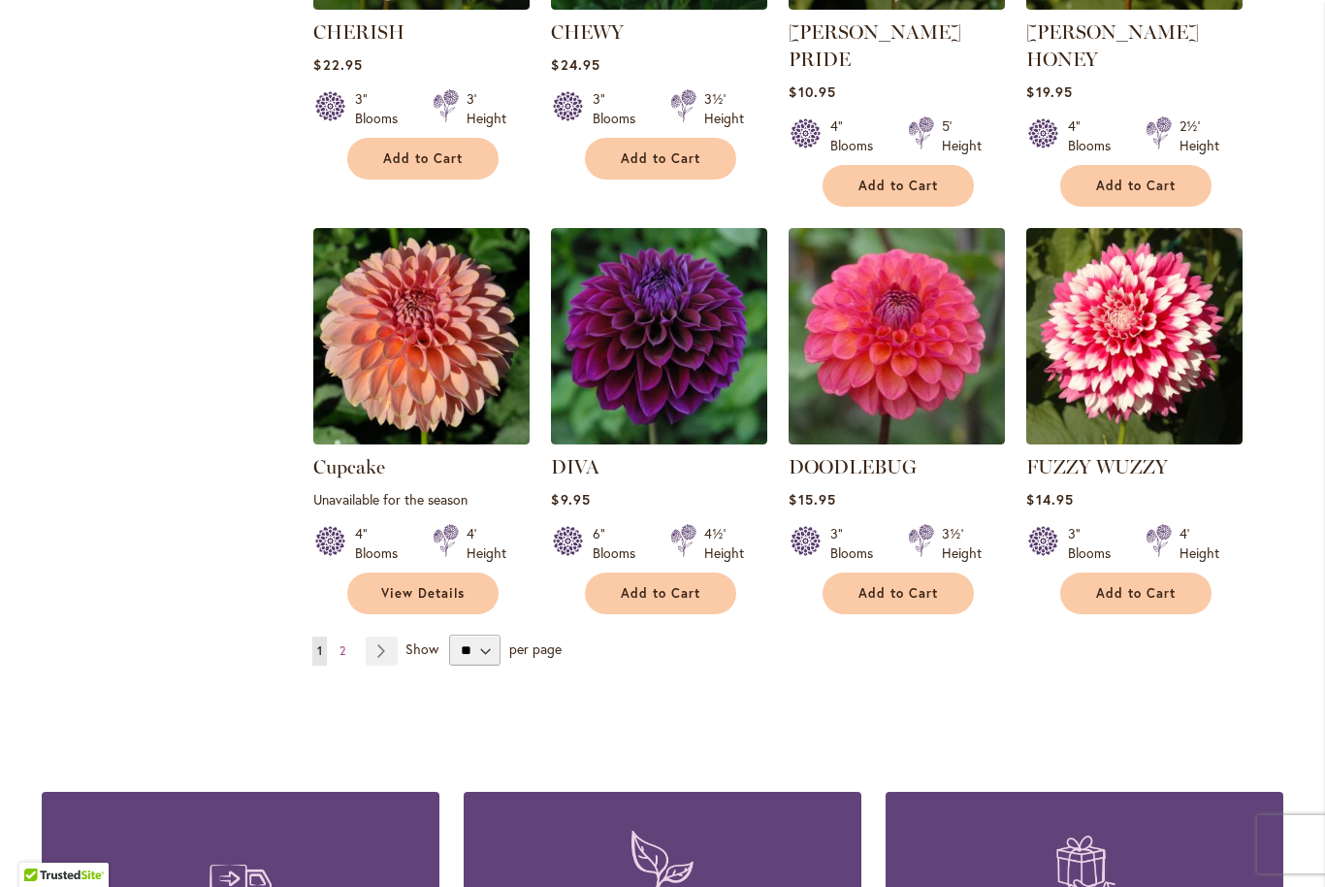
scroll to position [1467, 0]
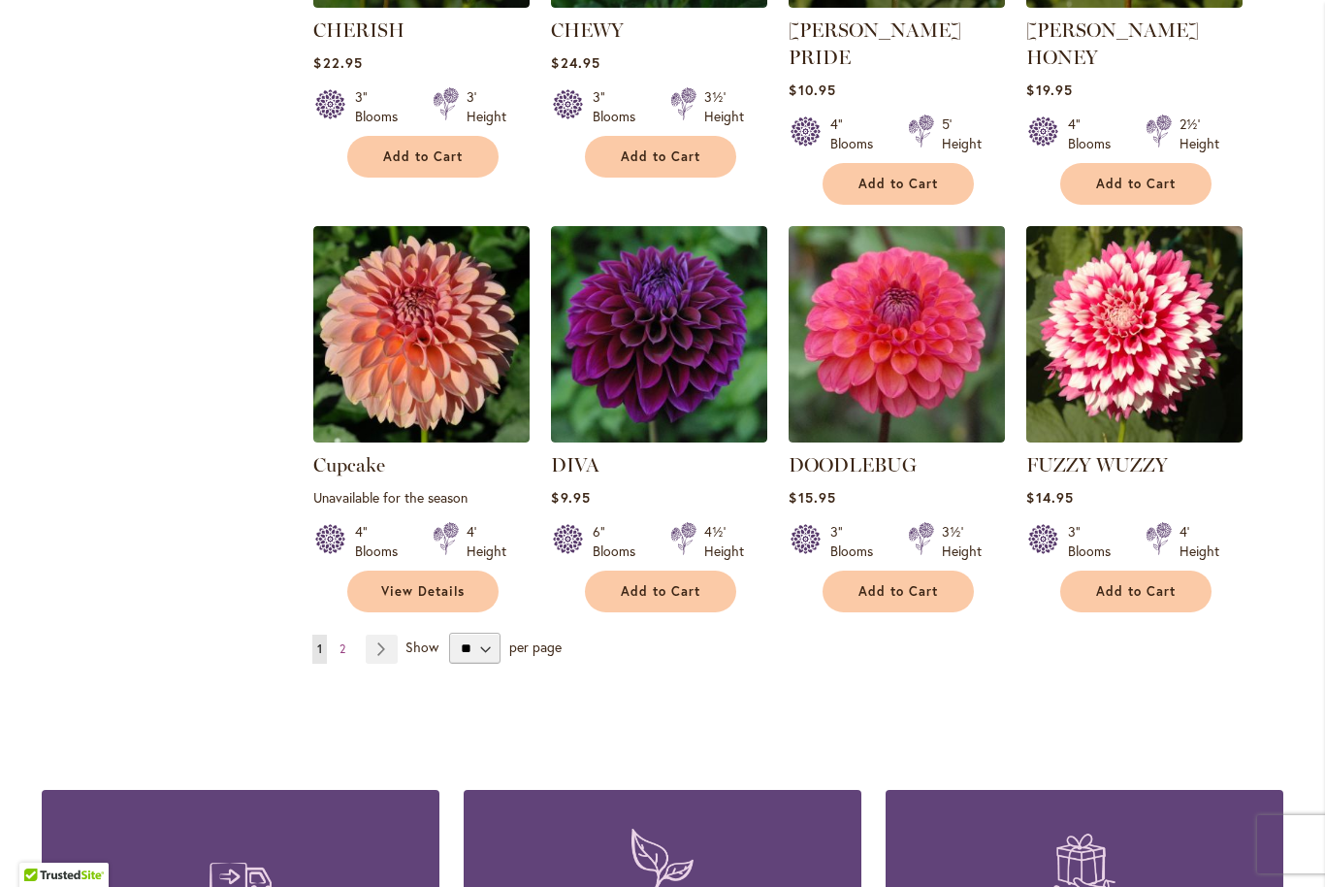
click at [368, 635] on link "Page Next" at bounding box center [382, 649] width 32 height 29
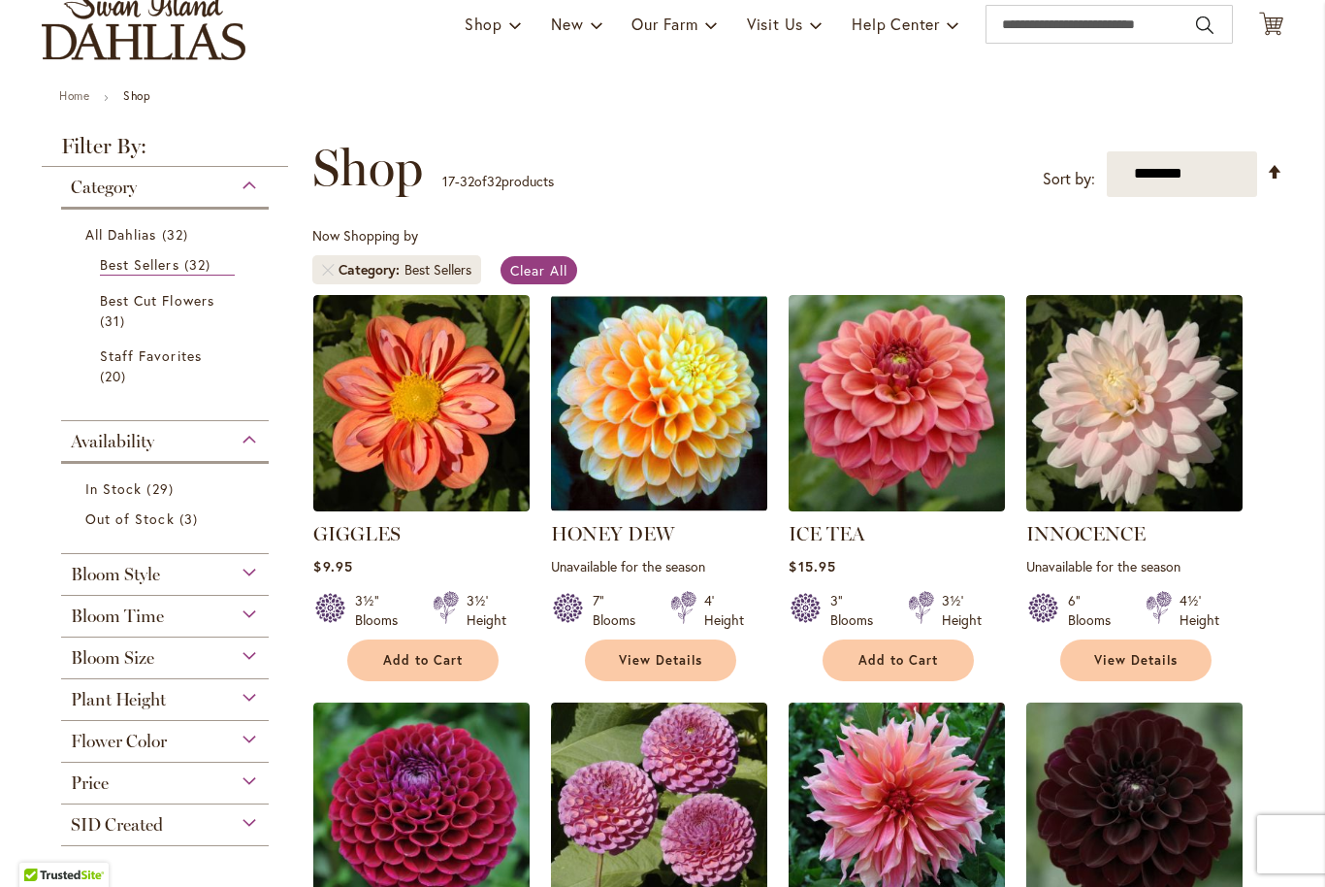
scroll to position [147, 0]
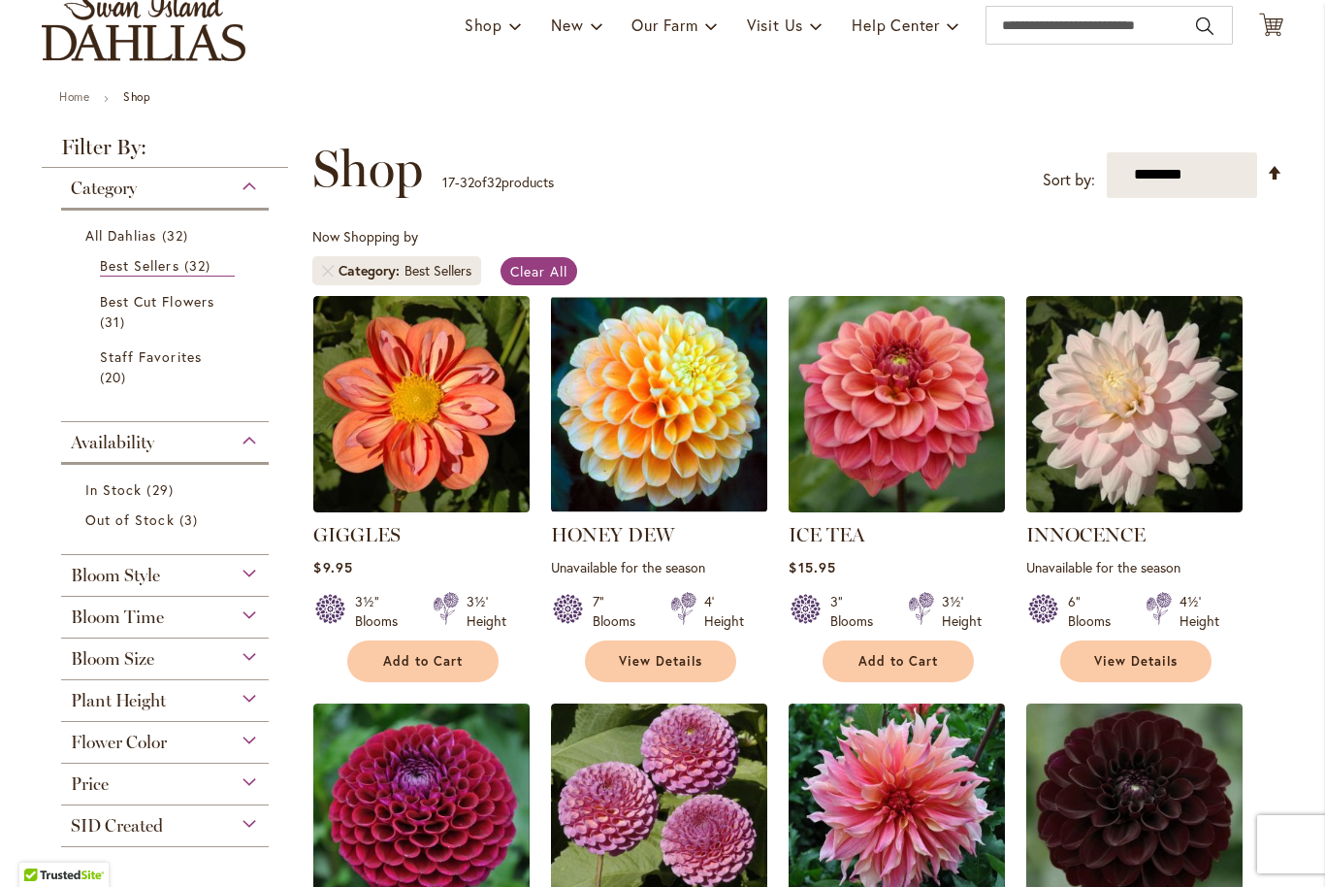
click at [132, 94] on strong "Shop" at bounding box center [136, 96] width 27 height 15
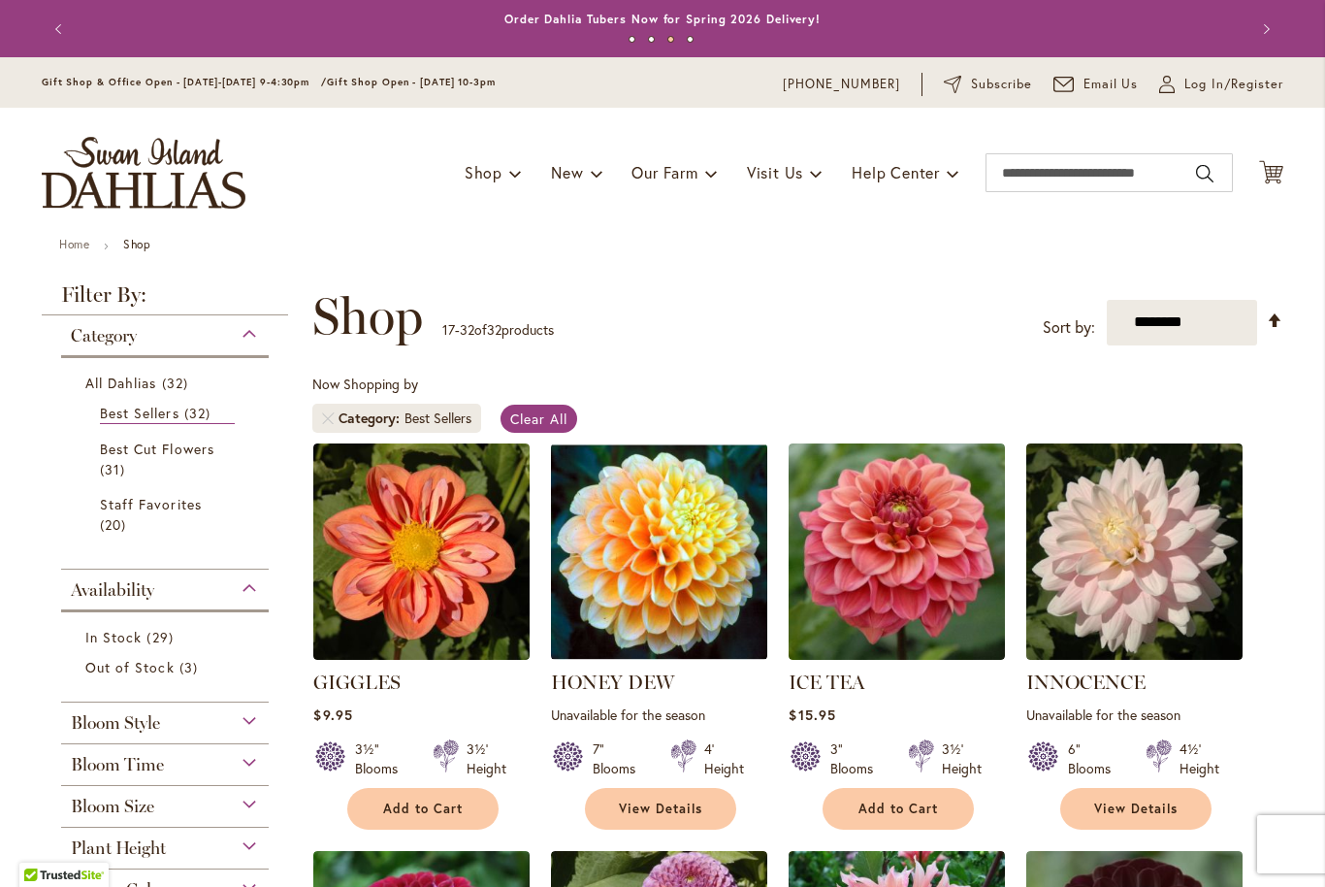
scroll to position [0, 0]
click at [75, 251] on link "Home" at bounding box center [74, 244] width 30 height 15
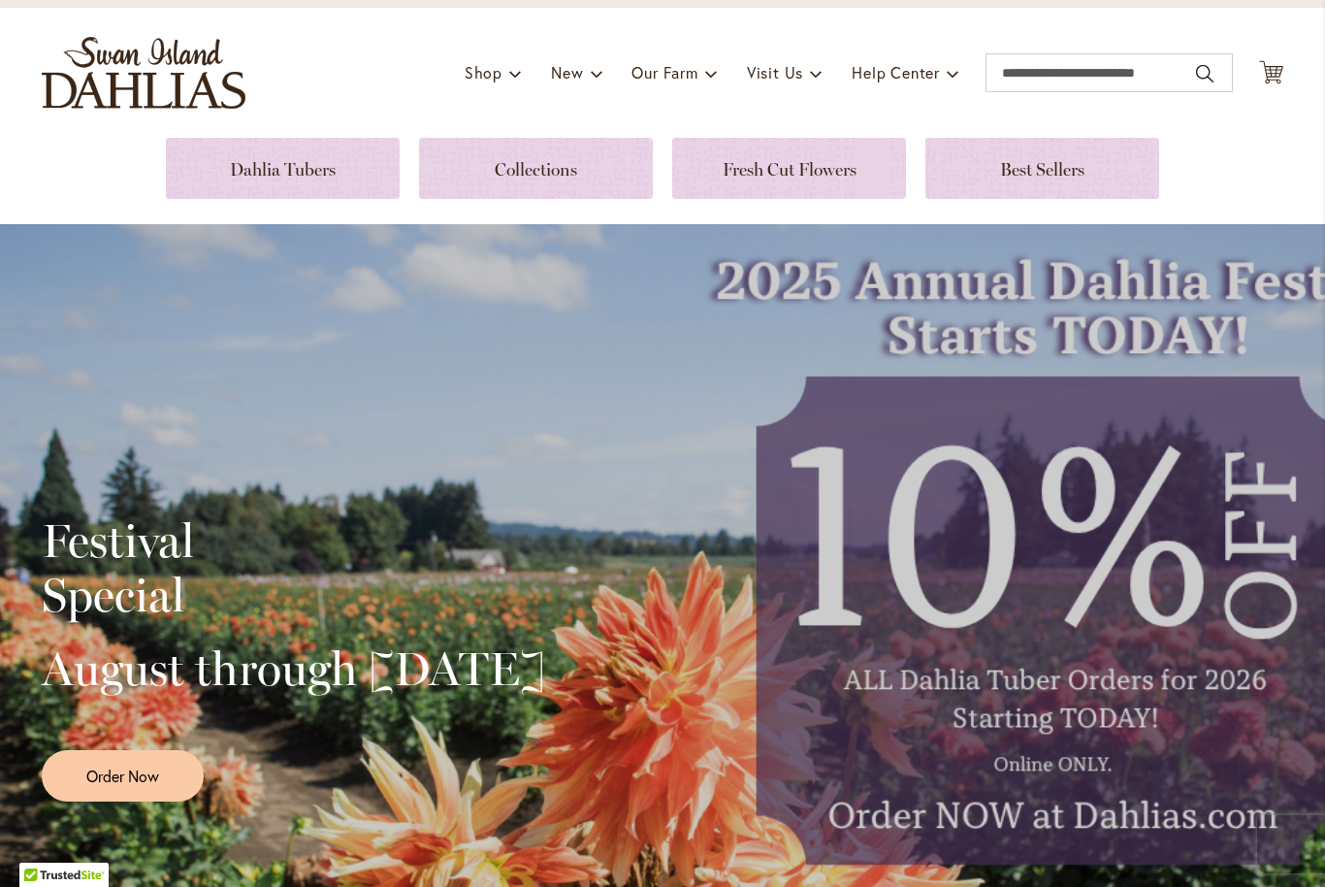
scroll to position [102, 0]
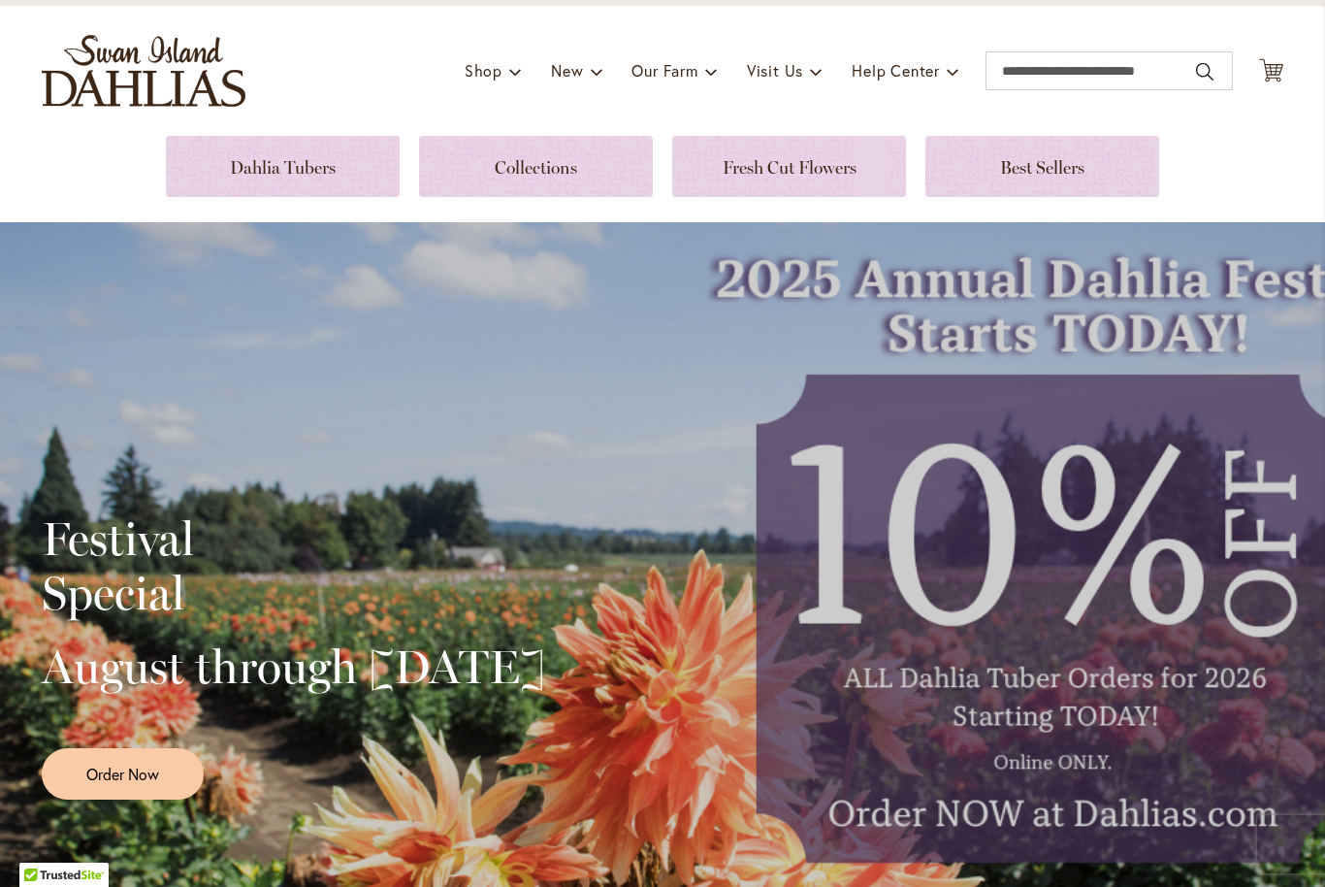
click at [223, 168] on link at bounding box center [283, 166] width 234 height 61
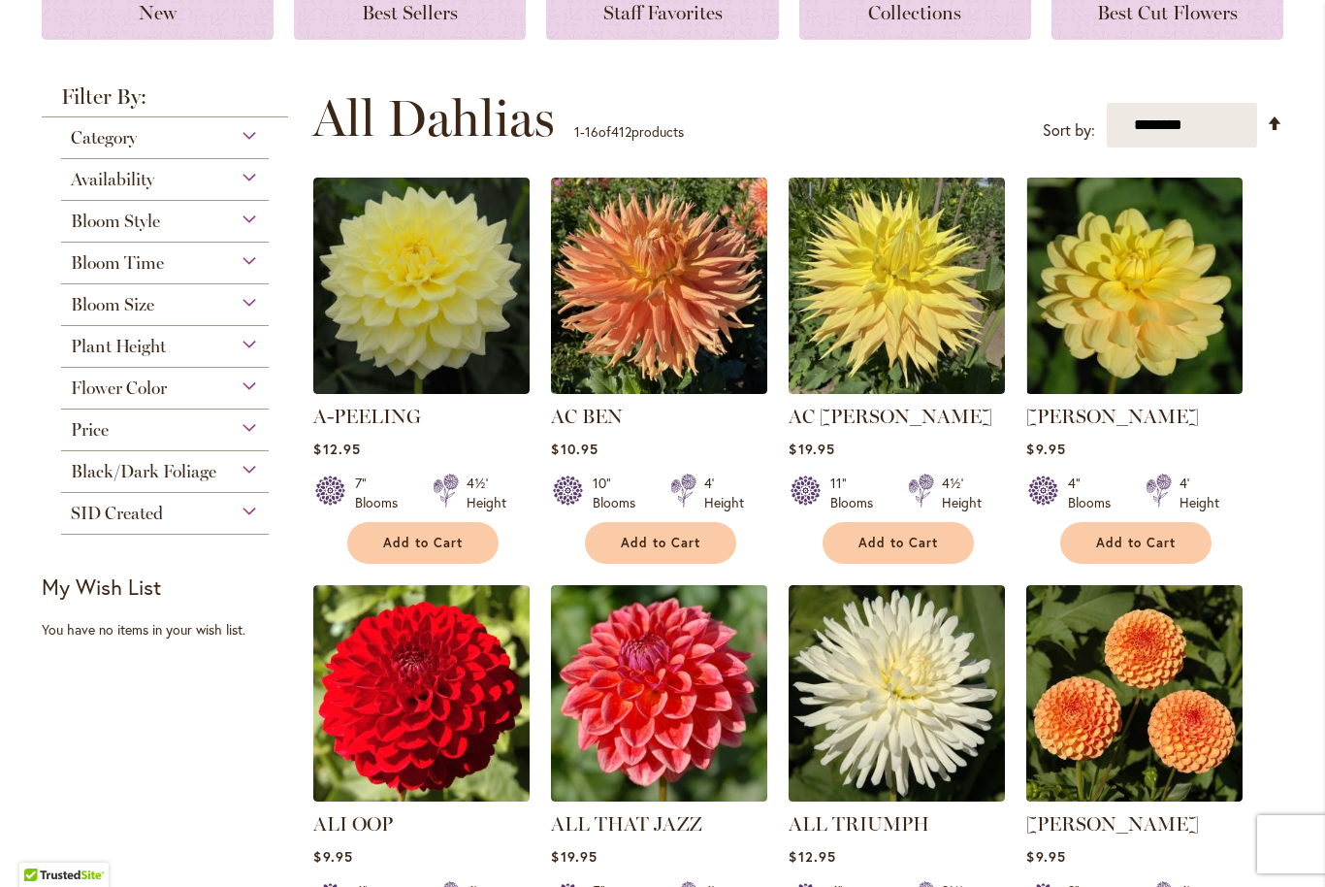
scroll to position [308, 0]
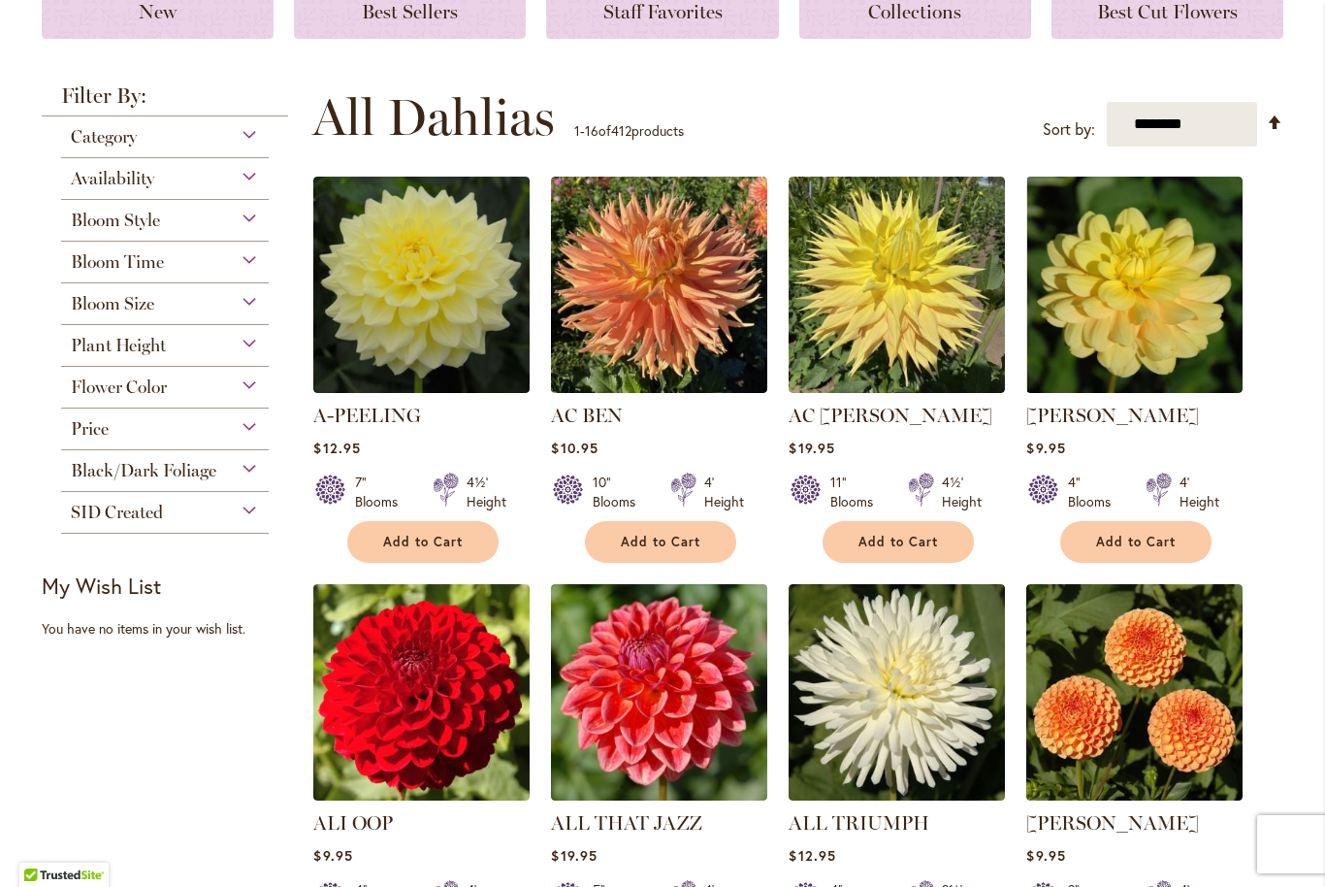
click at [81, 147] on span "Category" at bounding box center [104, 136] width 66 height 21
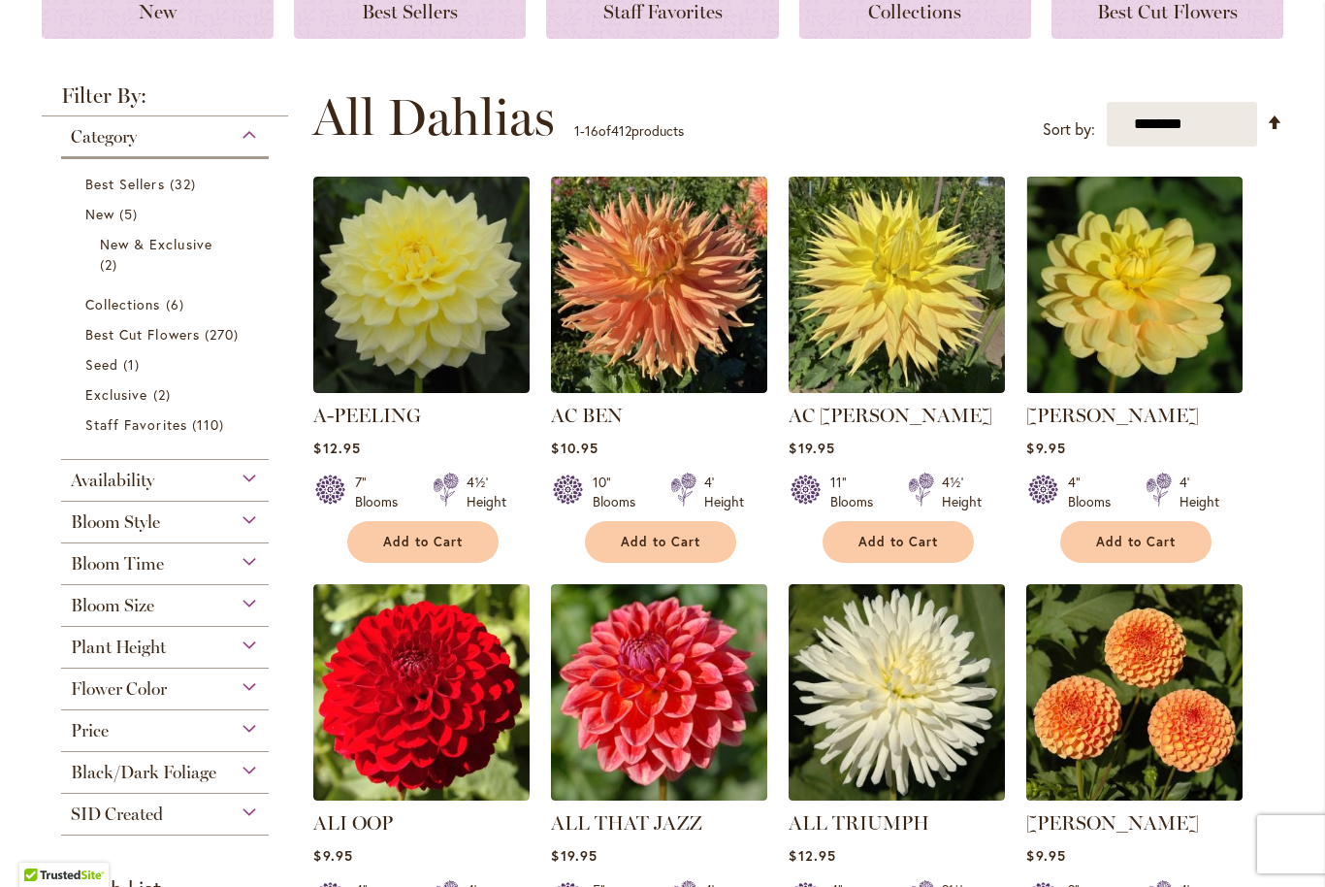
click at [137, 329] on span "Best Cut Flowers" at bounding box center [142, 334] width 114 height 18
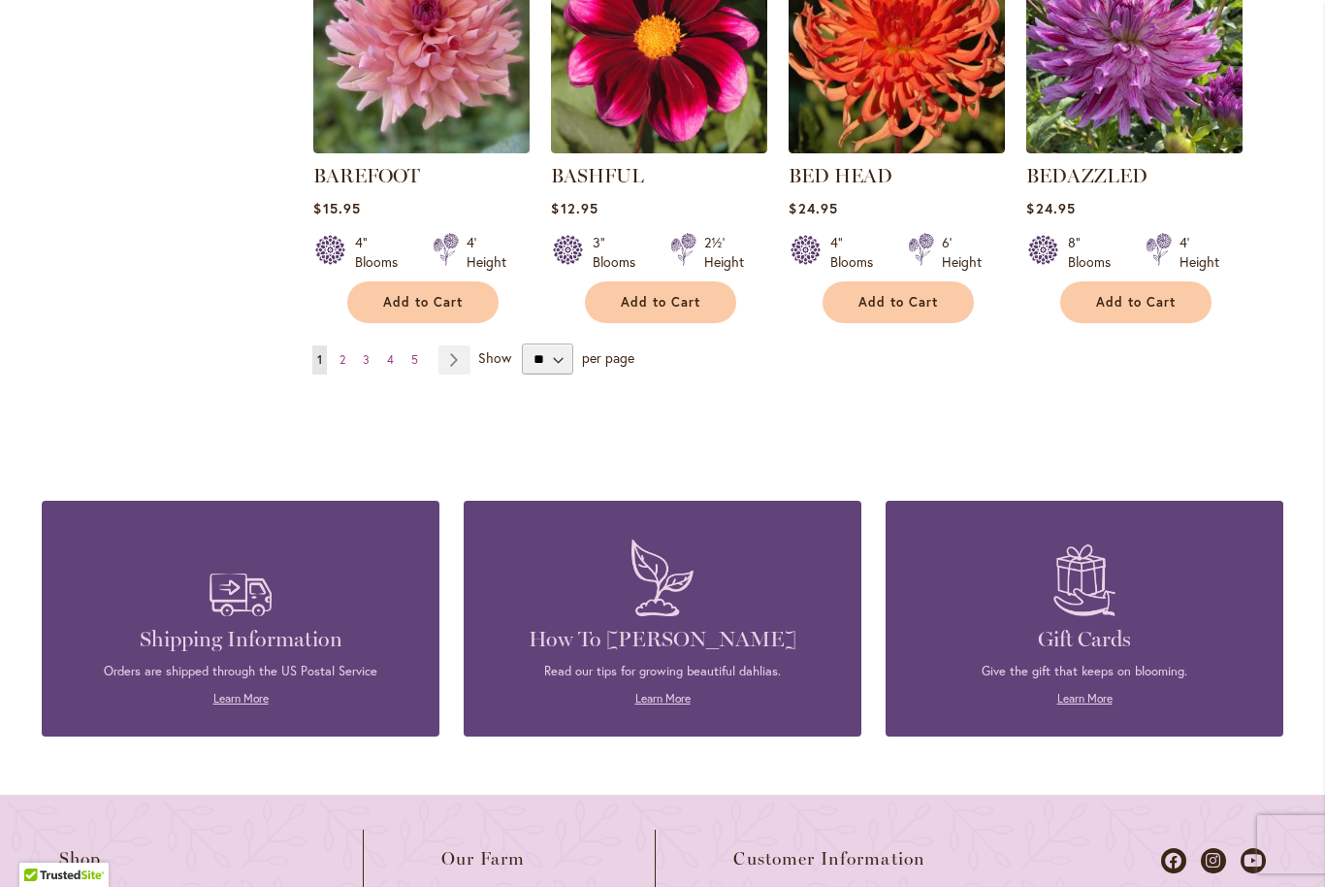
scroll to position [1730, 0]
click at [336, 363] on link "Page 2" at bounding box center [343, 358] width 16 height 29
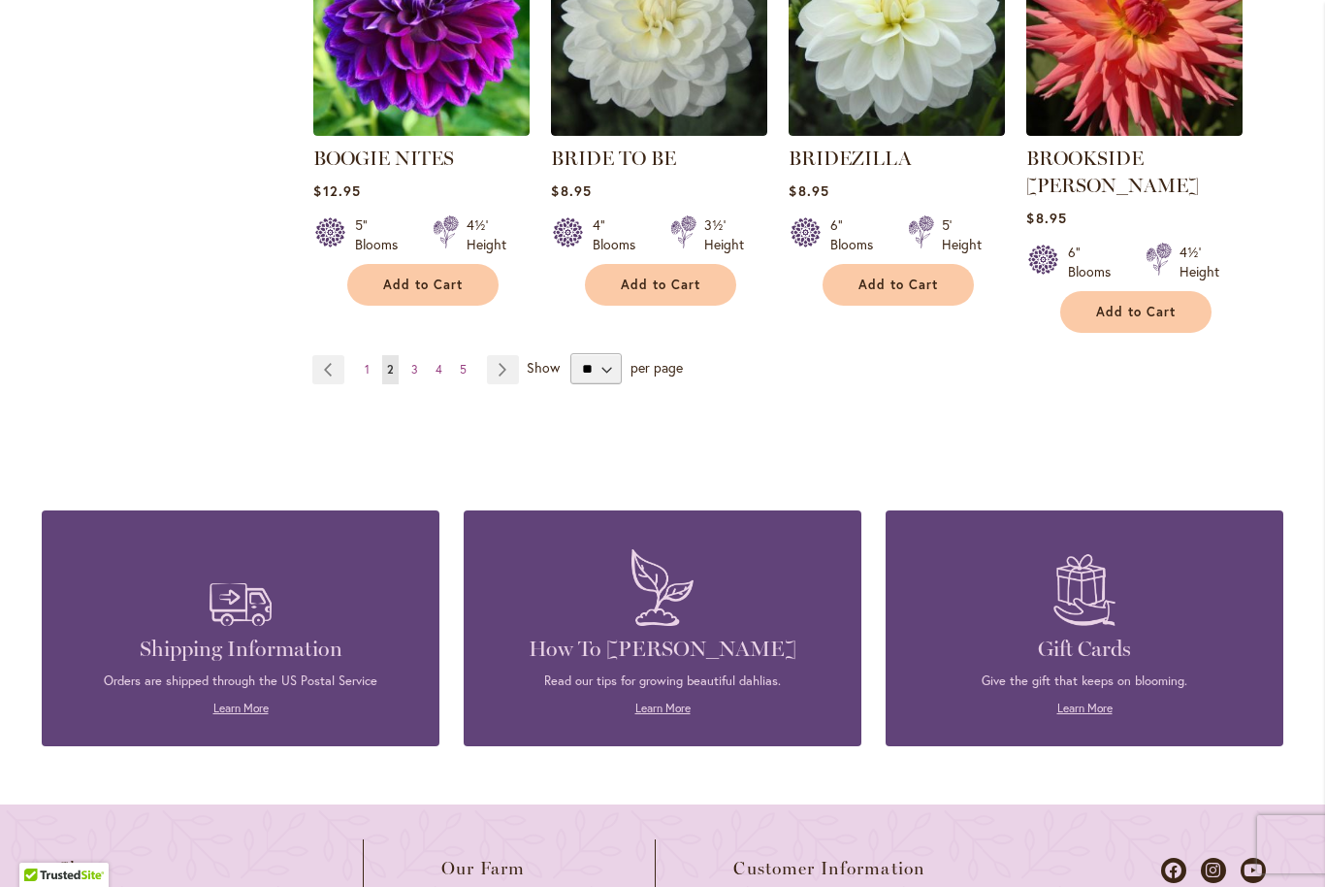
scroll to position [1744, 0]
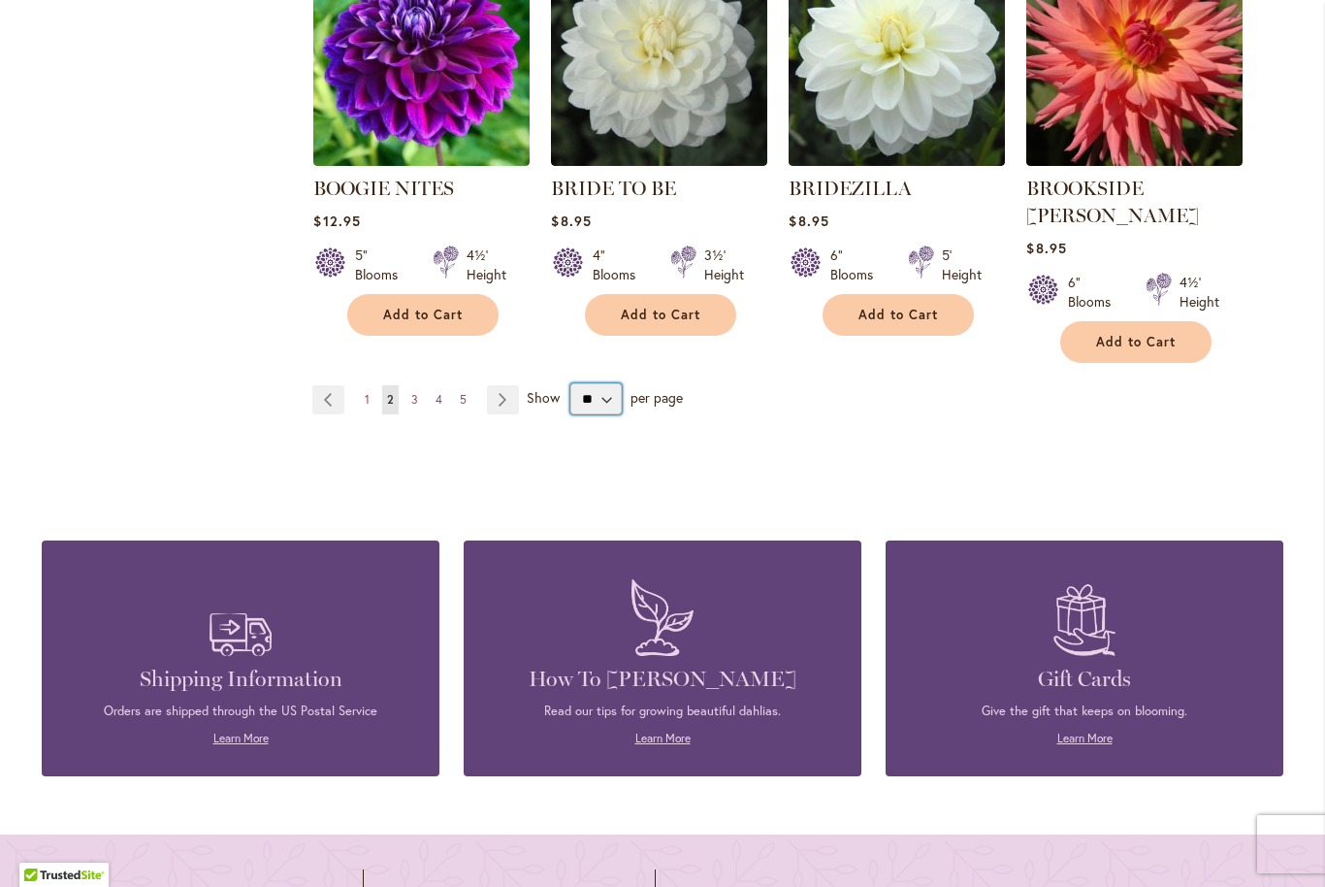
click at [585, 383] on select "** ** ** **" at bounding box center [596, 398] width 51 height 31
select select "**"
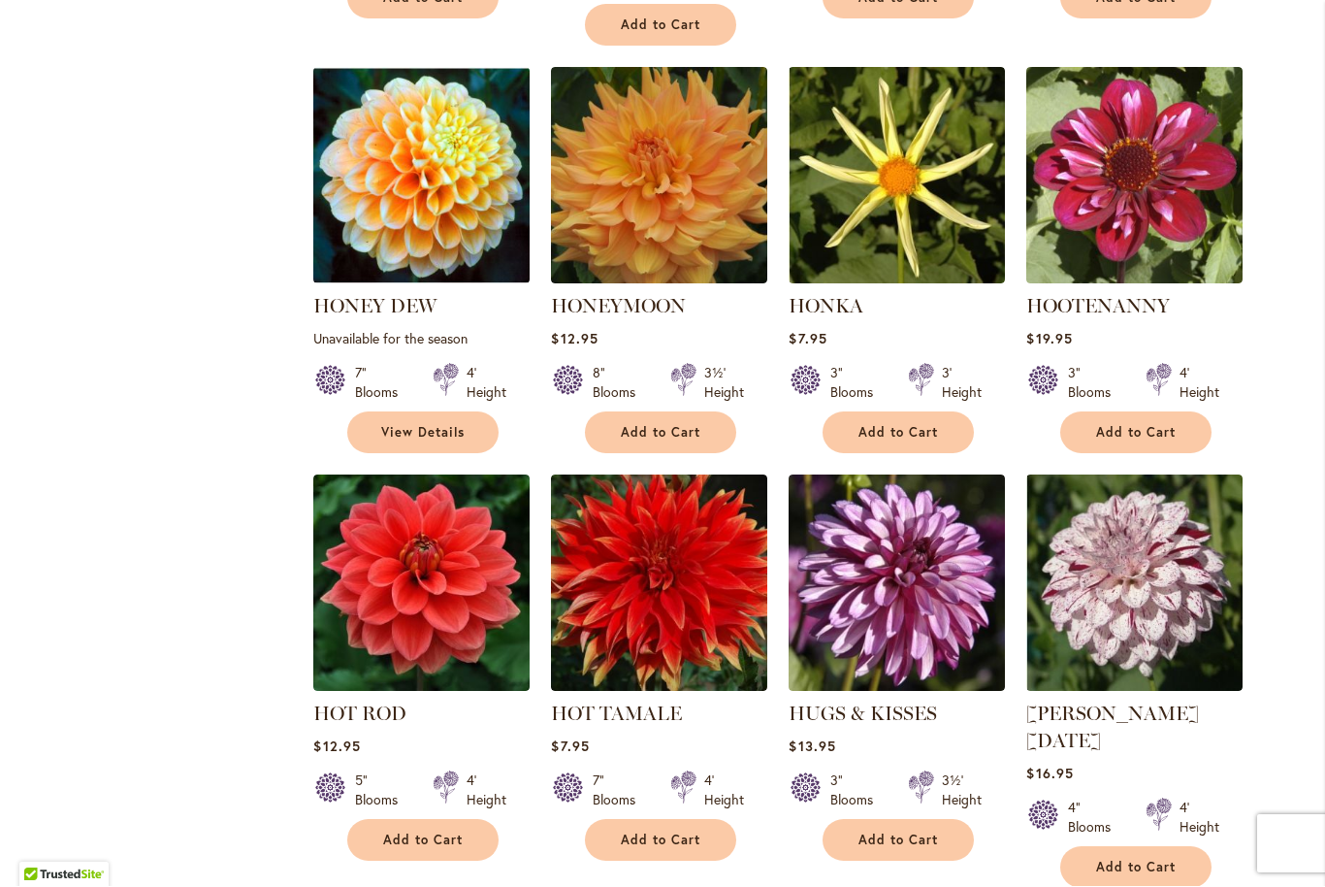
scroll to position [6524, 0]
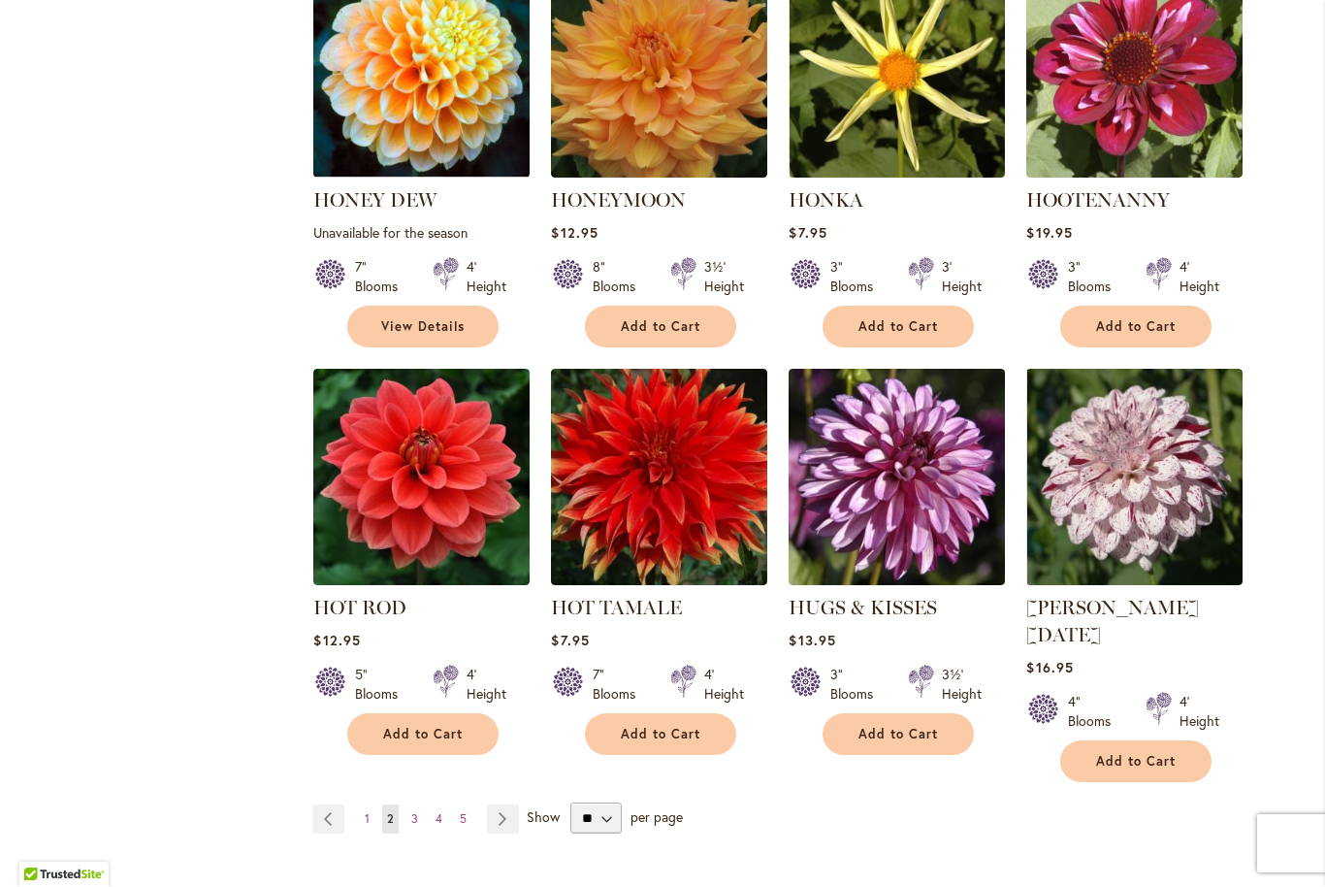
click at [362, 805] on link "Page 1" at bounding box center [367, 819] width 15 height 29
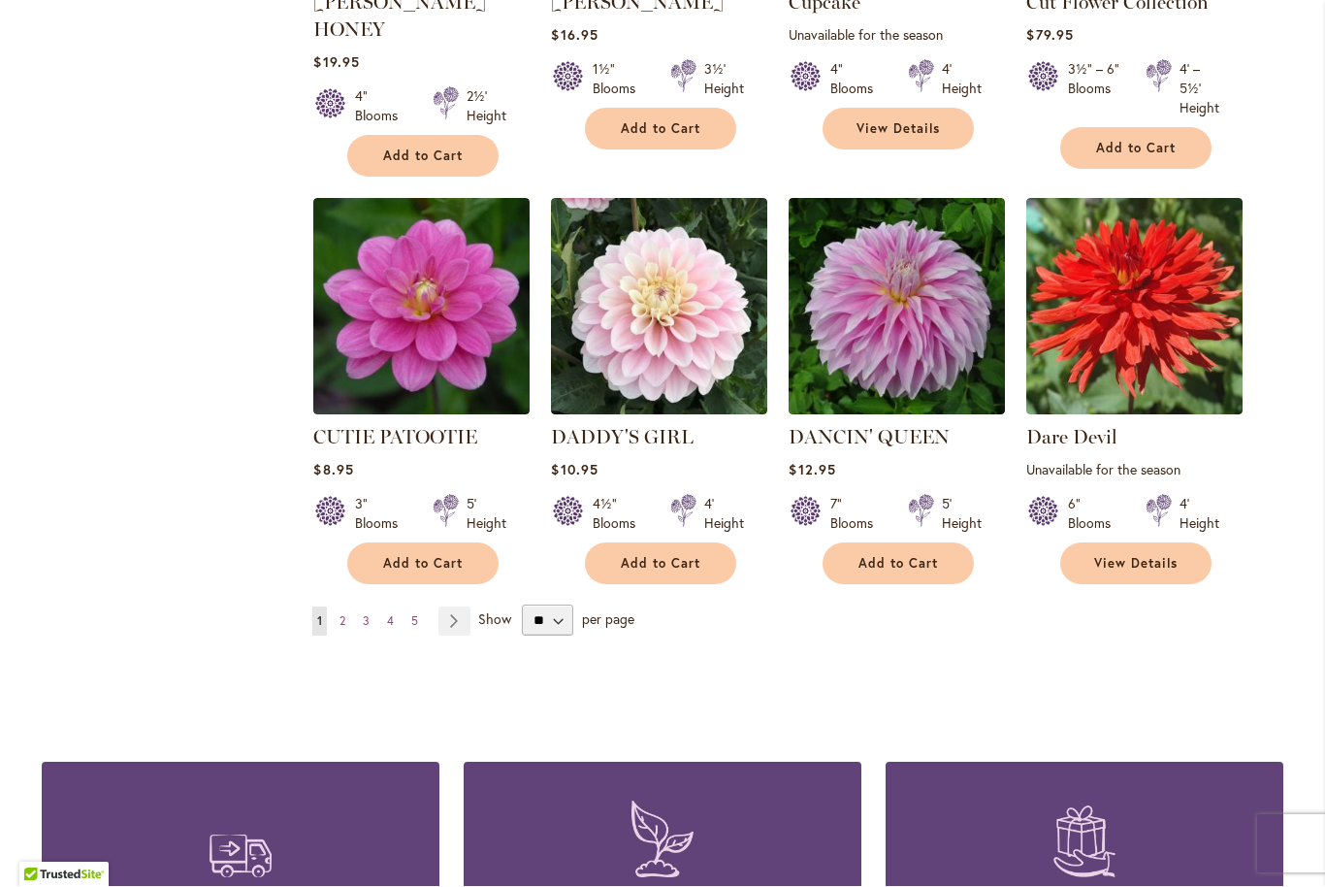
scroll to position [6578, 0]
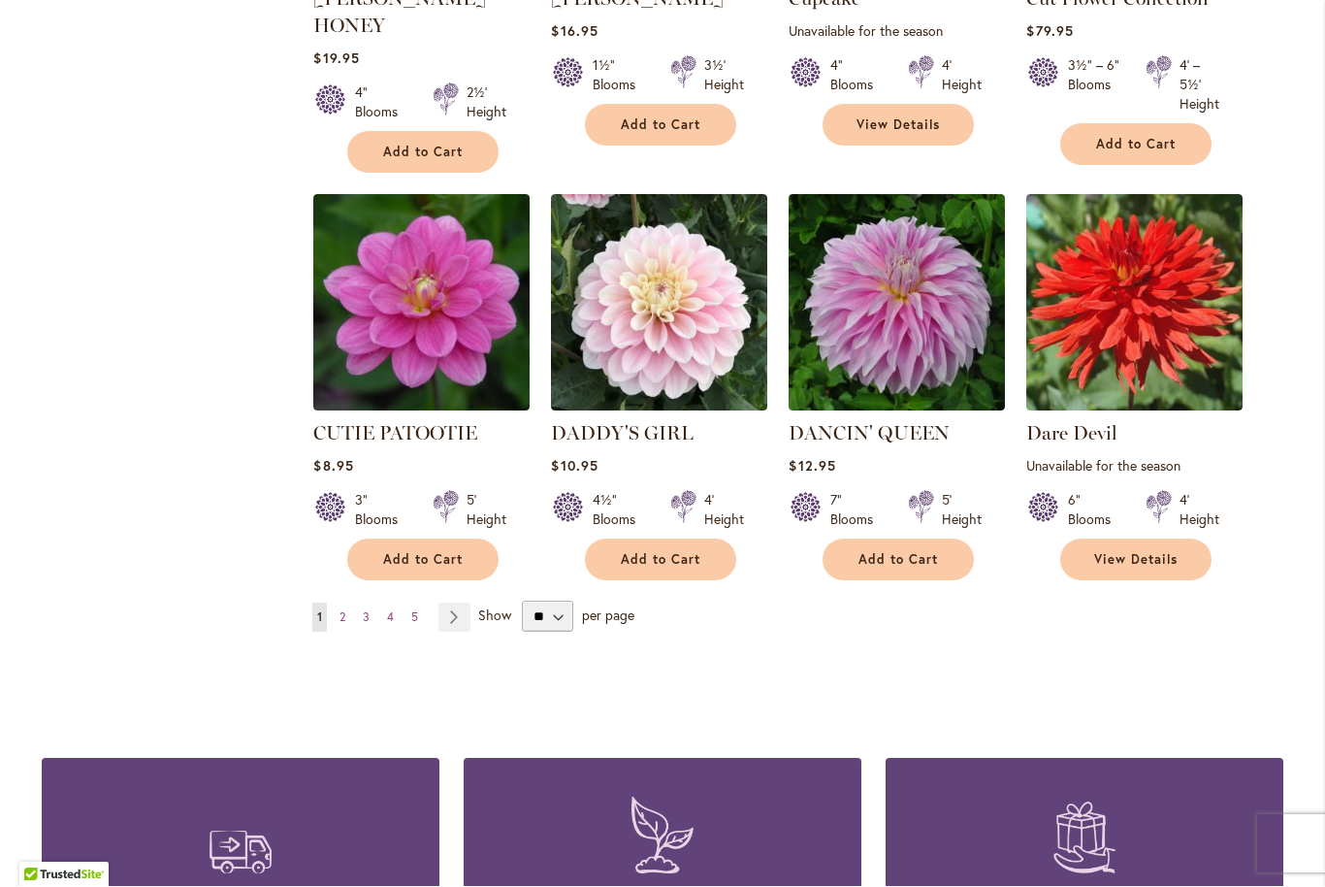
click at [451, 604] on link "Page Next" at bounding box center [455, 618] width 32 height 29
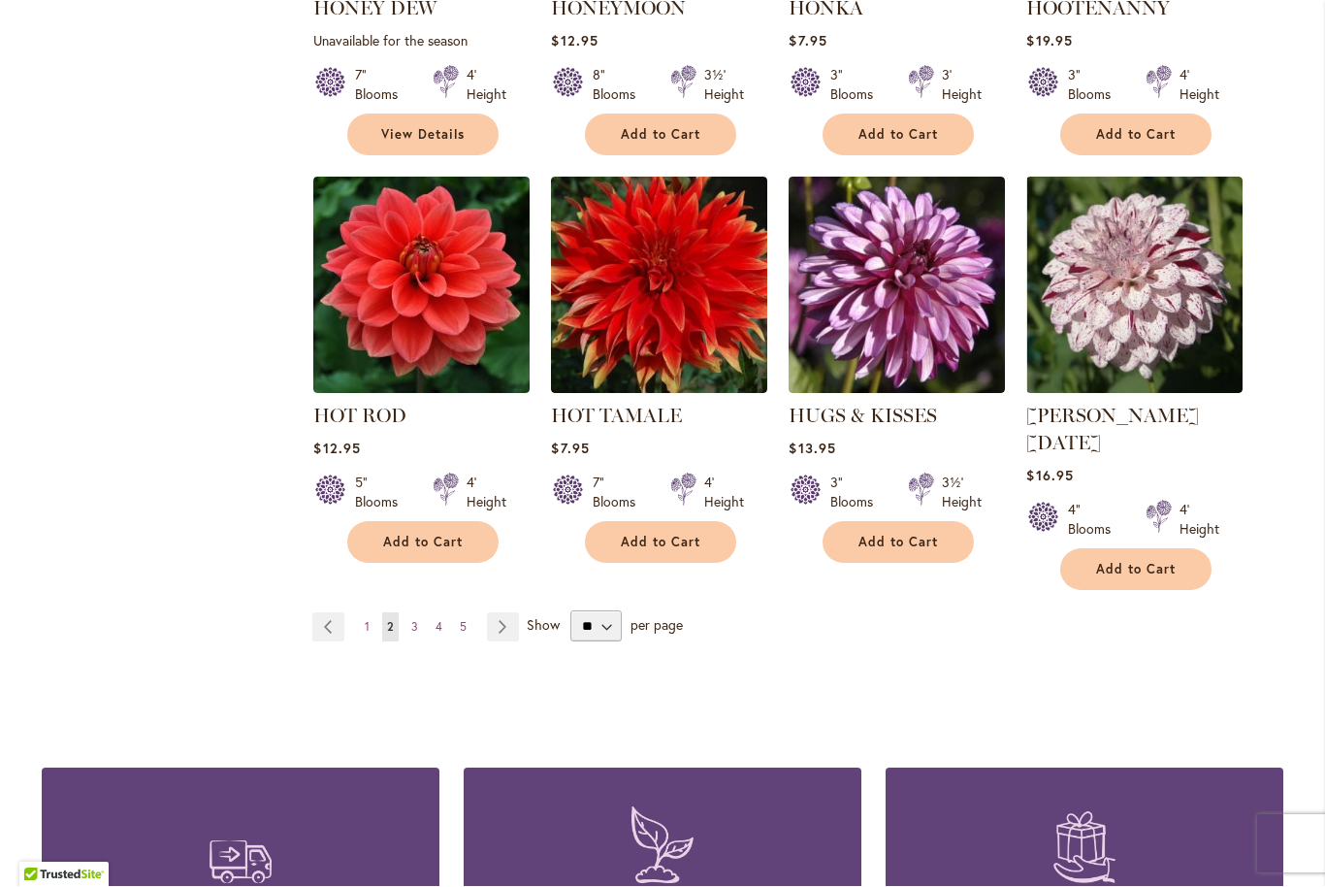
scroll to position [6717, 0]
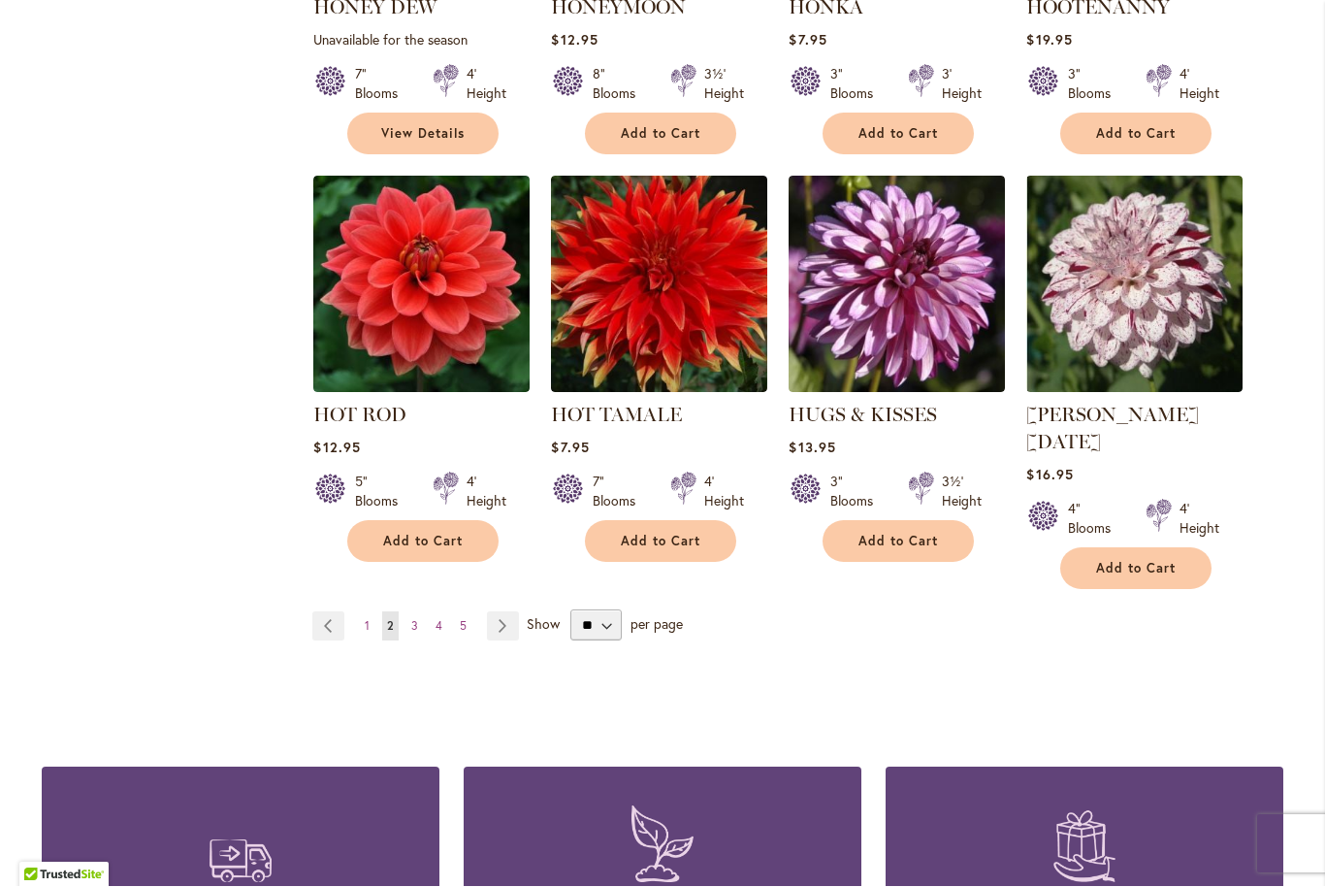
click at [506, 612] on link "Page Next" at bounding box center [503, 626] width 32 height 29
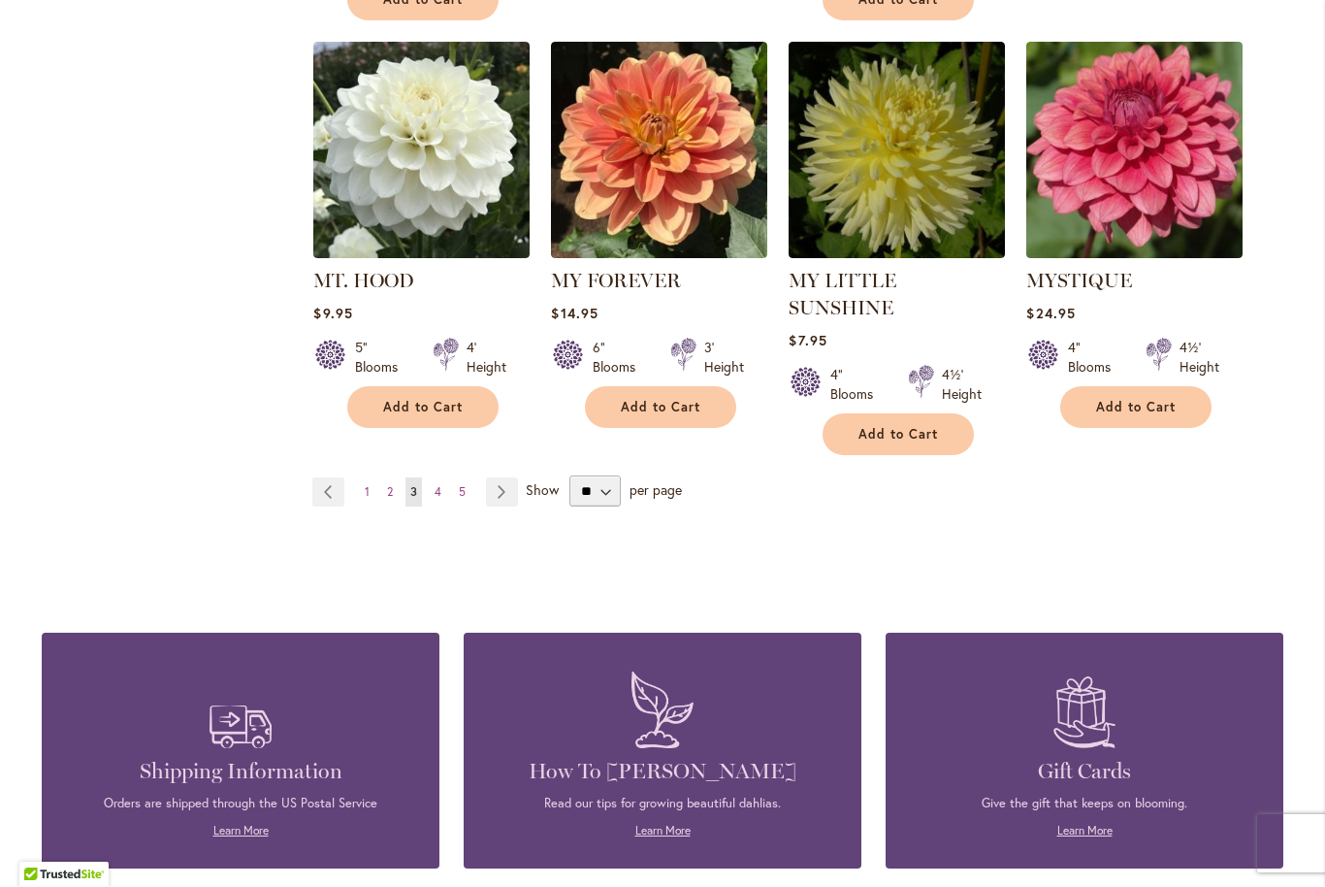
scroll to position [6709, 0]
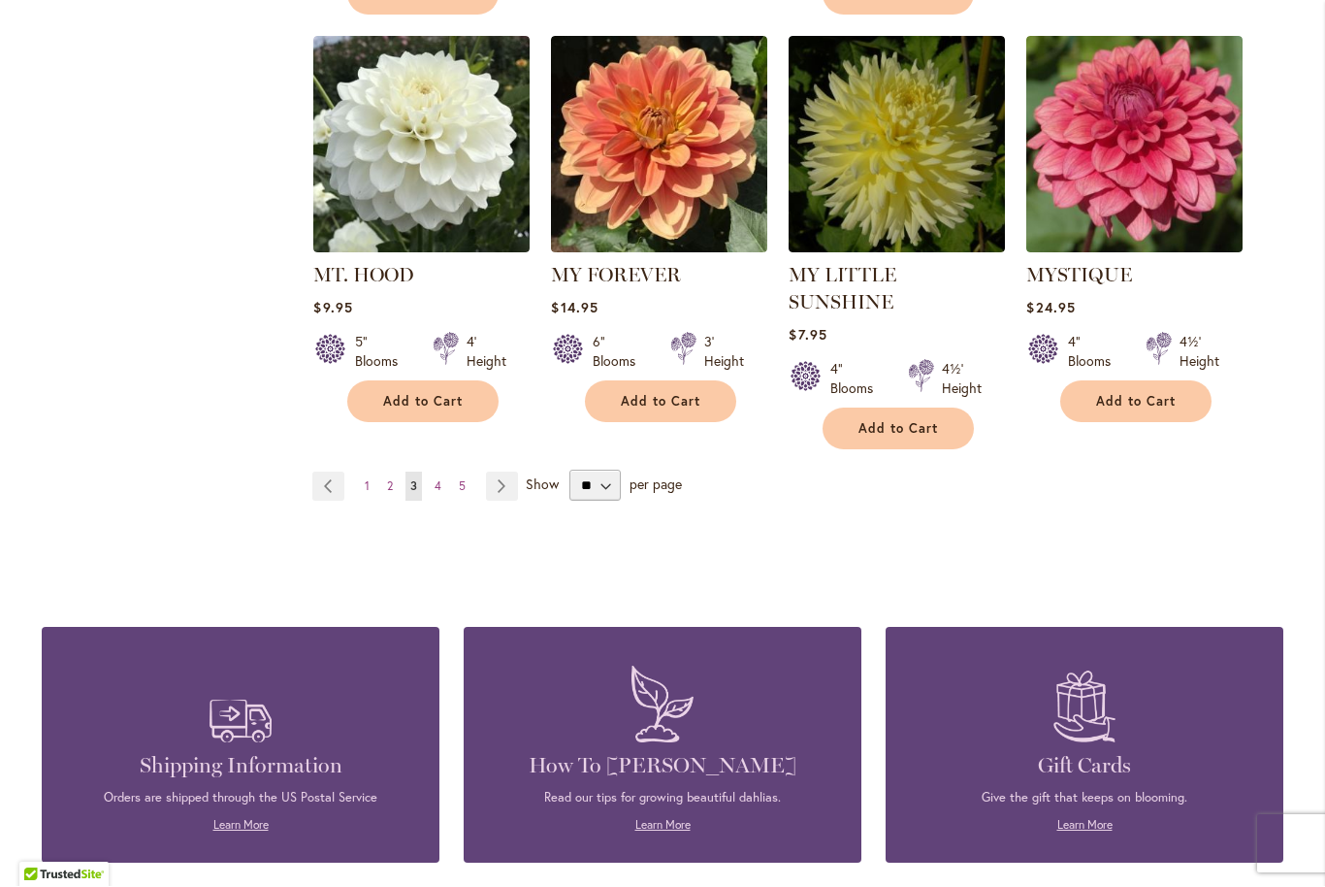
click at [496, 473] on link "Page Next" at bounding box center [502, 487] width 32 height 29
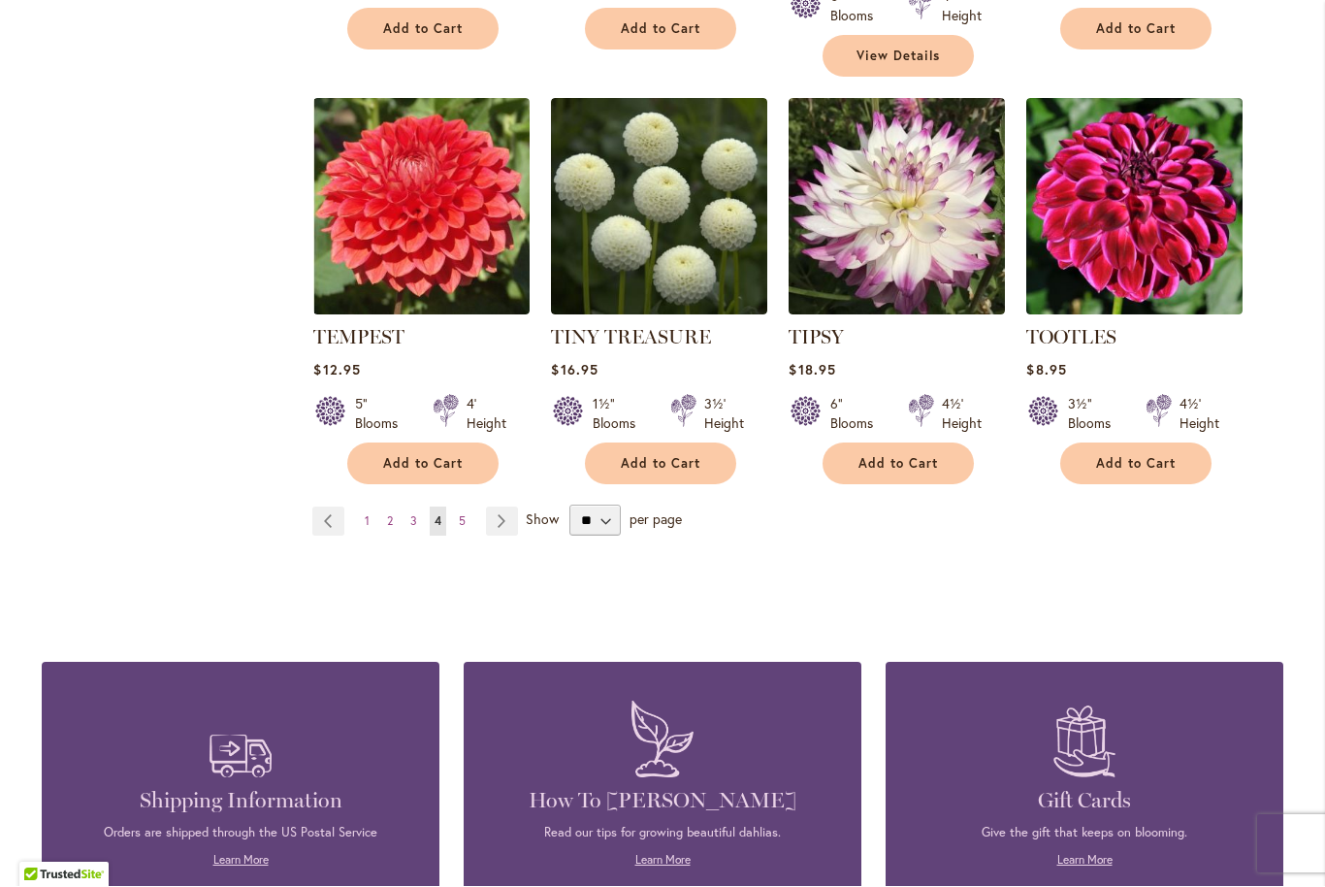
scroll to position [6595, 0]
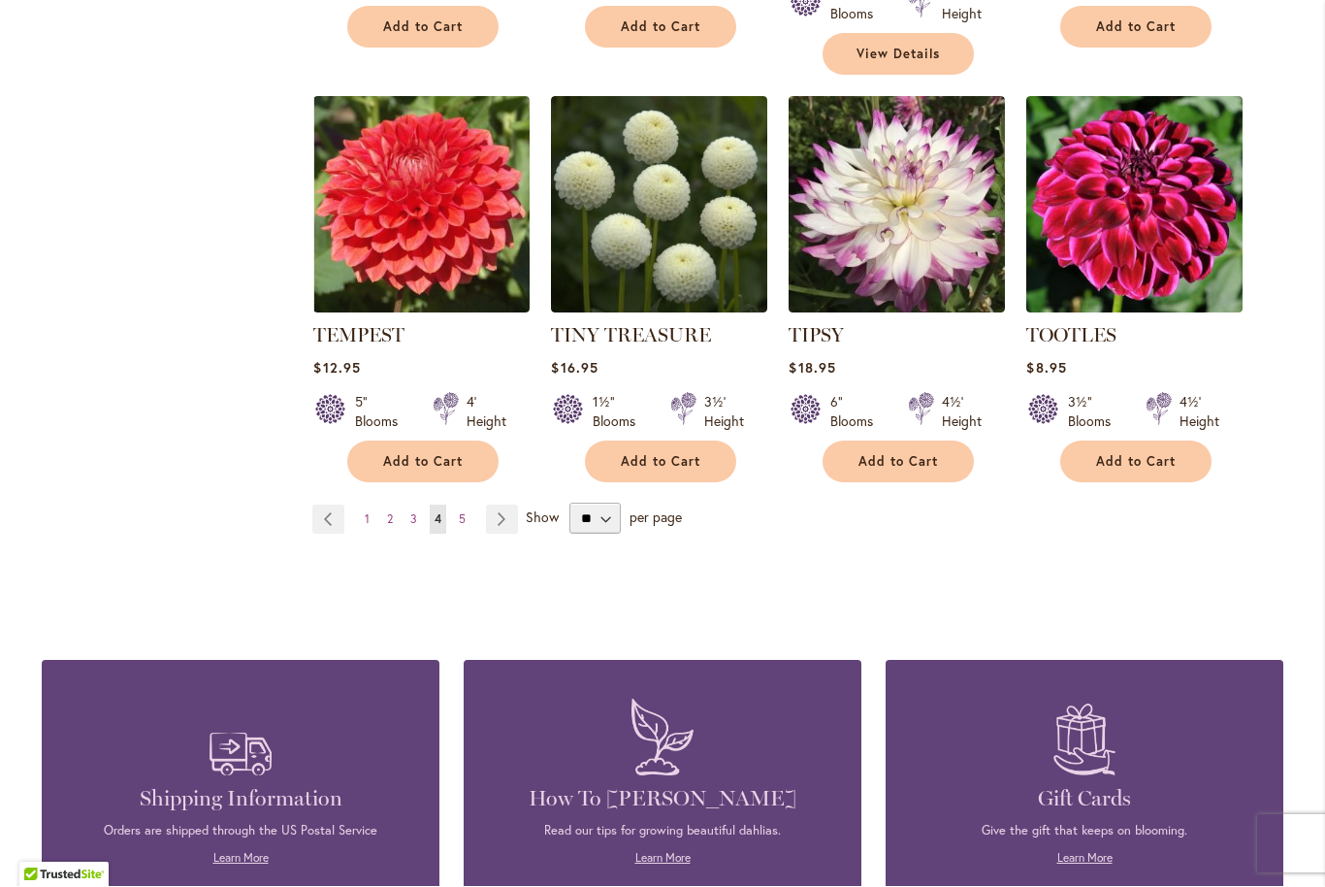
click at [506, 506] on link "Page Next" at bounding box center [502, 520] width 32 height 29
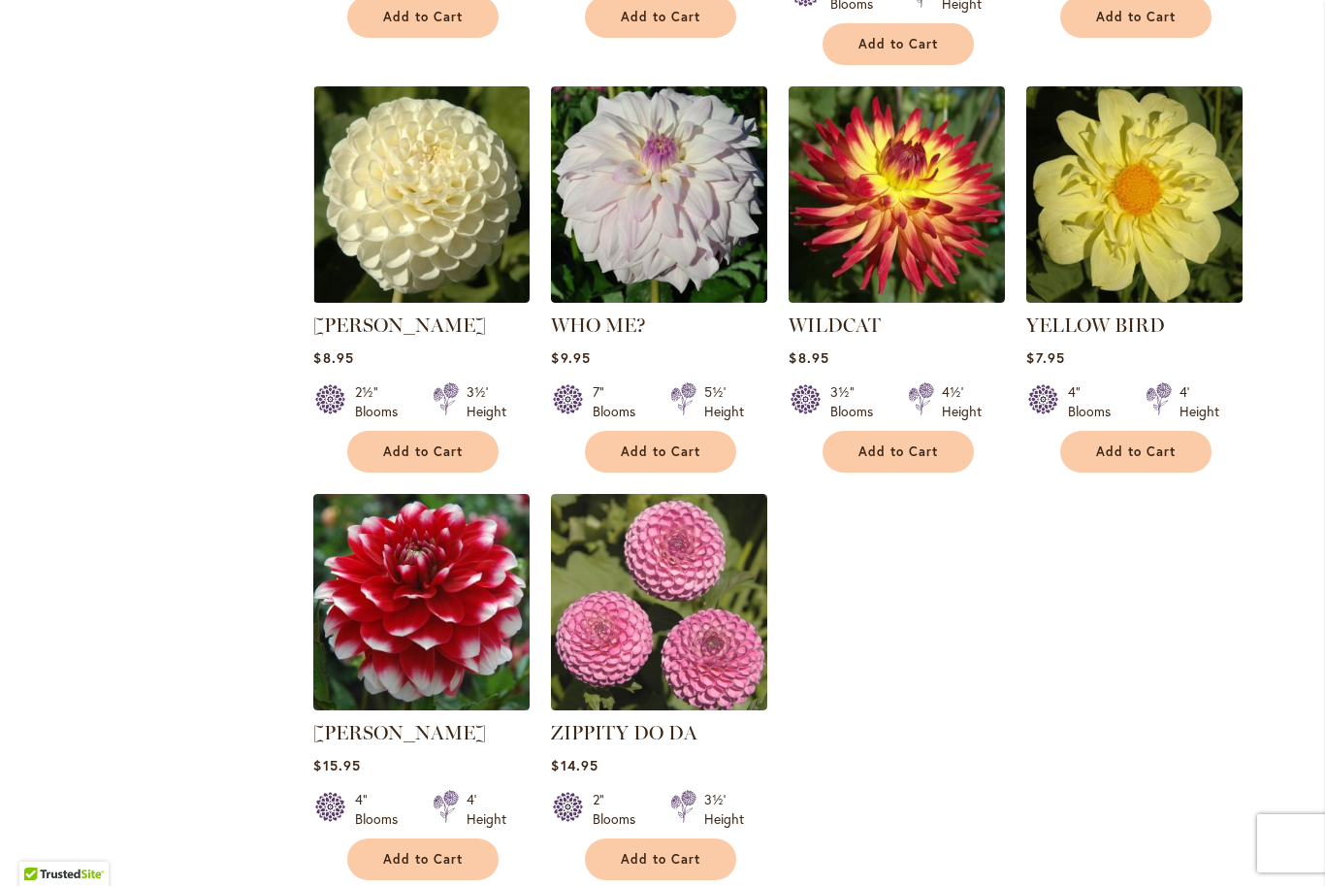
scroll to position [1216, 0]
